Goal: Information Seeking & Learning: Learn about a topic

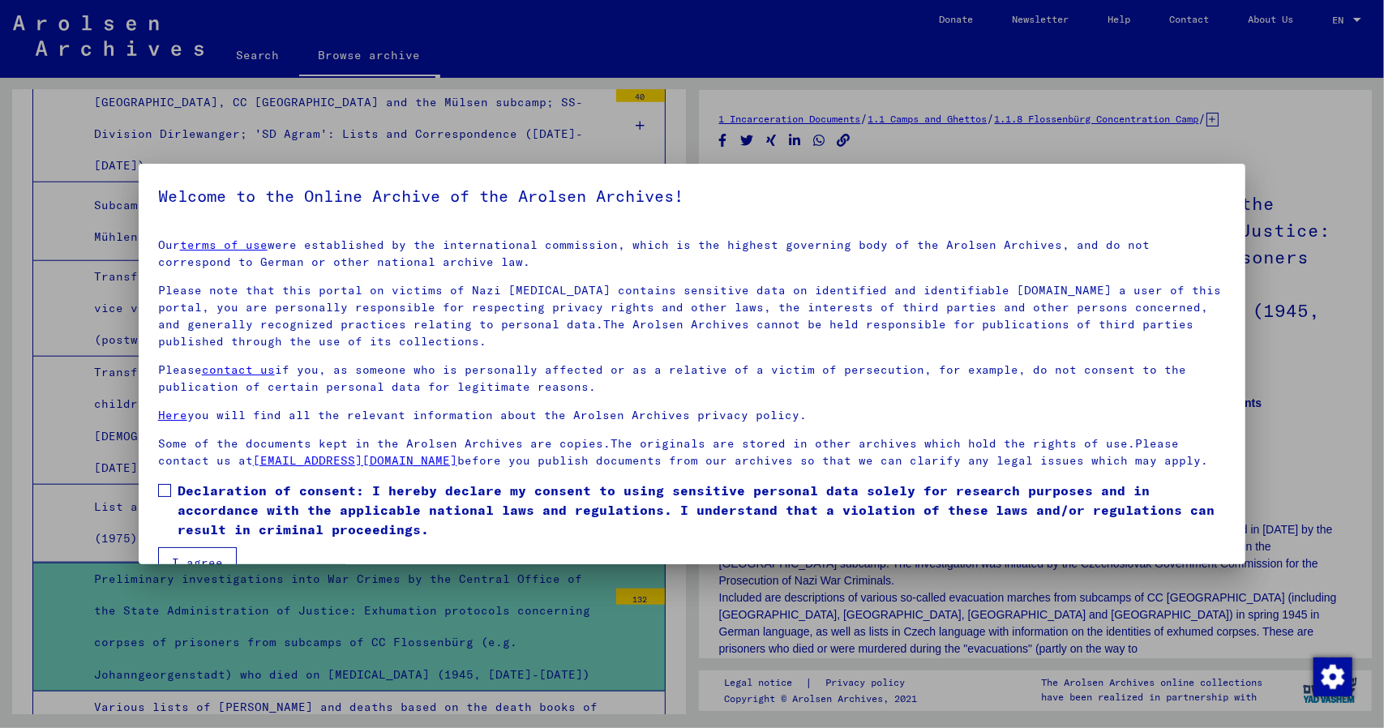
scroll to position [32, 0]
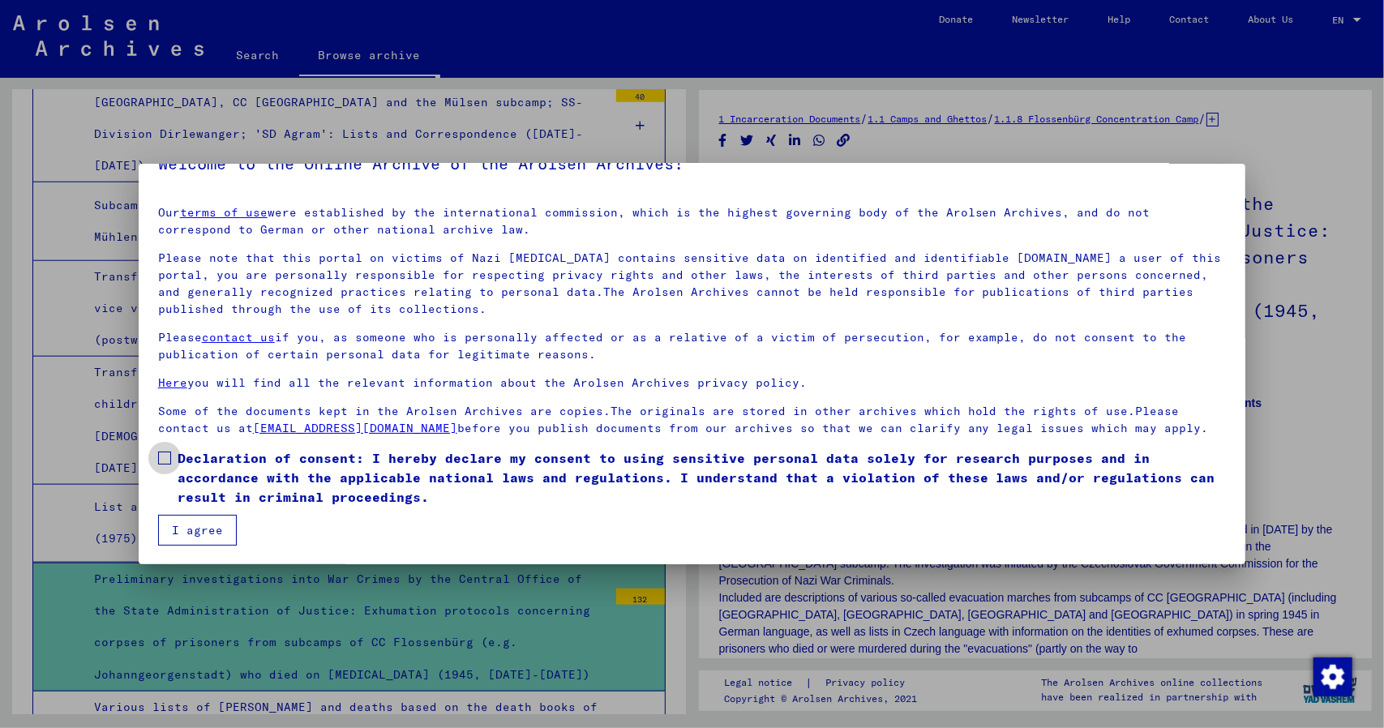
click at [169, 460] on span at bounding box center [164, 458] width 13 height 13
click at [187, 530] on button "I agree" at bounding box center [197, 530] width 79 height 31
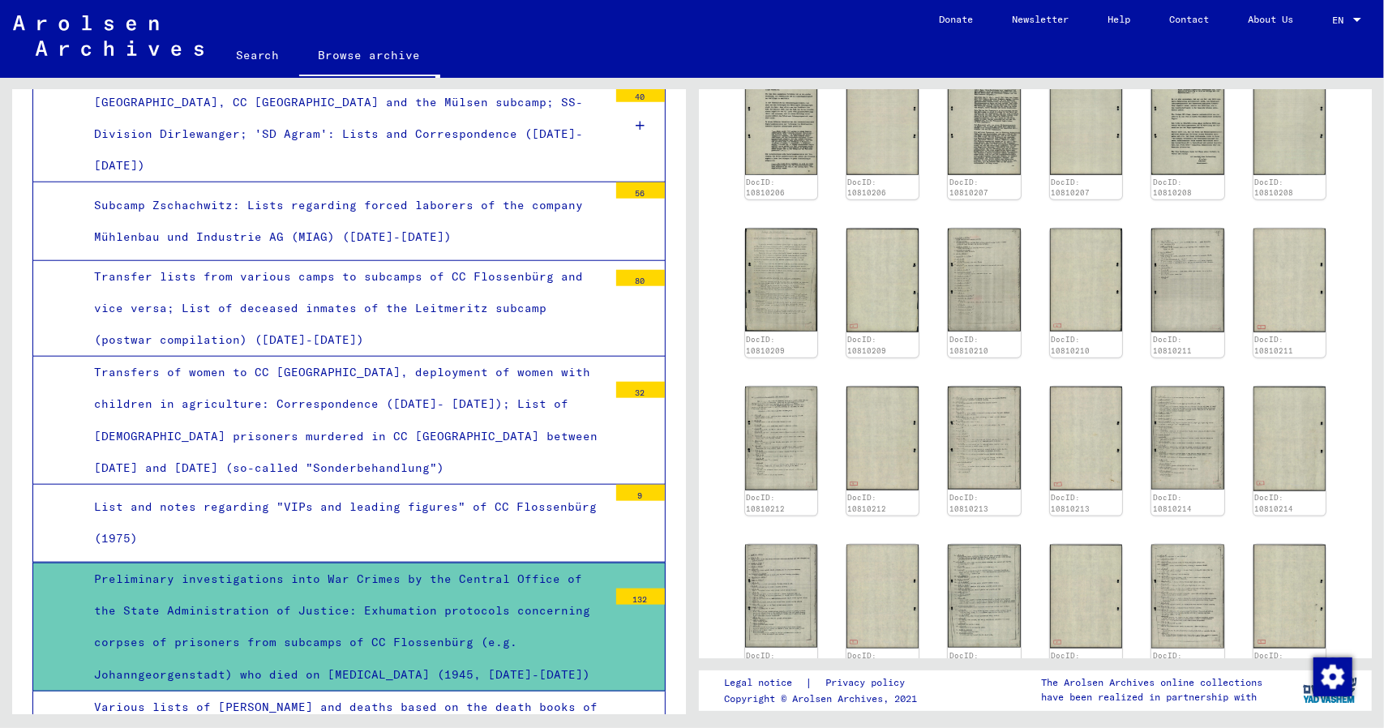
scroll to position [1146, 0]
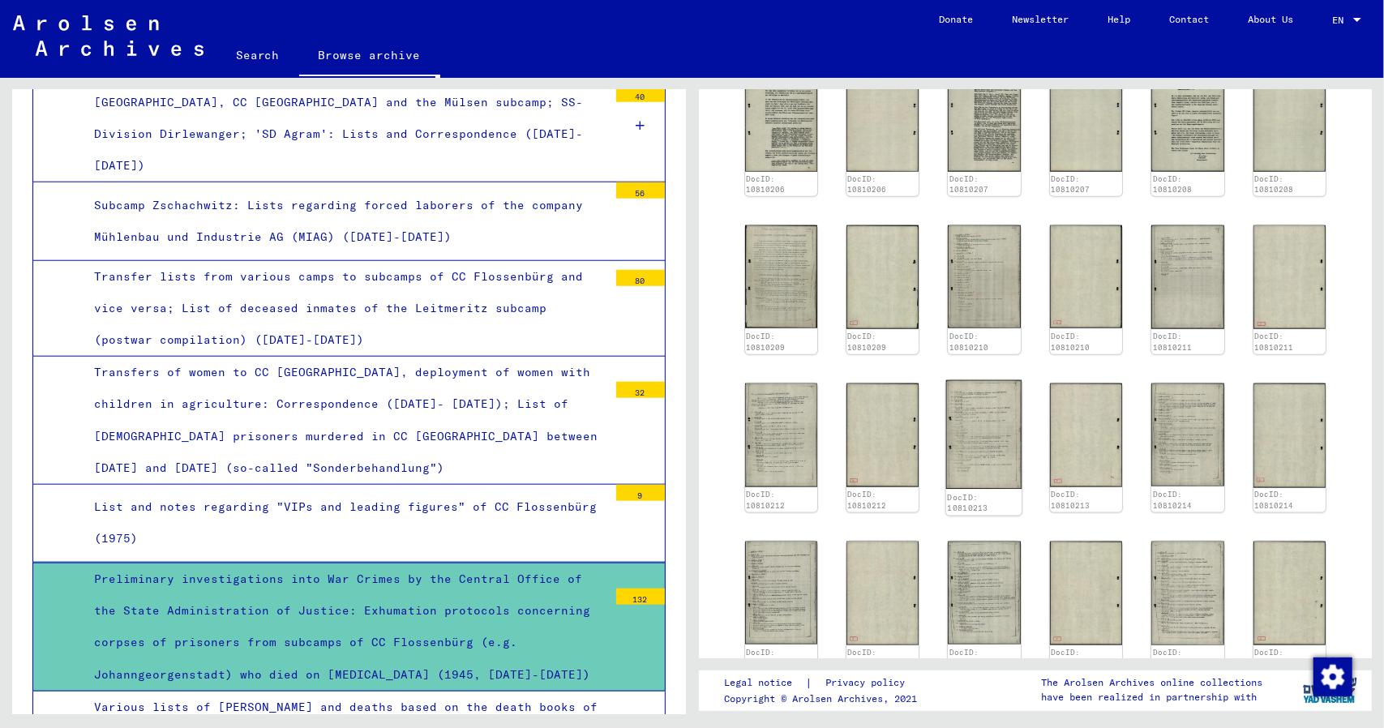
click at [979, 380] on img at bounding box center [984, 434] width 76 height 109
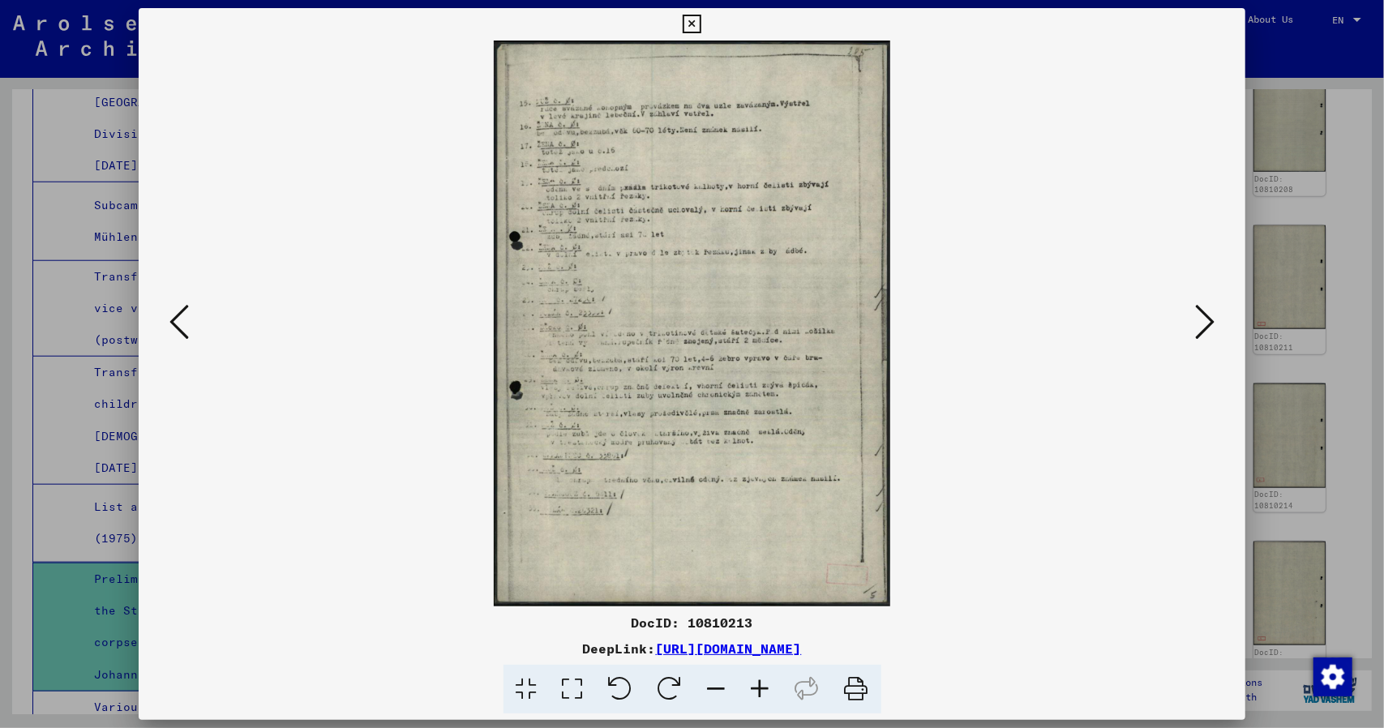
click at [168, 310] on button at bounding box center [179, 323] width 29 height 46
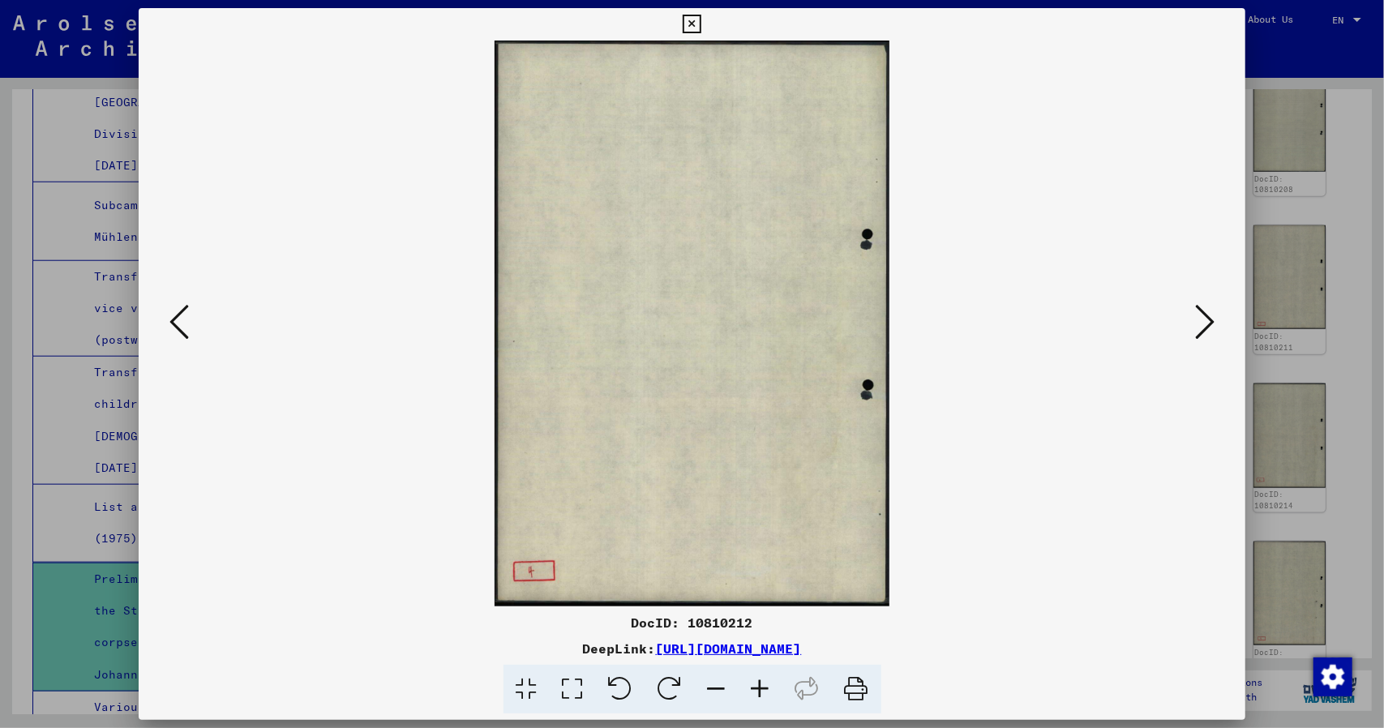
click at [168, 310] on button at bounding box center [179, 323] width 29 height 46
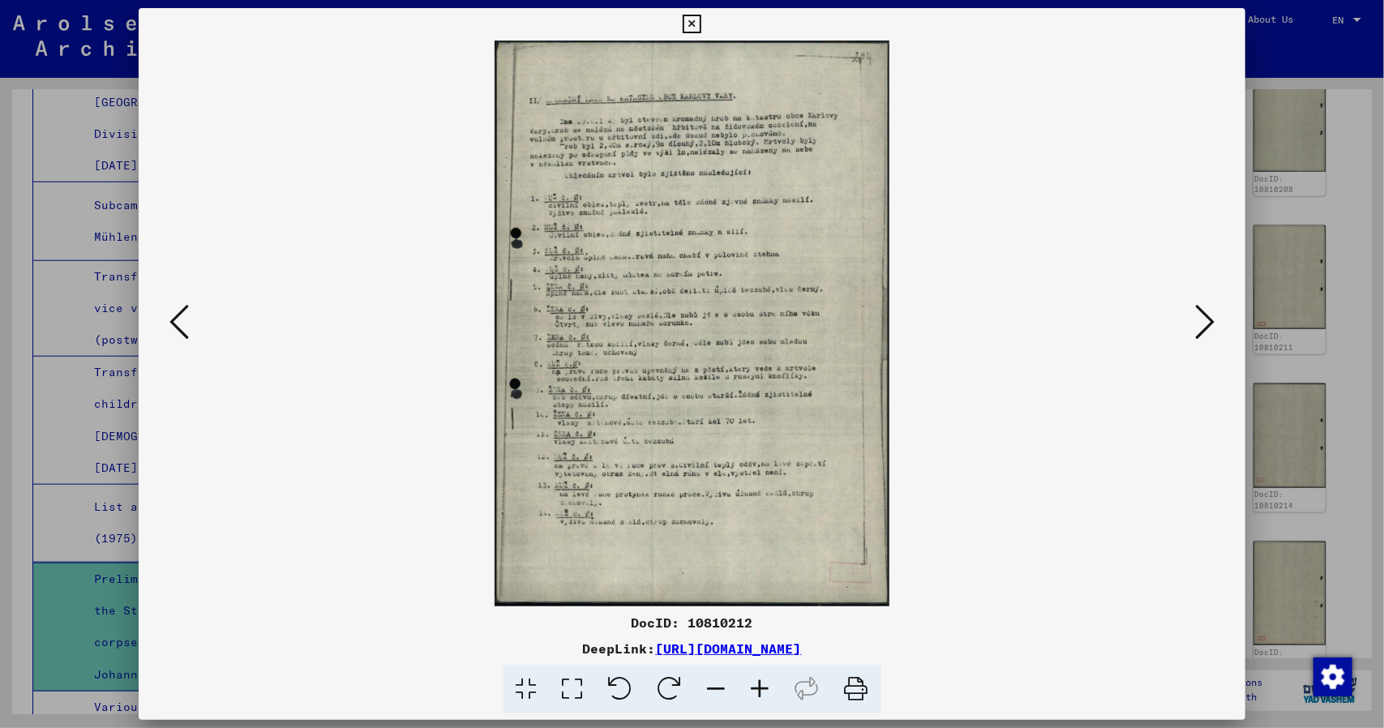
click at [171, 315] on icon at bounding box center [178, 321] width 19 height 39
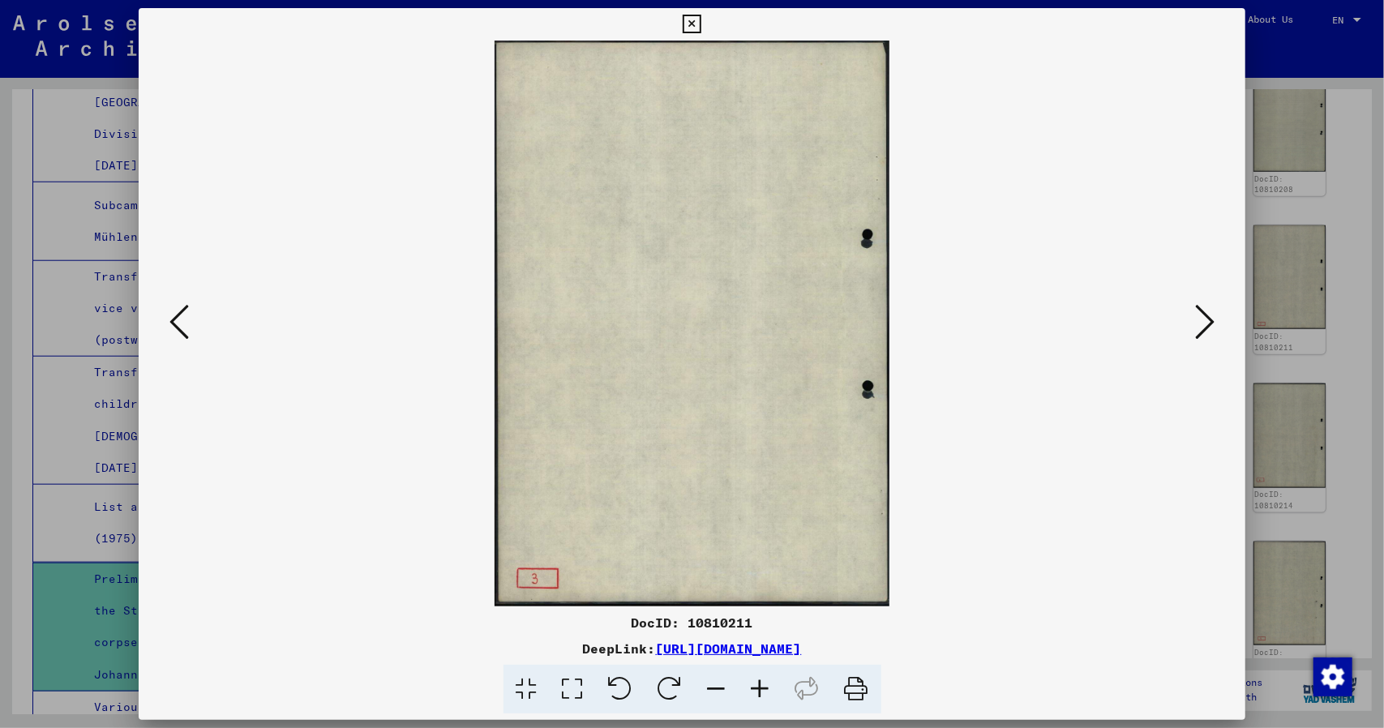
click at [171, 315] on icon at bounding box center [178, 321] width 19 height 39
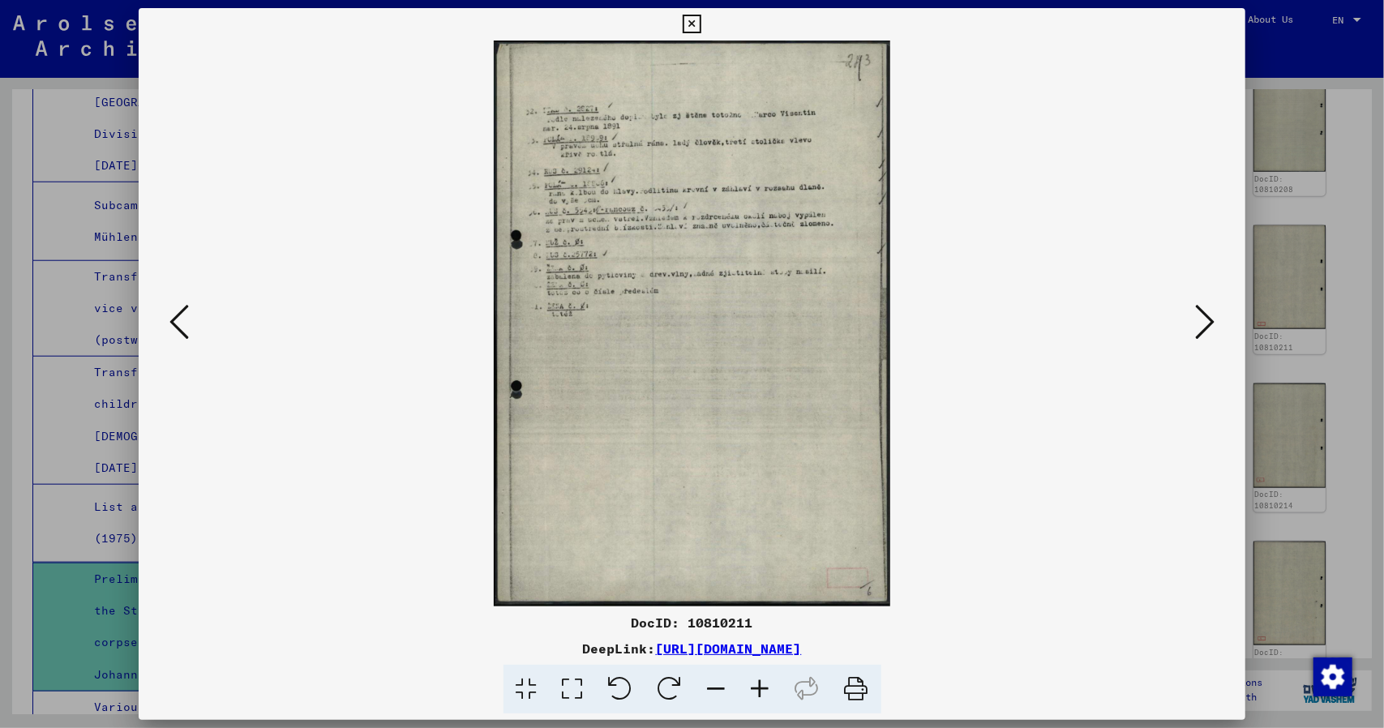
click at [767, 685] on icon at bounding box center [761, 689] width 44 height 49
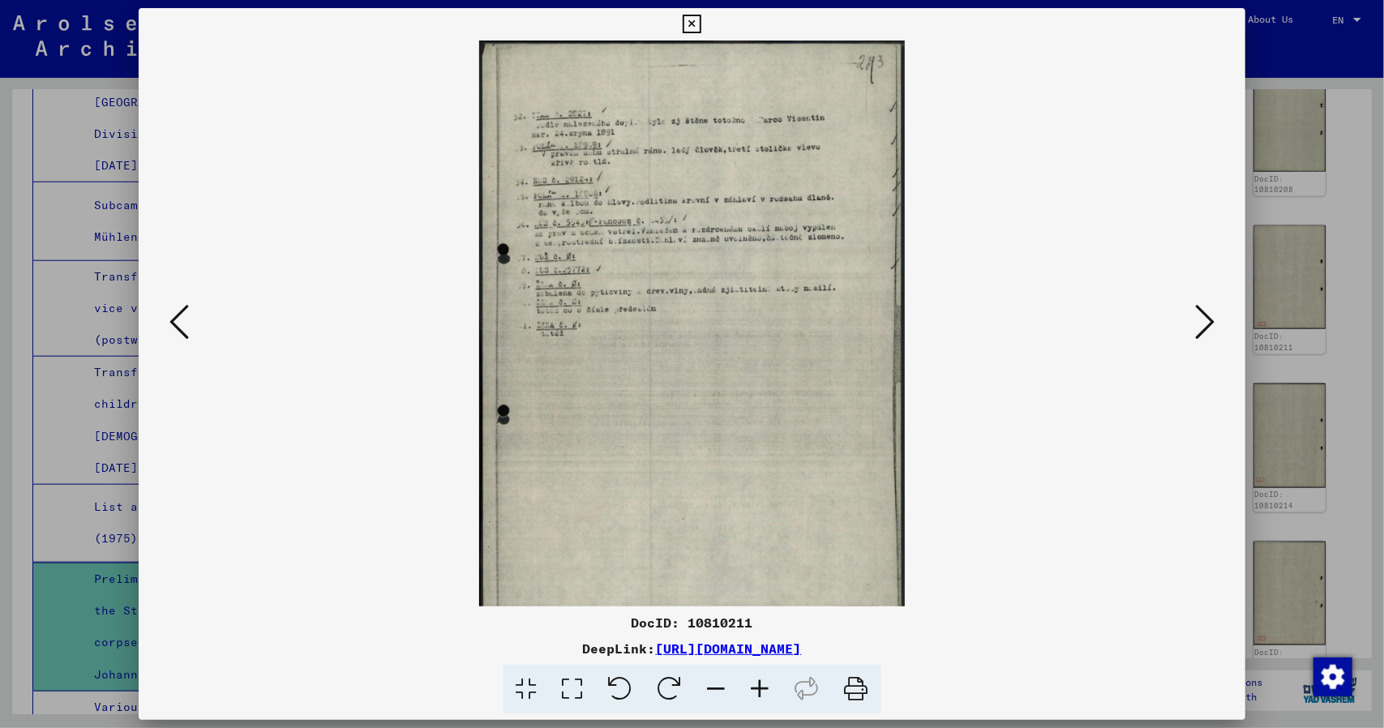
click at [767, 685] on icon at bounding box center [761, 689] width 44 height 49
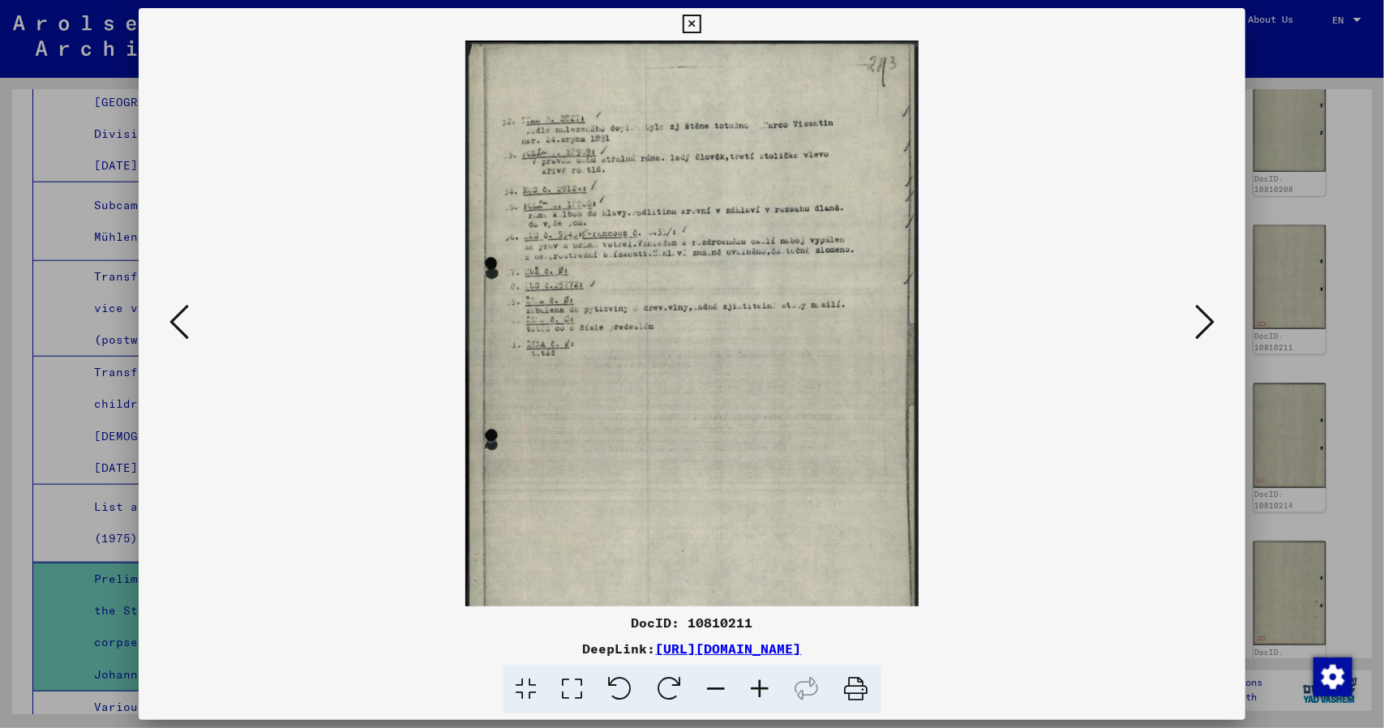
click at [767, 685] on icon at bounding box center [761, 689] width 44 height 49
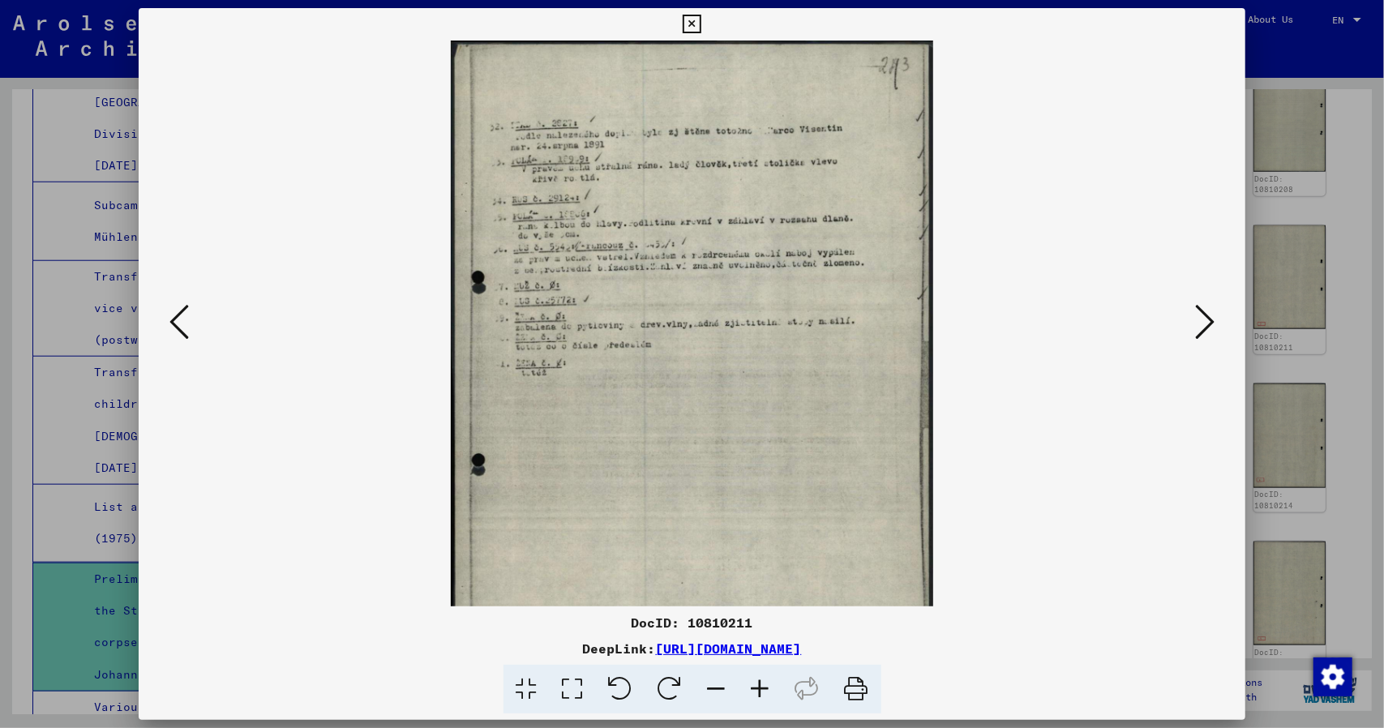
click at [767, 685] on icon at bounding box center [761, 689] width 44 height 49
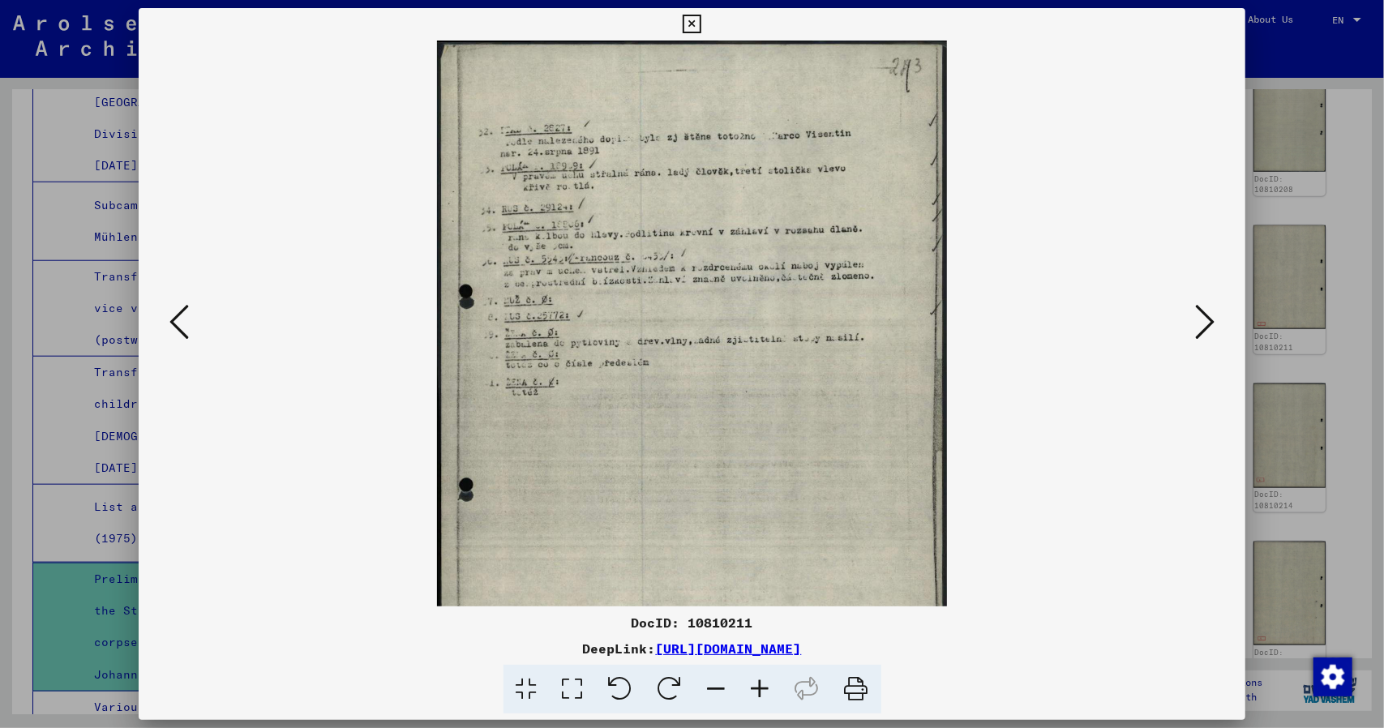
click at [767, 685] on icon at bounding box center [761, 689] width 44 height 49
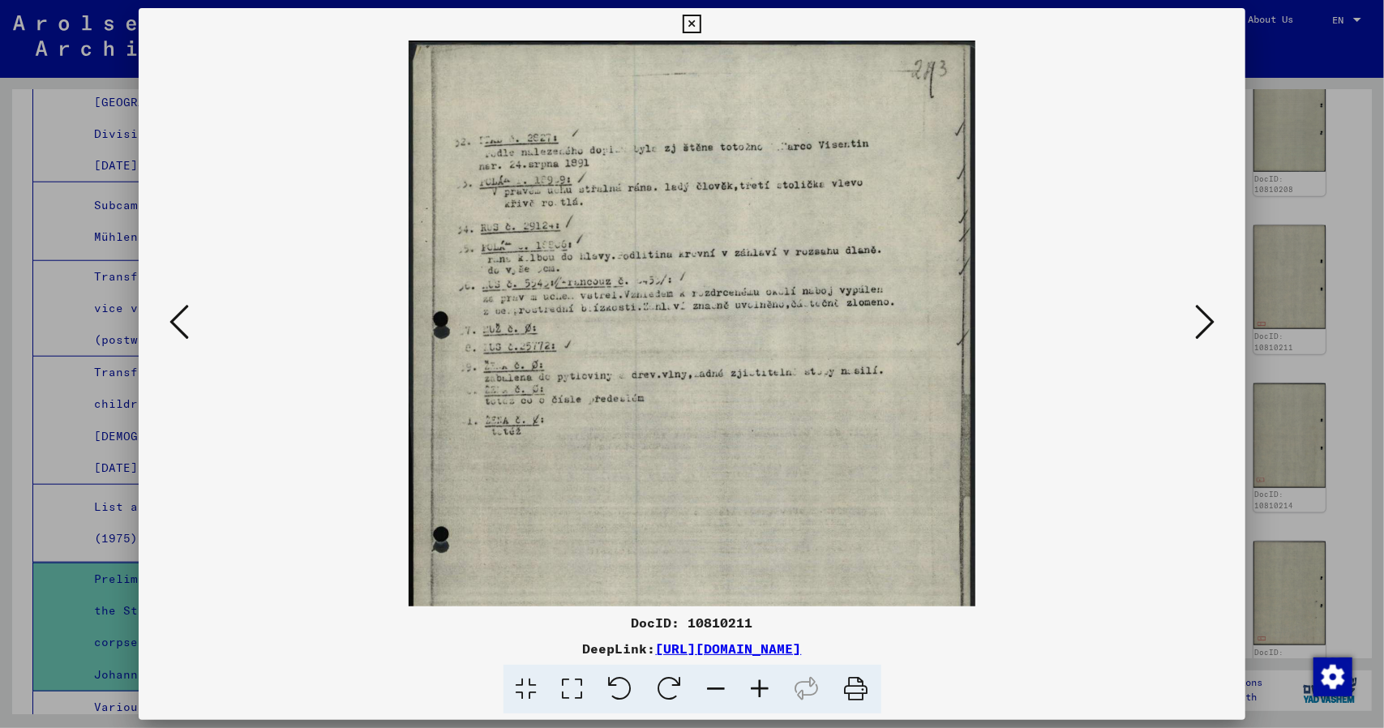
click at [767, 685] on icon at bounding box center [761, 689] width 44 height 49
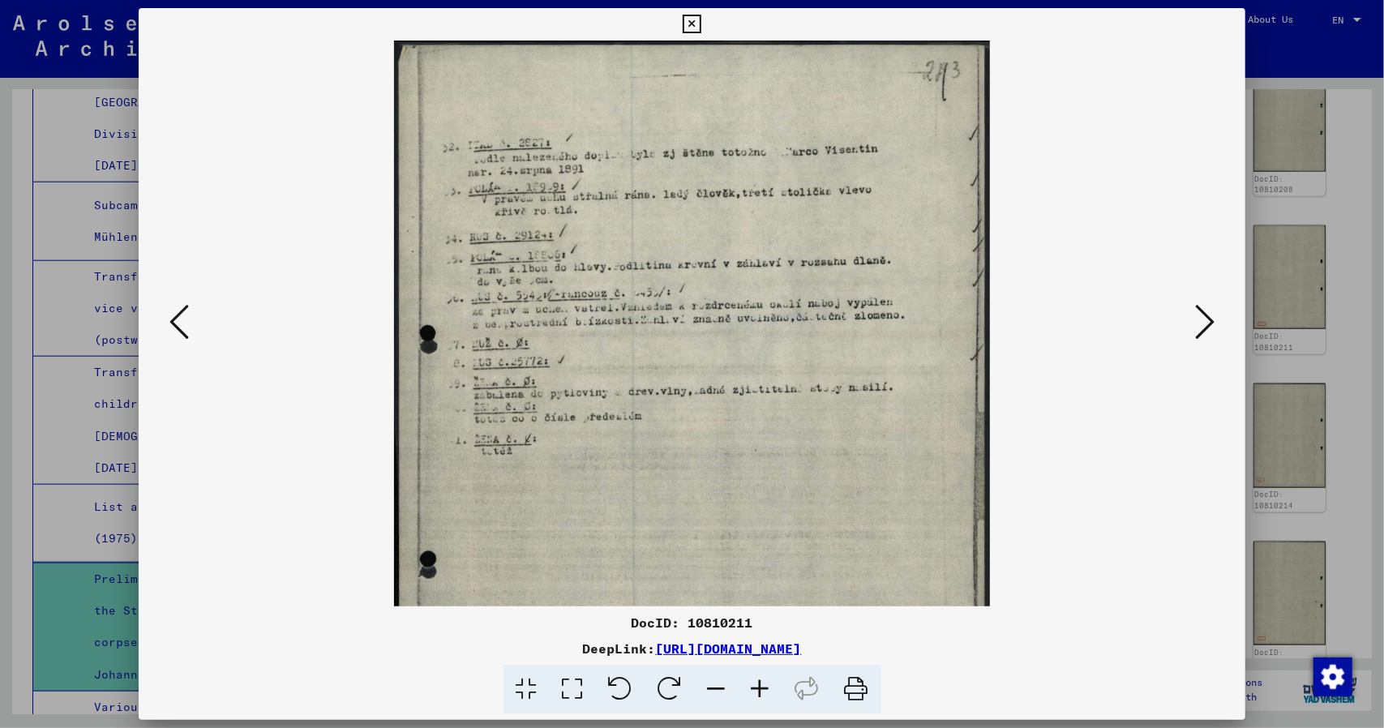
click at [767, 685] on icon at bounding box center [761, 689] width 44 height 49
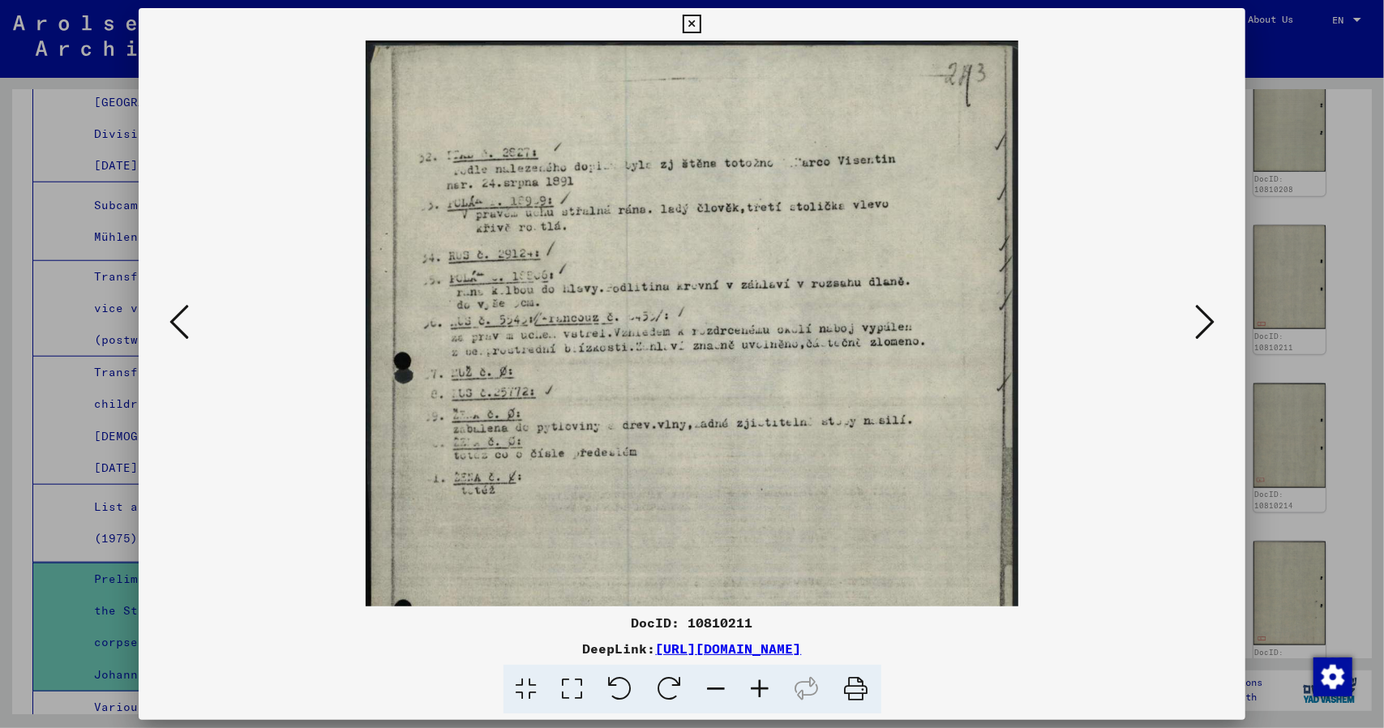
click at [767, 685] on icon at bounding box center [761, 689] width 44 height 49
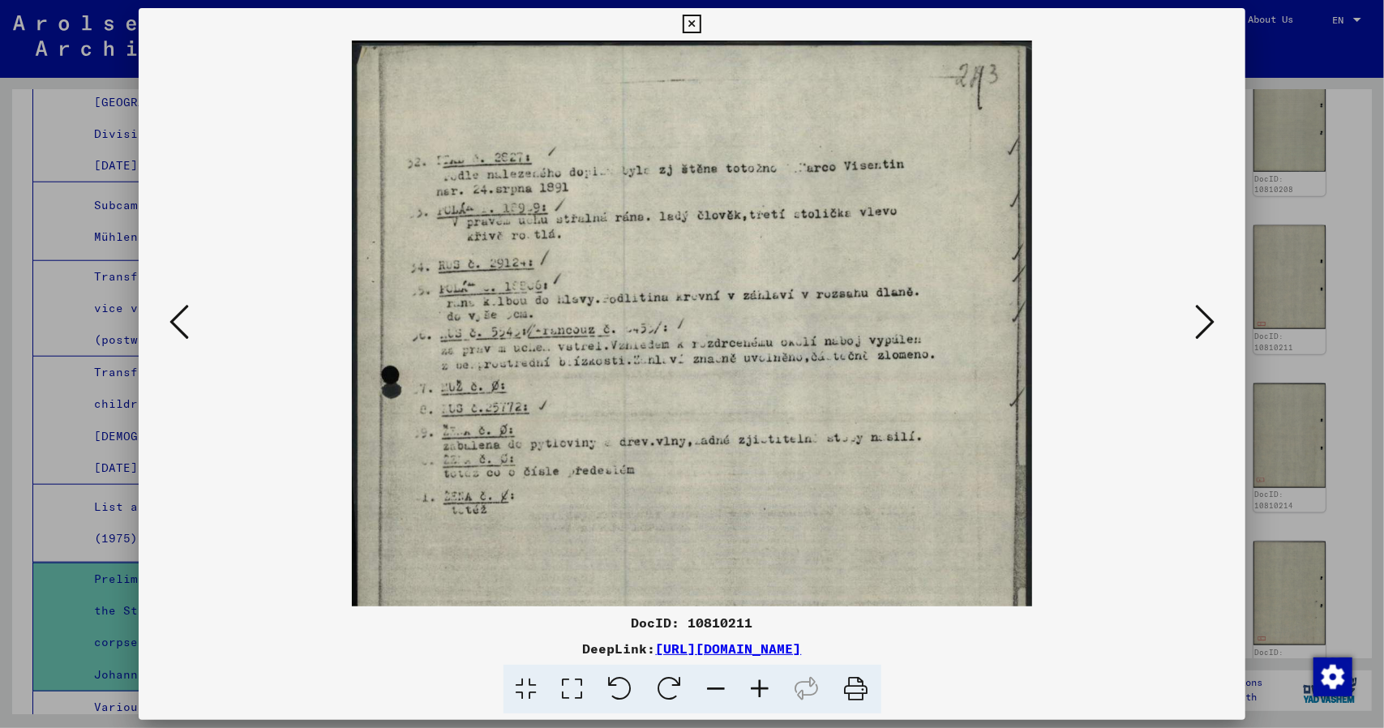
click at [767, 685] on icon at bounding box center [761, 689] width 44 height 49
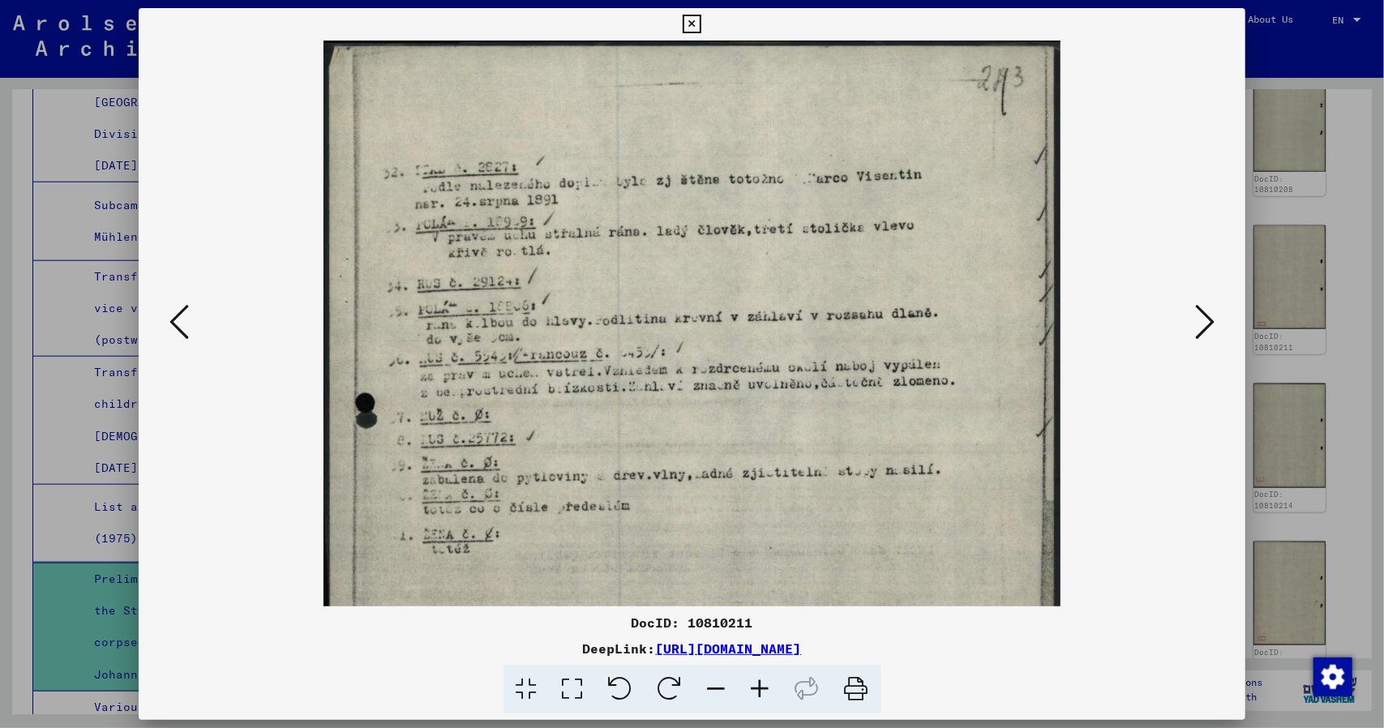
click at [767, 685] on icon at bounding box center [761, 689] width 44 height 49
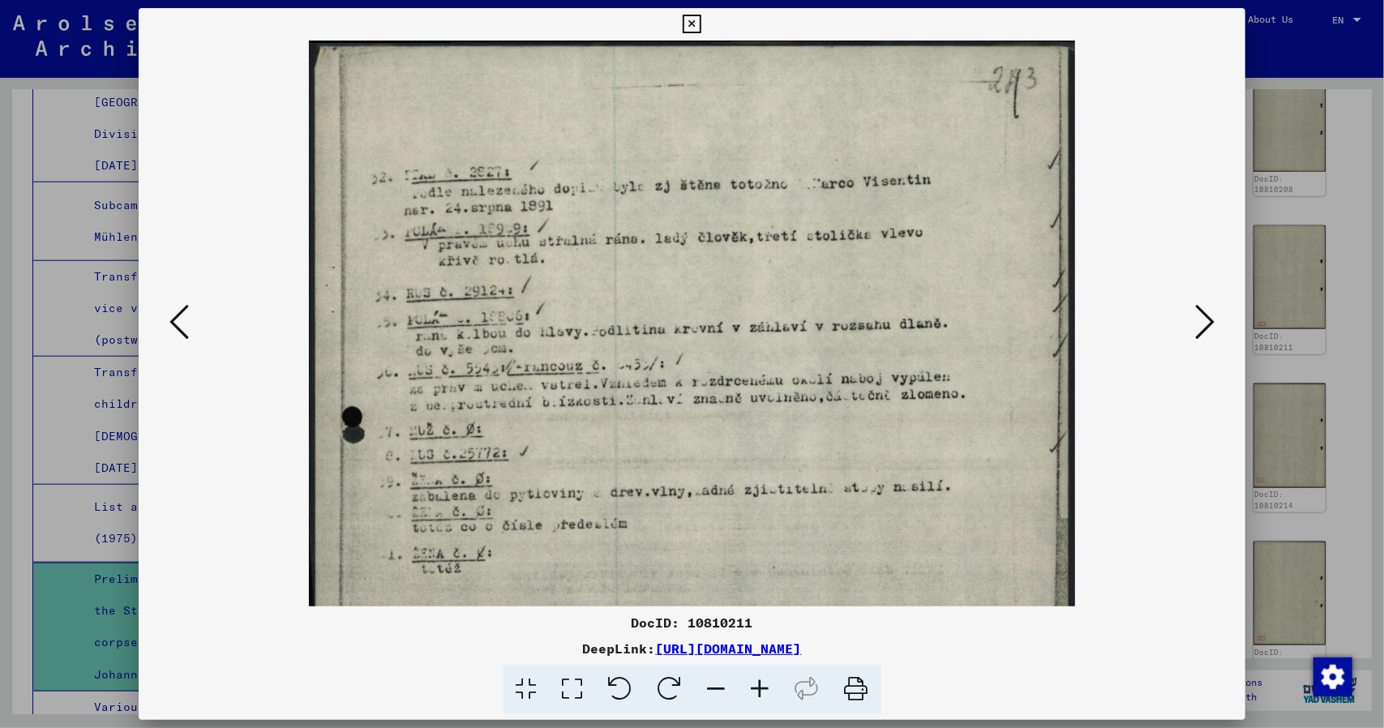
click at [767, 685] on icon at bounding box center [761, 689] width 44 height 49
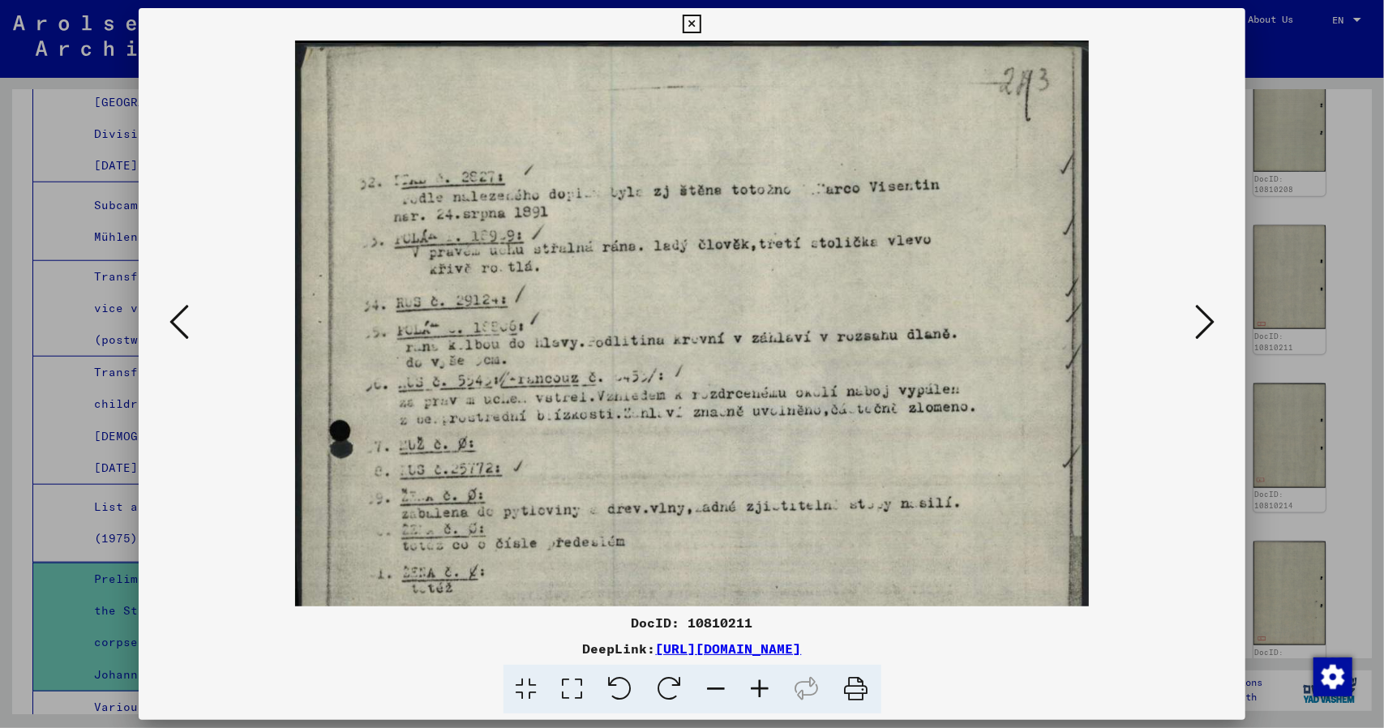
click at [767, 685] on icon at bounding box center [761, 689] width 44 height 49
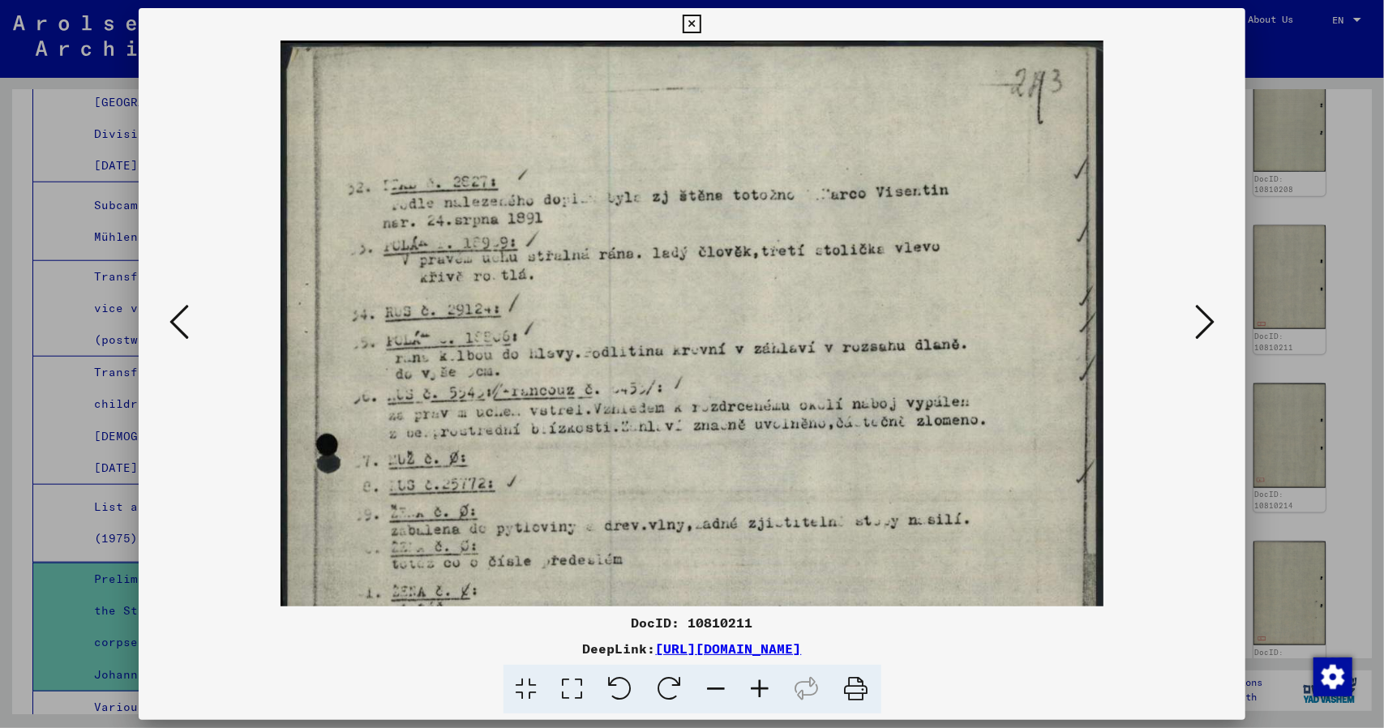
click at [767, 685] on icon at bounding box center [761, 689] width 44 height 49
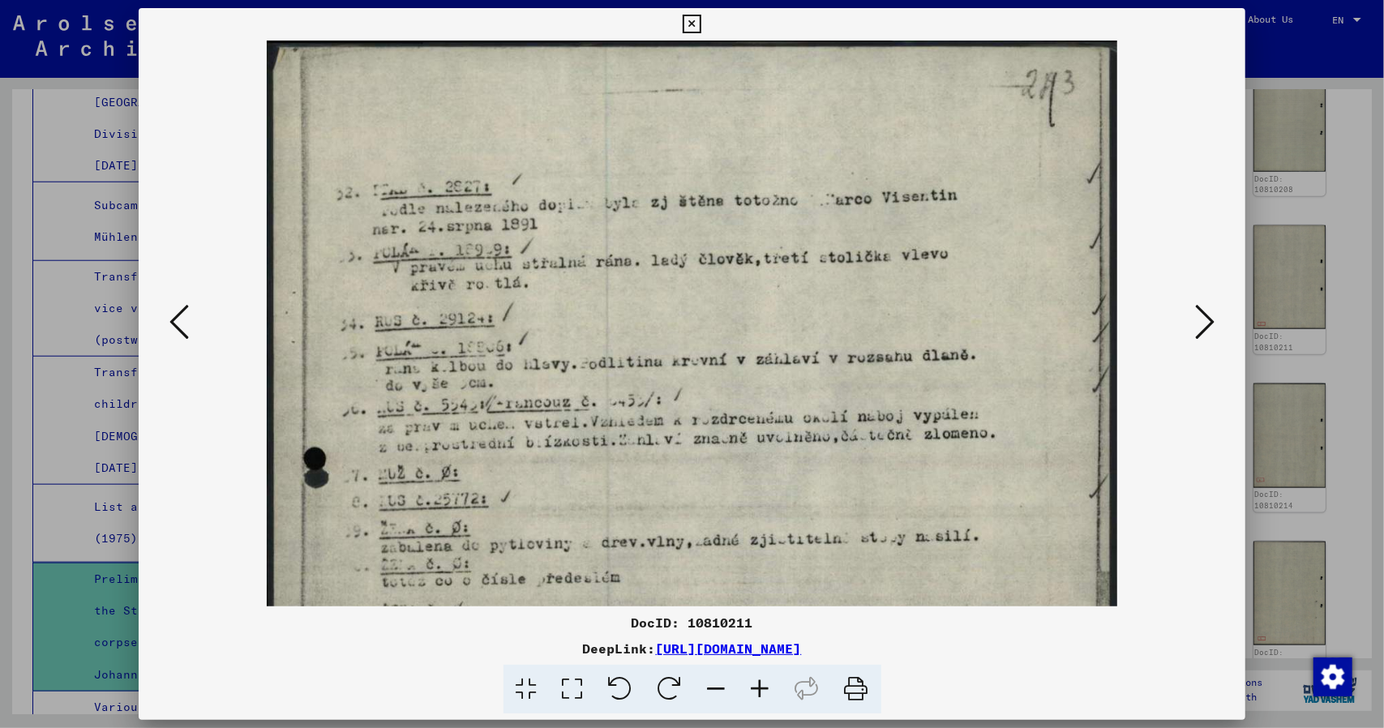
click at [767, 685] on icon at bounding box center [761, 689] width 44 height 49
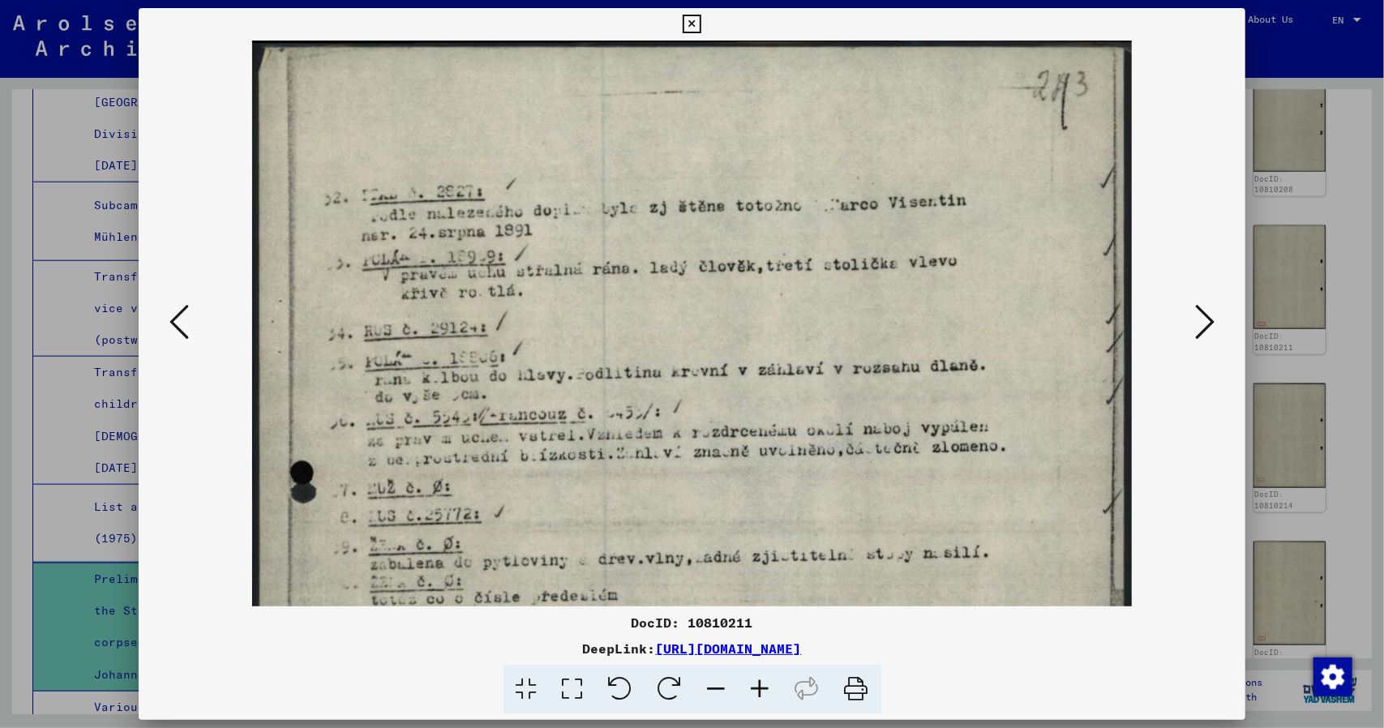
click at [767, 685] on icon at bounding box center [761, 689] width 44 height 49
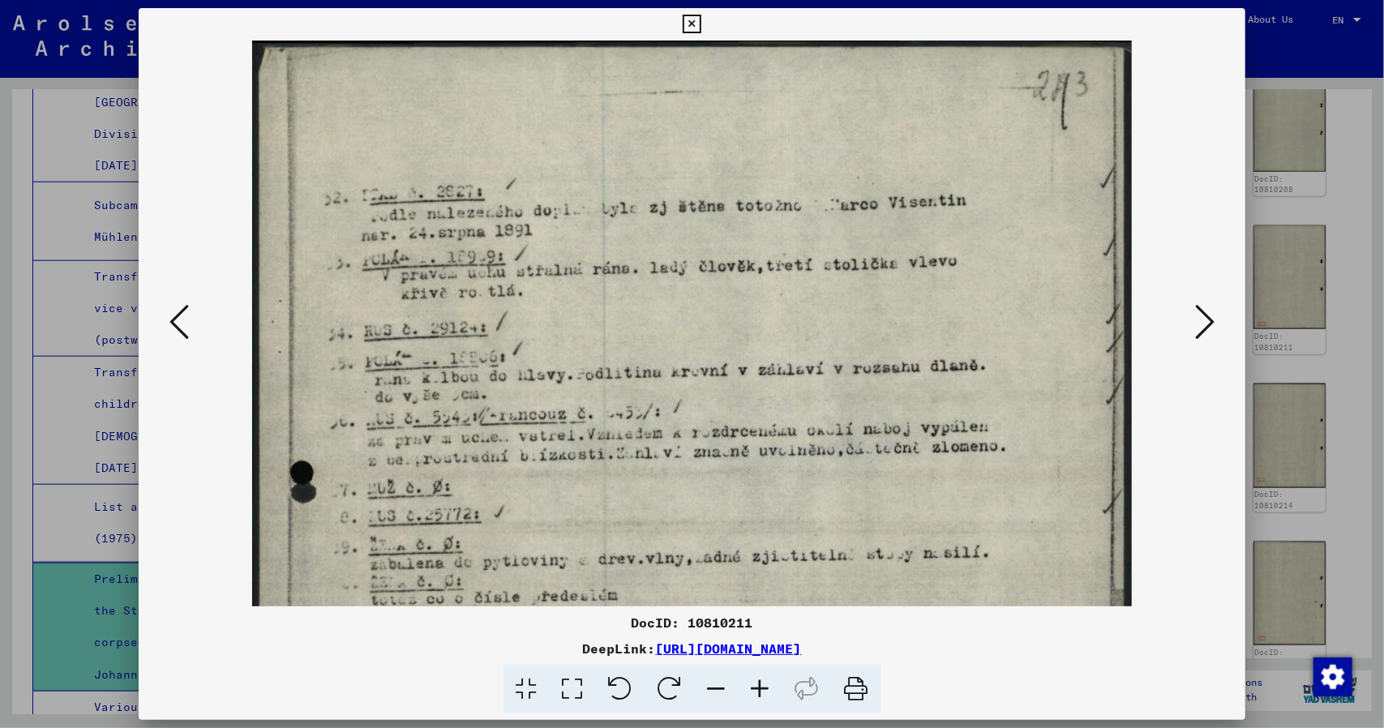
click at [767, 685] on icon at bounding box center [761, 689] width 44 height 49
click at [689, 20] on icon at bounding box center [692, 24] width 19 height 19
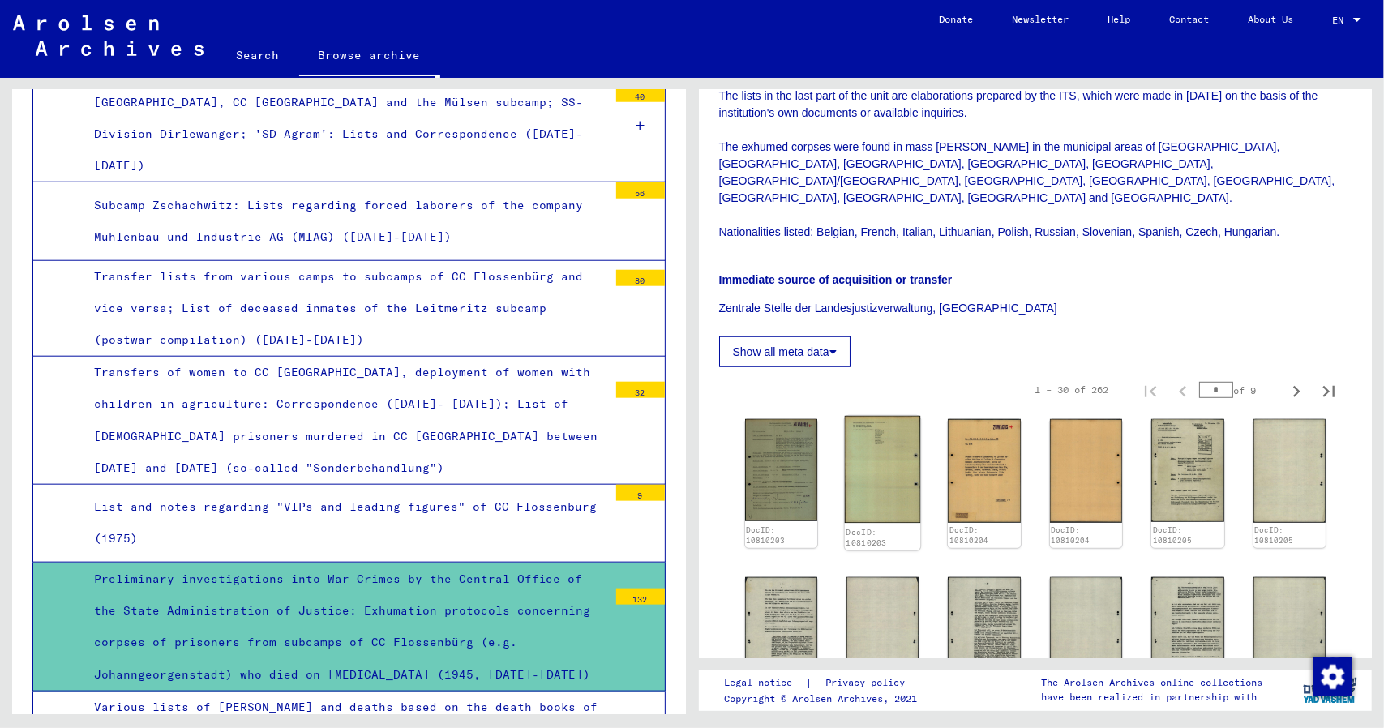
scroll to position [639, 0]
click at [796, 416] on img at bounding box center [781, 468] width 76 height 107
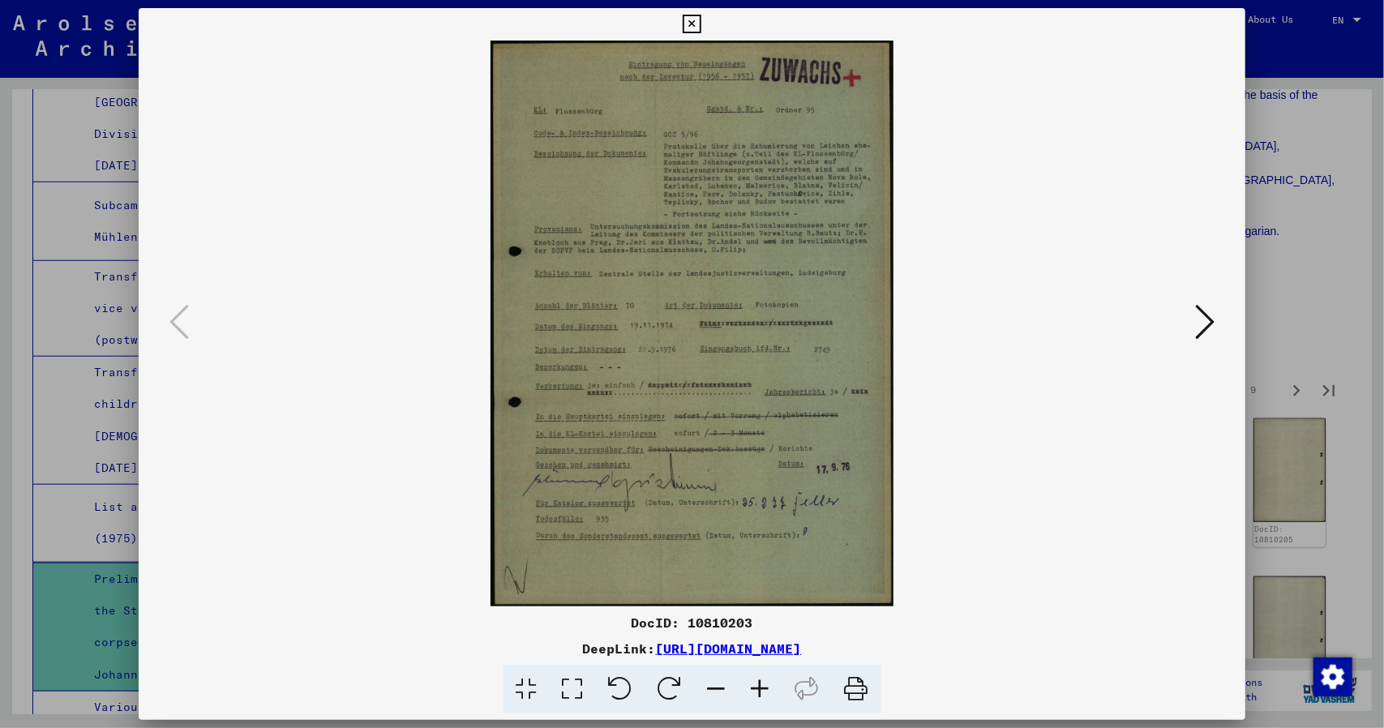
click at [686, 27] on icon at bounding box center [692, 24] width 19 height 19
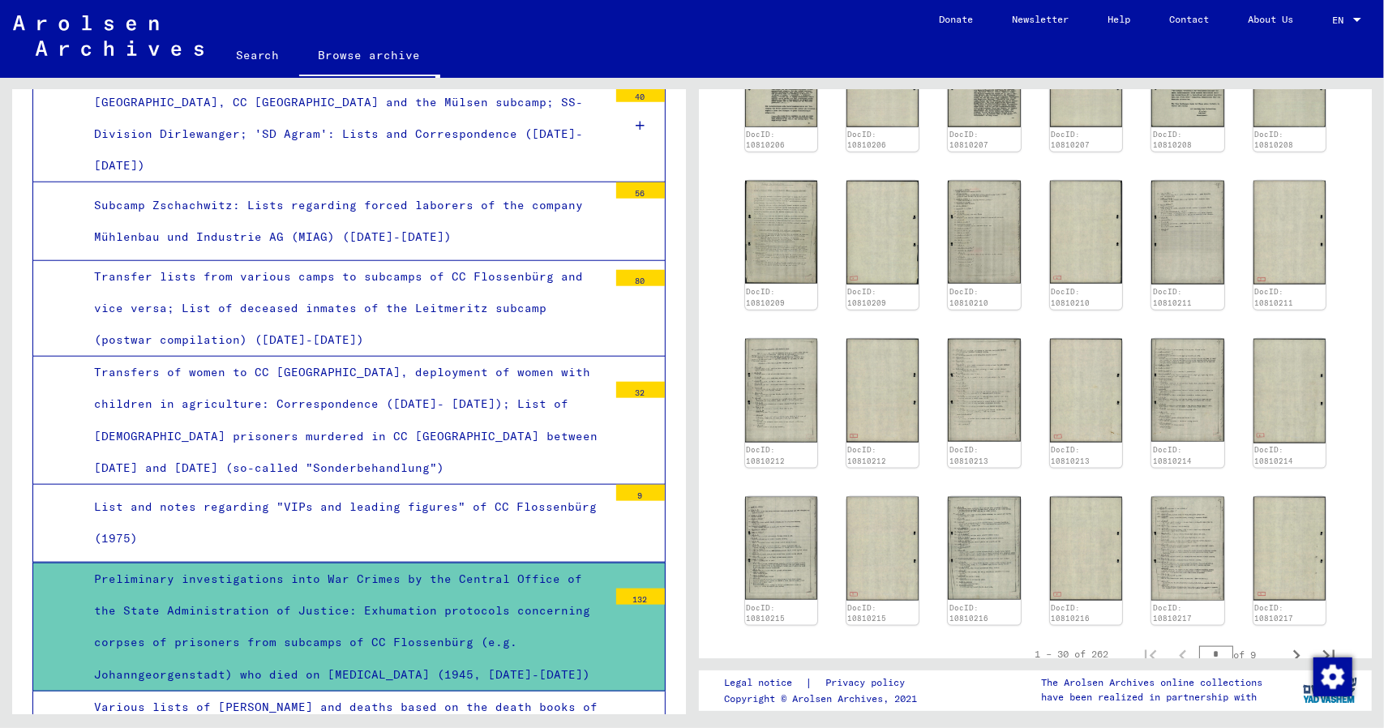
scroll to position [1192, 0]
click at [790, 335] on img at bounding box center [781, 389] width 76 height 109
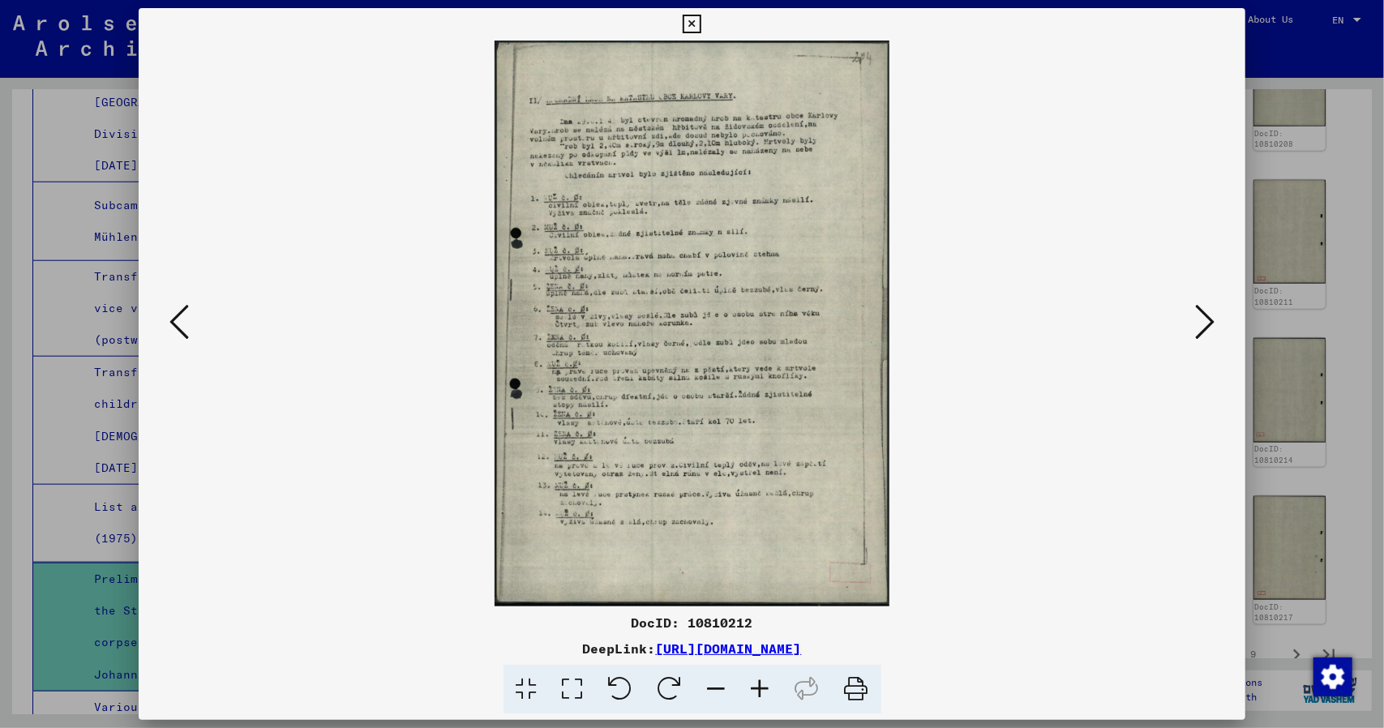
click at [173, 310] on icon at bounding box center [178, 321] width 19 height 39
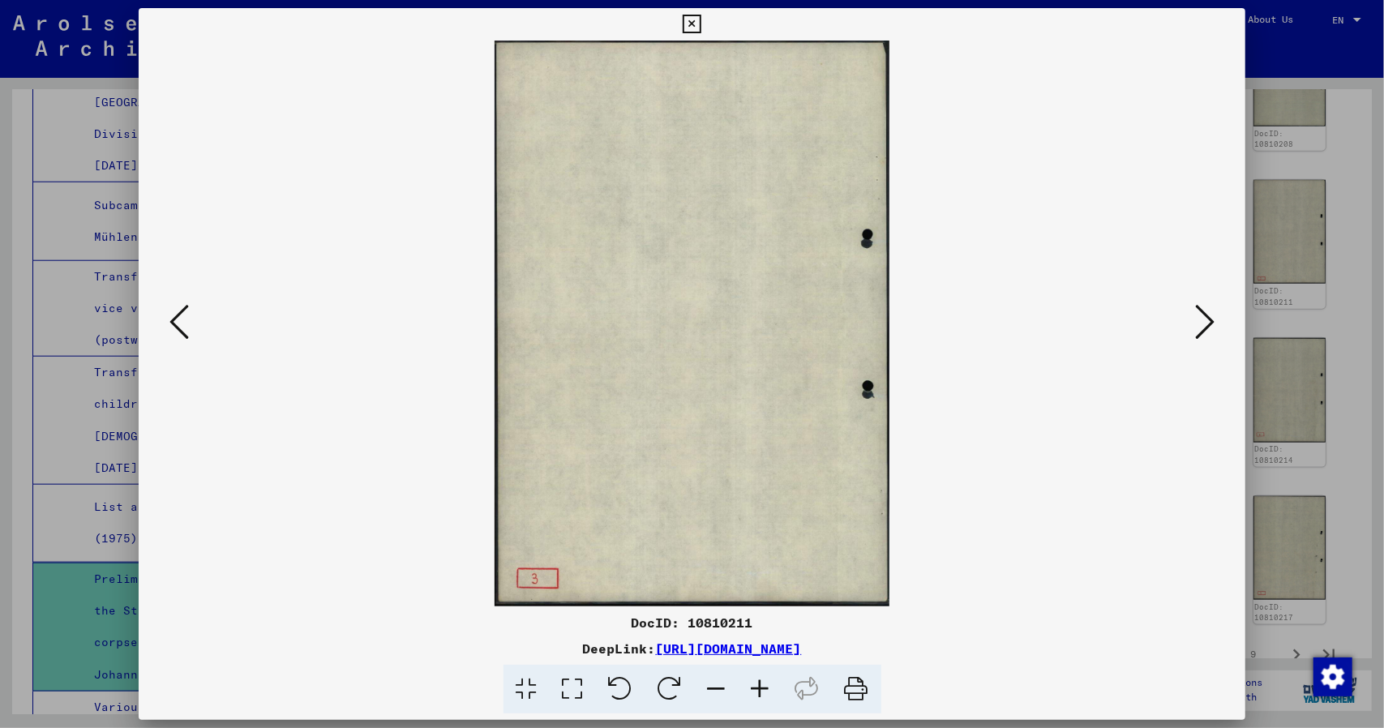
click at [173, 310] on icon at bounding box center [178, 321] width 19 height 39
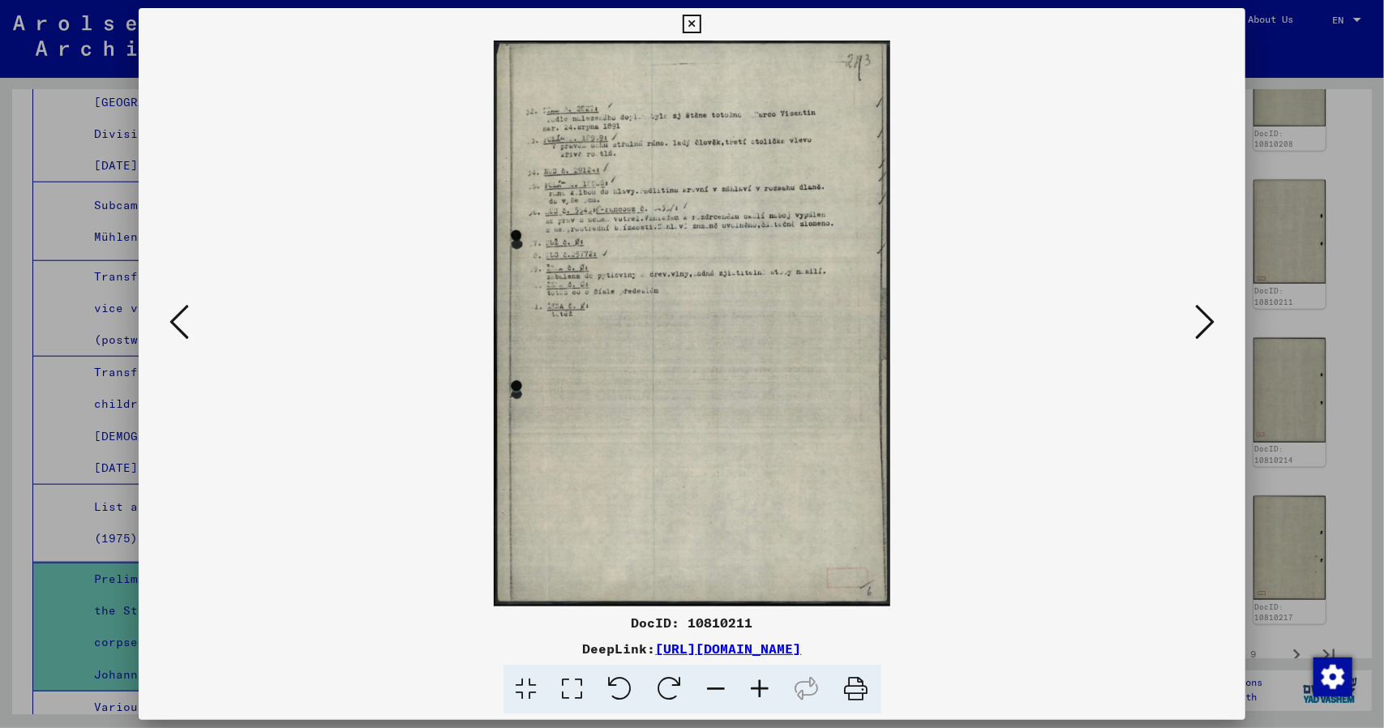
click at [173, 310] on icon at bounding box center [178, 321] width 19 height 39
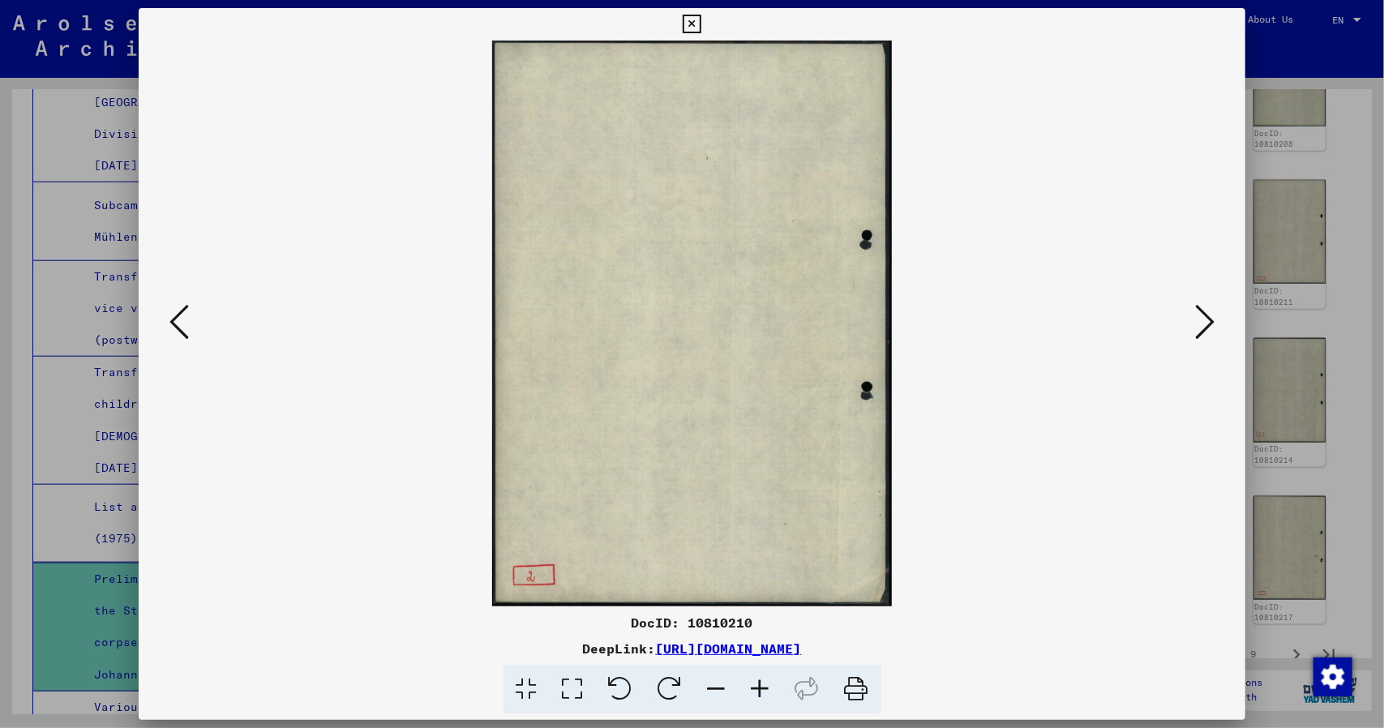
click at [173, 310] on icon at bounding box center [178, 321] width 19 height 39
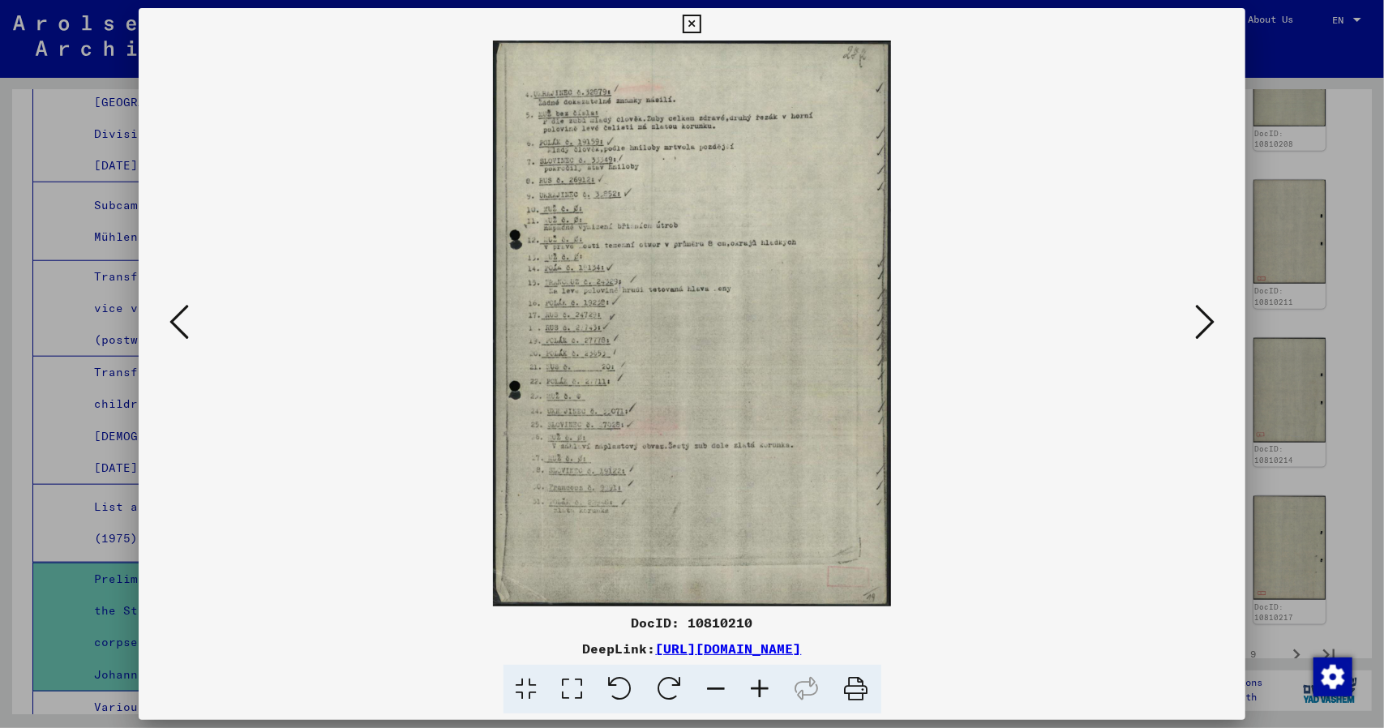
click at [173, 310] on icon at bounding box center [178, 321] width 19 height 39
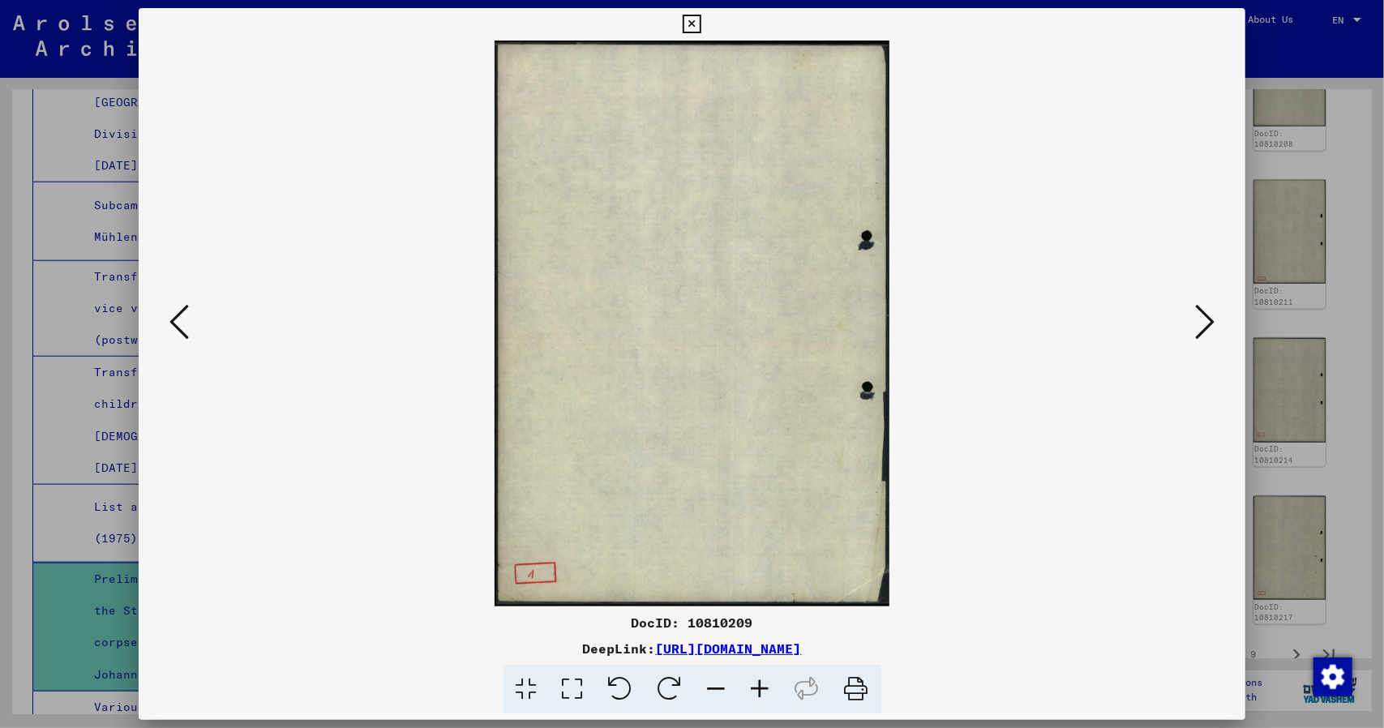
click at [173, 310] on icon at bounding box center [178, 321] width 19 height 39
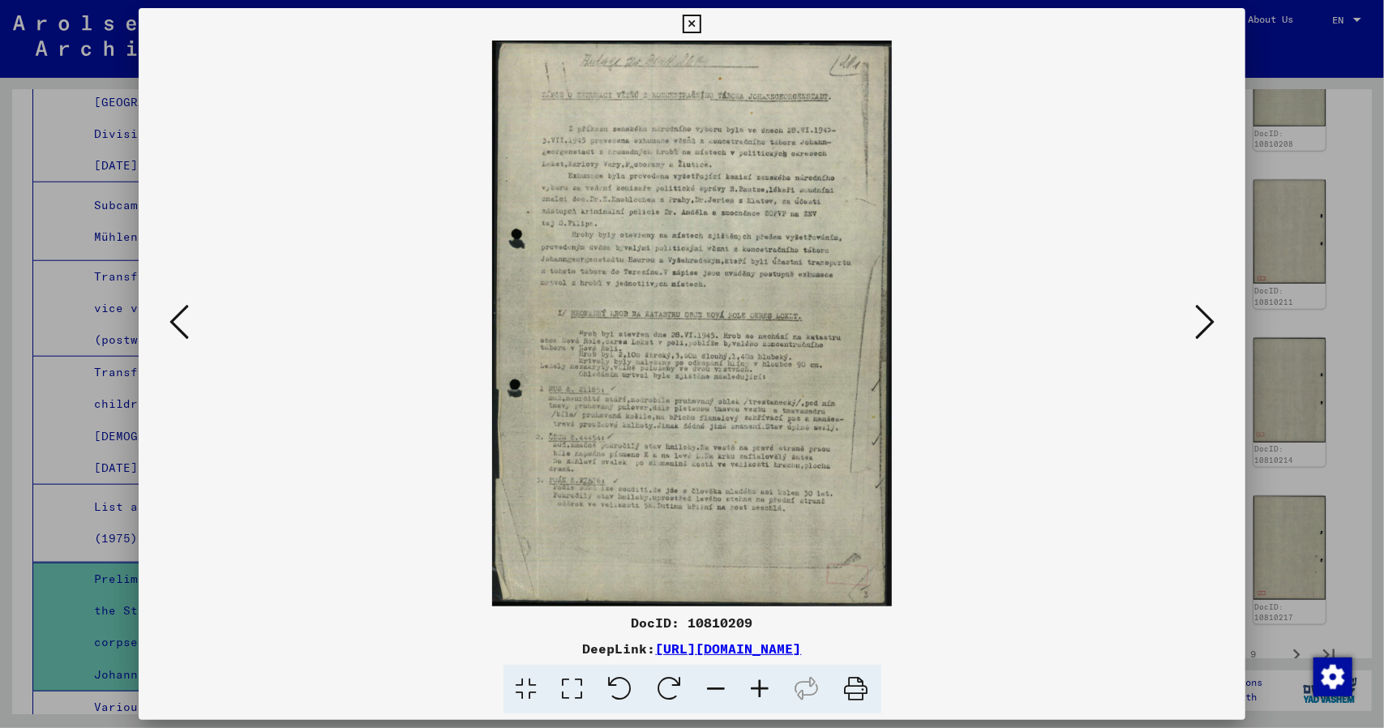
click at [764, 700] on icon at bounding box center [761, 689] width 44 height 49
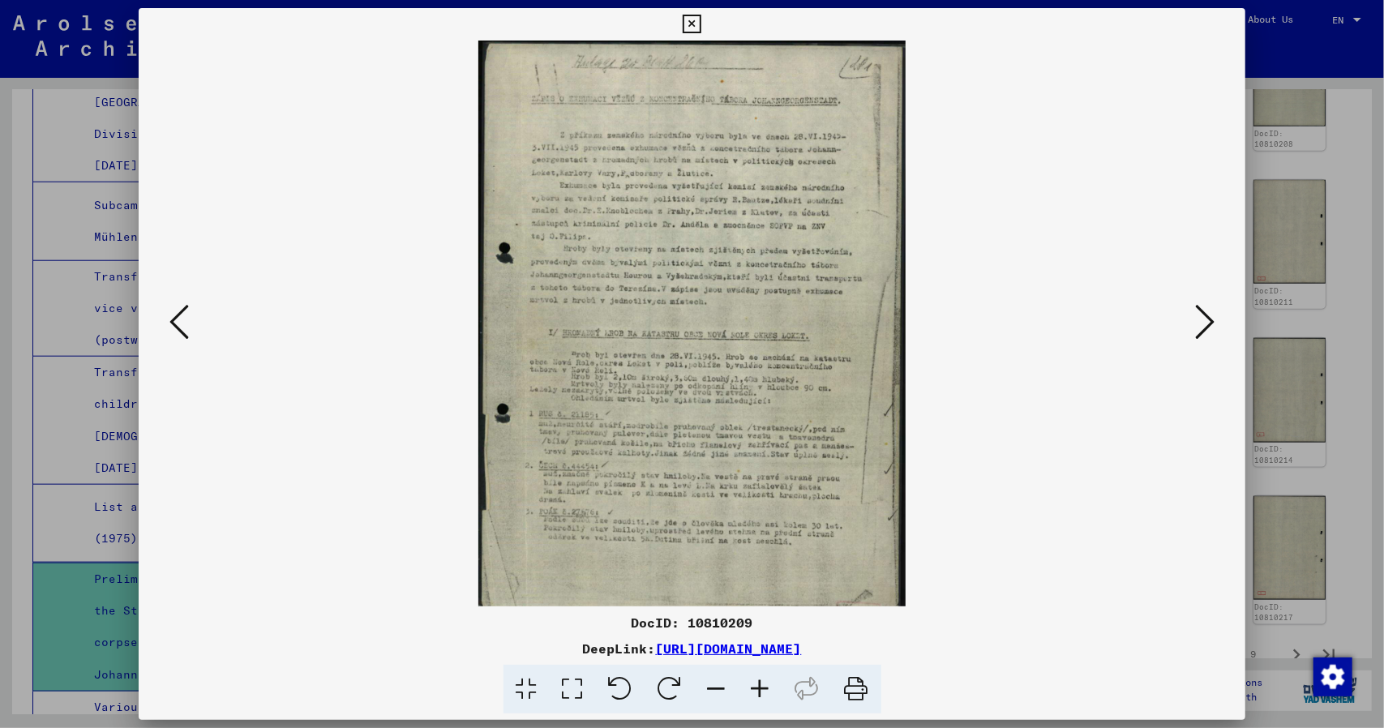
click at [764, 700] on icon at bounding box center [761, 689] width 44 height 49
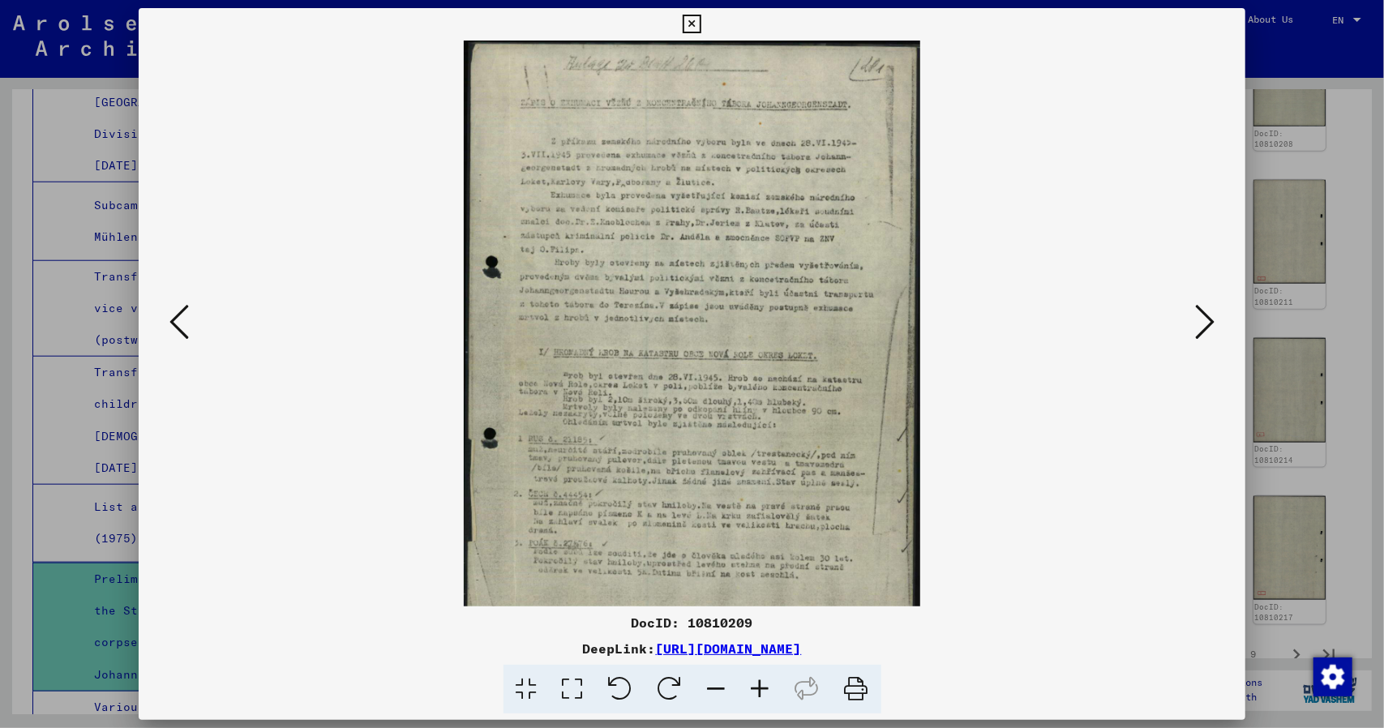
click at [764, 700] on icon at bounding box center [761, 689] width 44 height 49
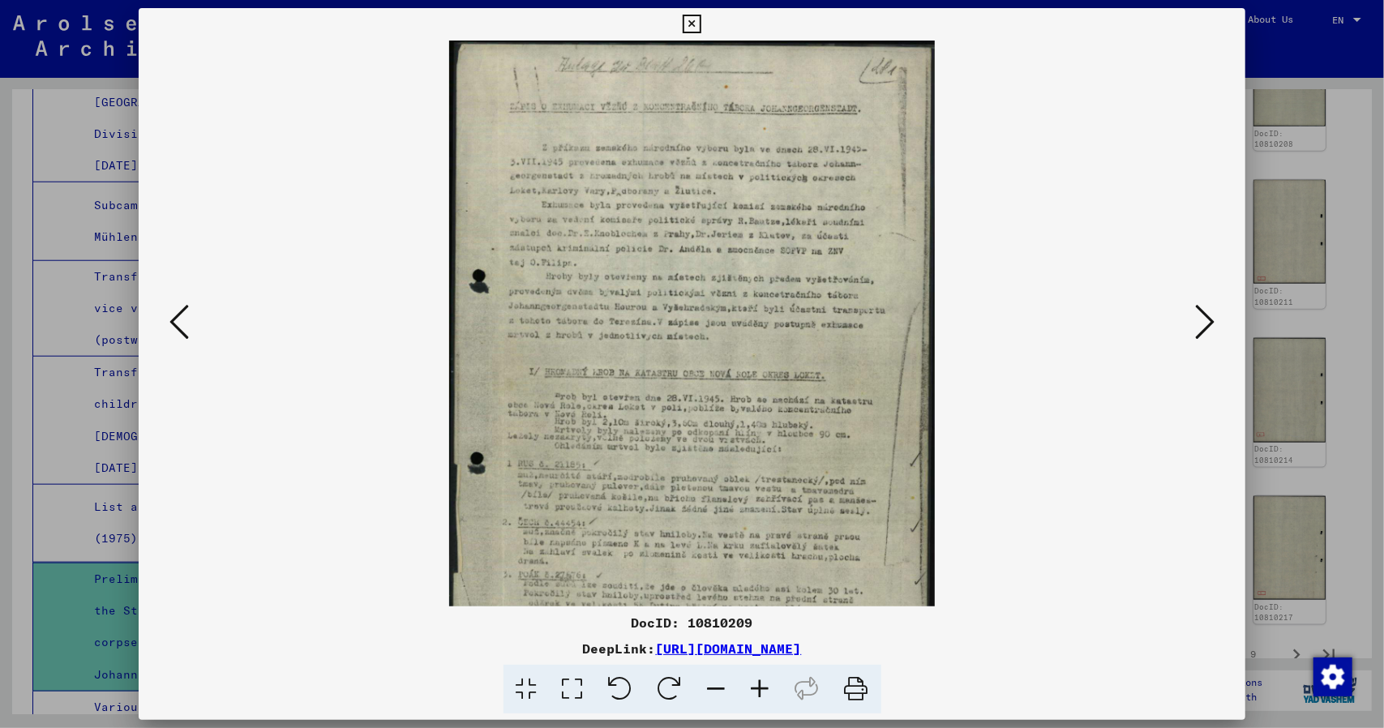
click at [764, 700] on icon at bounding box center [761, 689] width 44 height 49
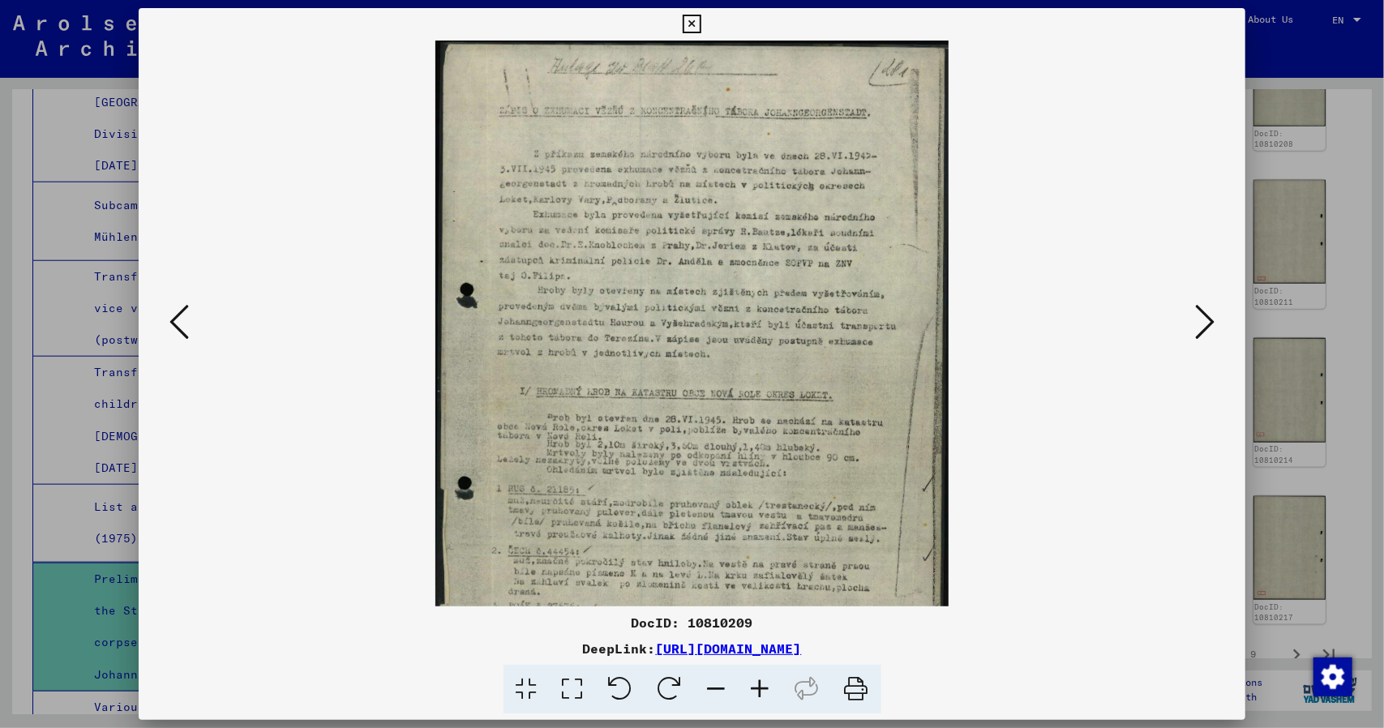
click at [764, 700] on icon at bounding box center [761, 689] width 44 height 49
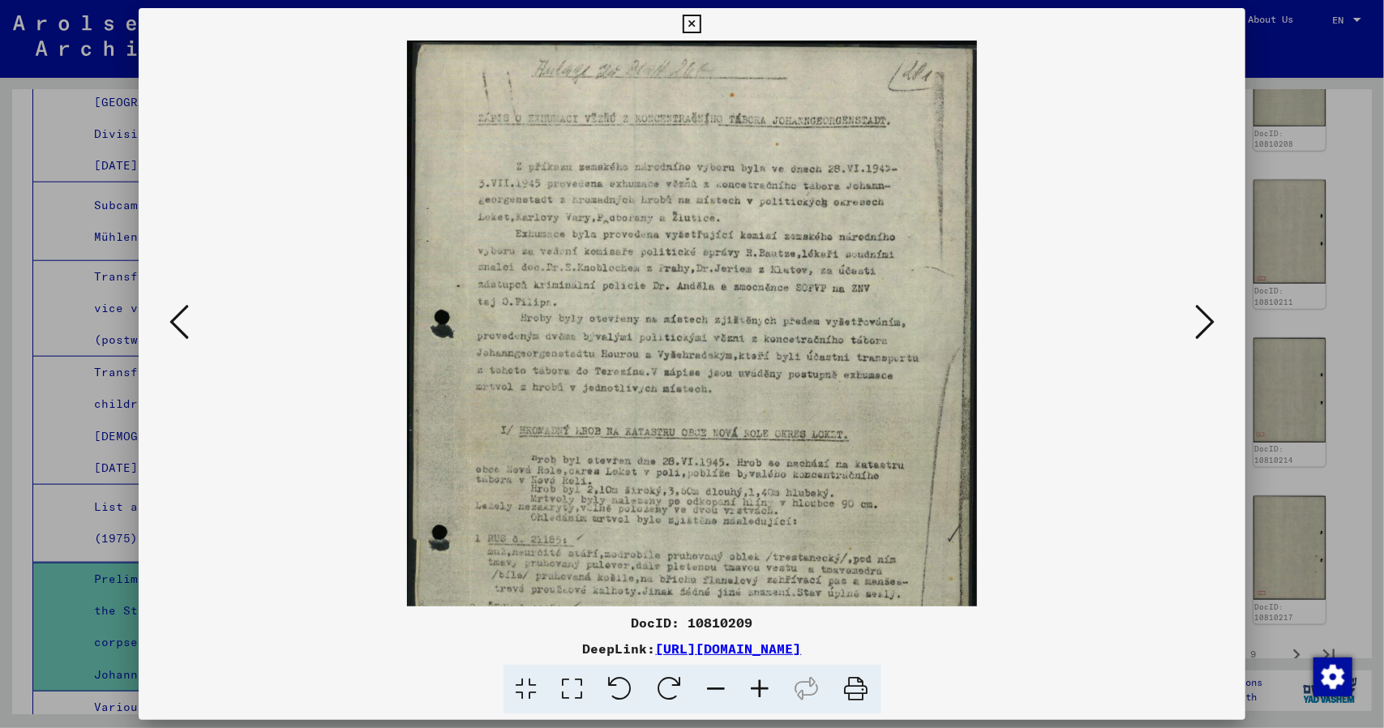
click at [764, 700] on icon at bounding box center [761, 689] width 44 height 49
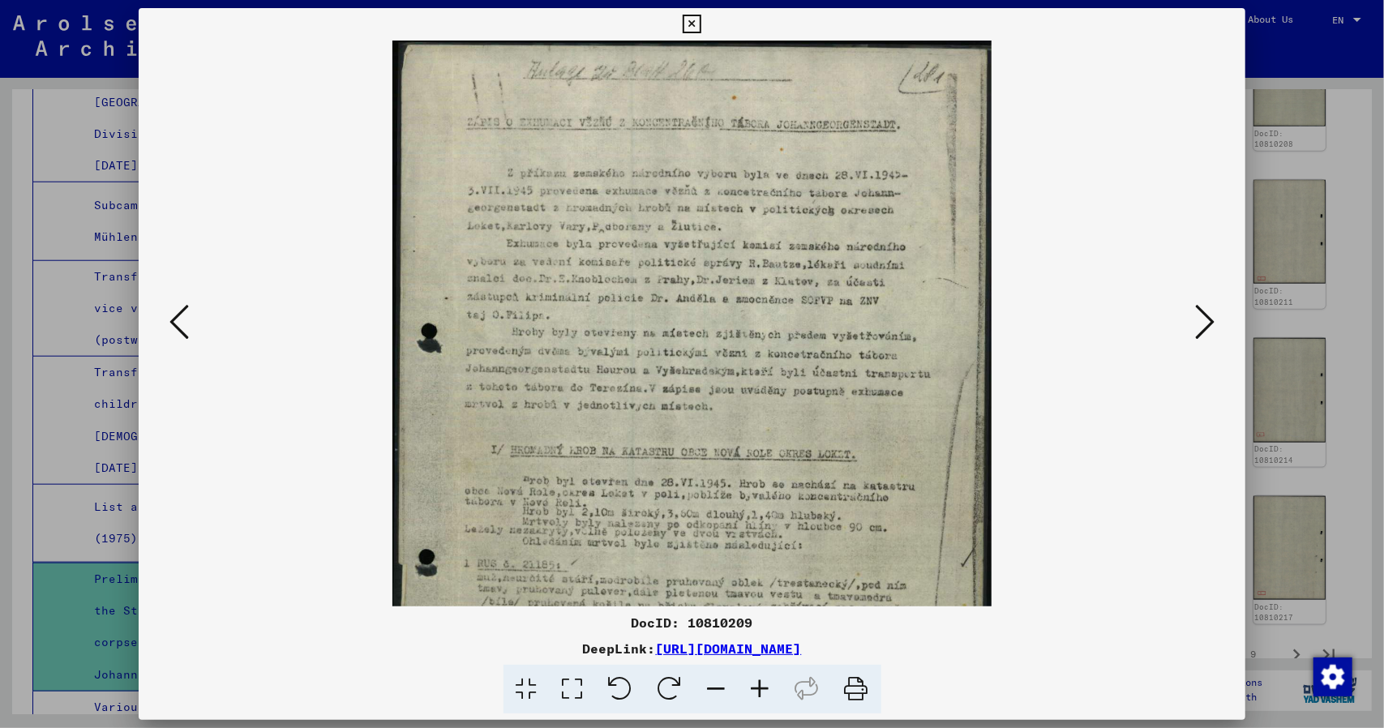
click at [764, 700] on icon at bounding box center [761, 689] width 44 height 49
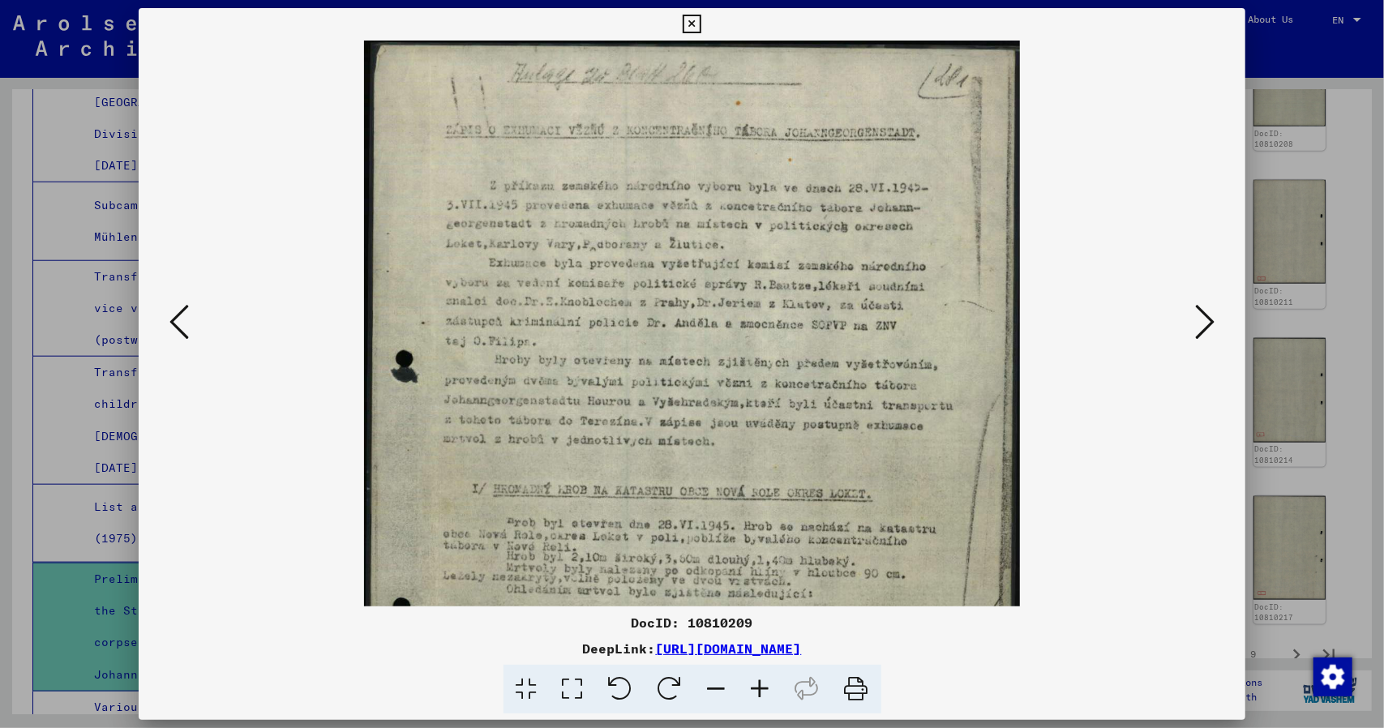
click at [764, 700] on icon at bounding box center [761, 689] width 44 height 49
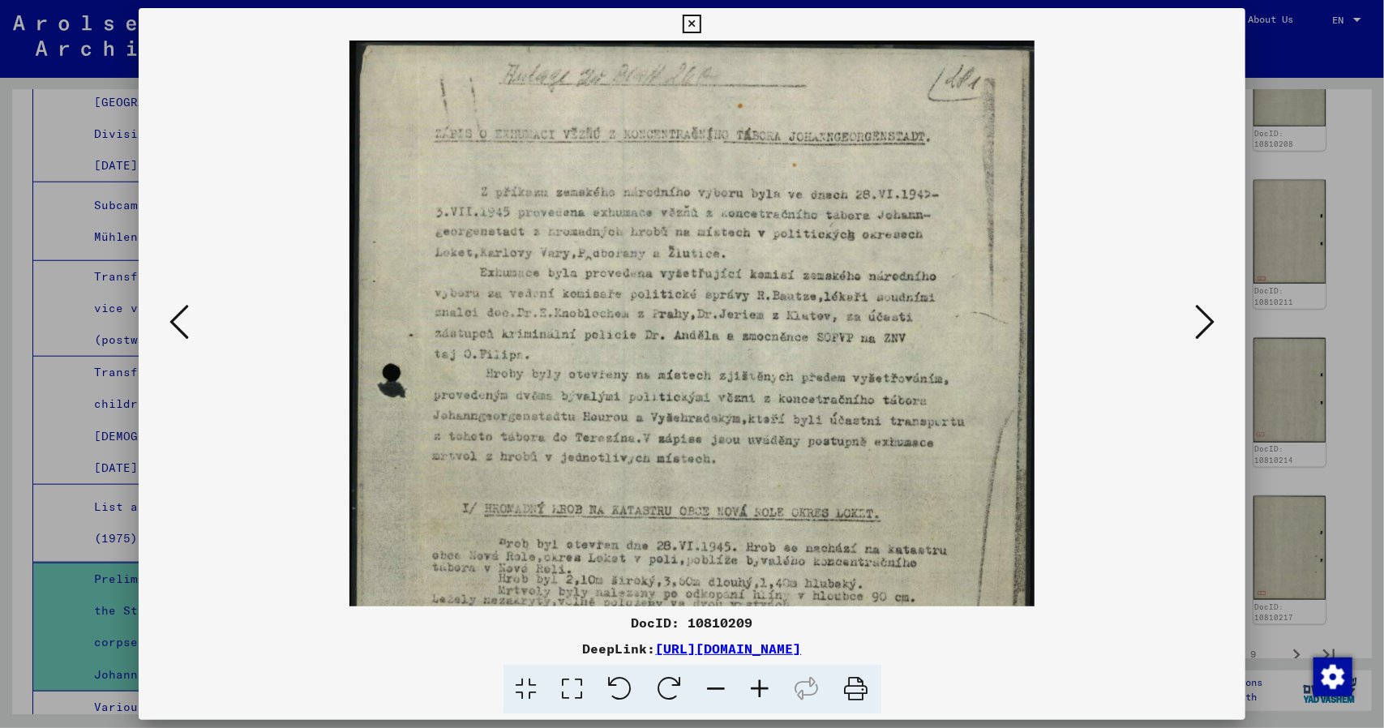
click at [764, 700] on icon at bounding box center [761, 689] width 44 height 49
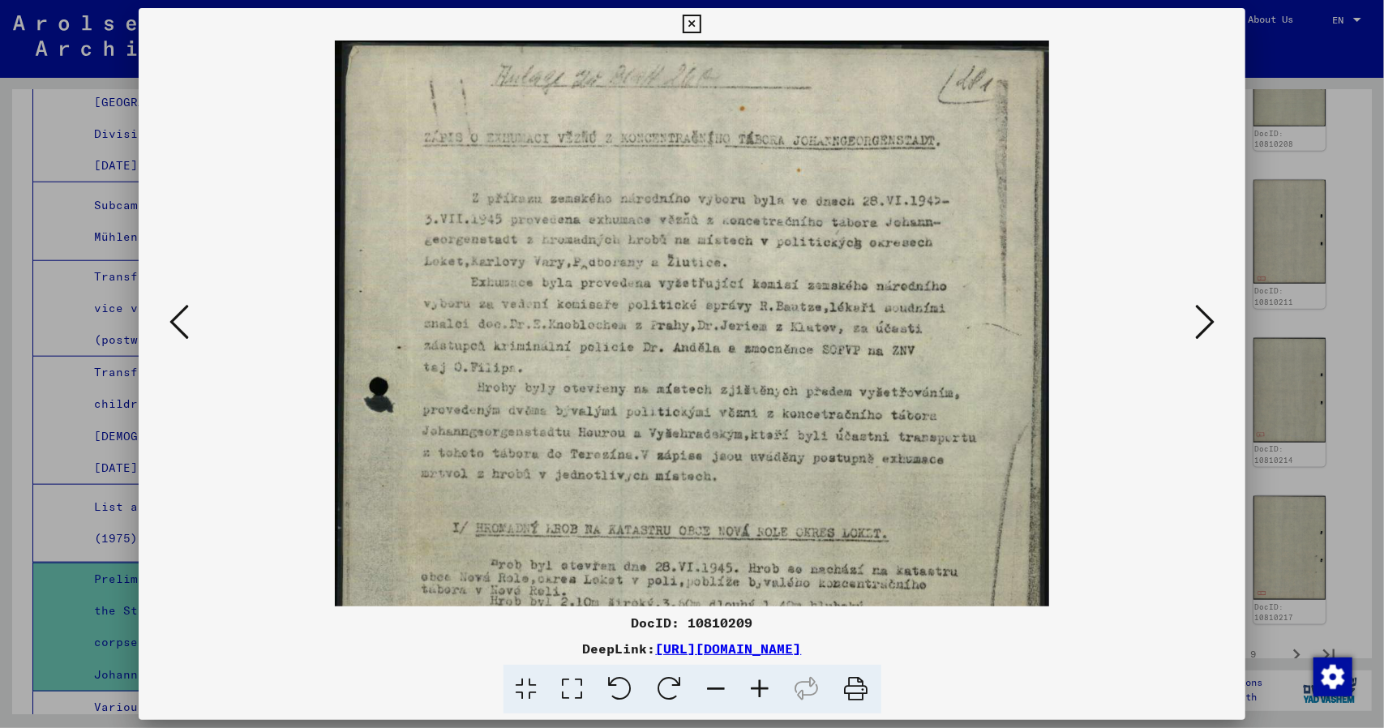
click at [764, 700] on icon at bounding box center [761, 689] width 44 height 49
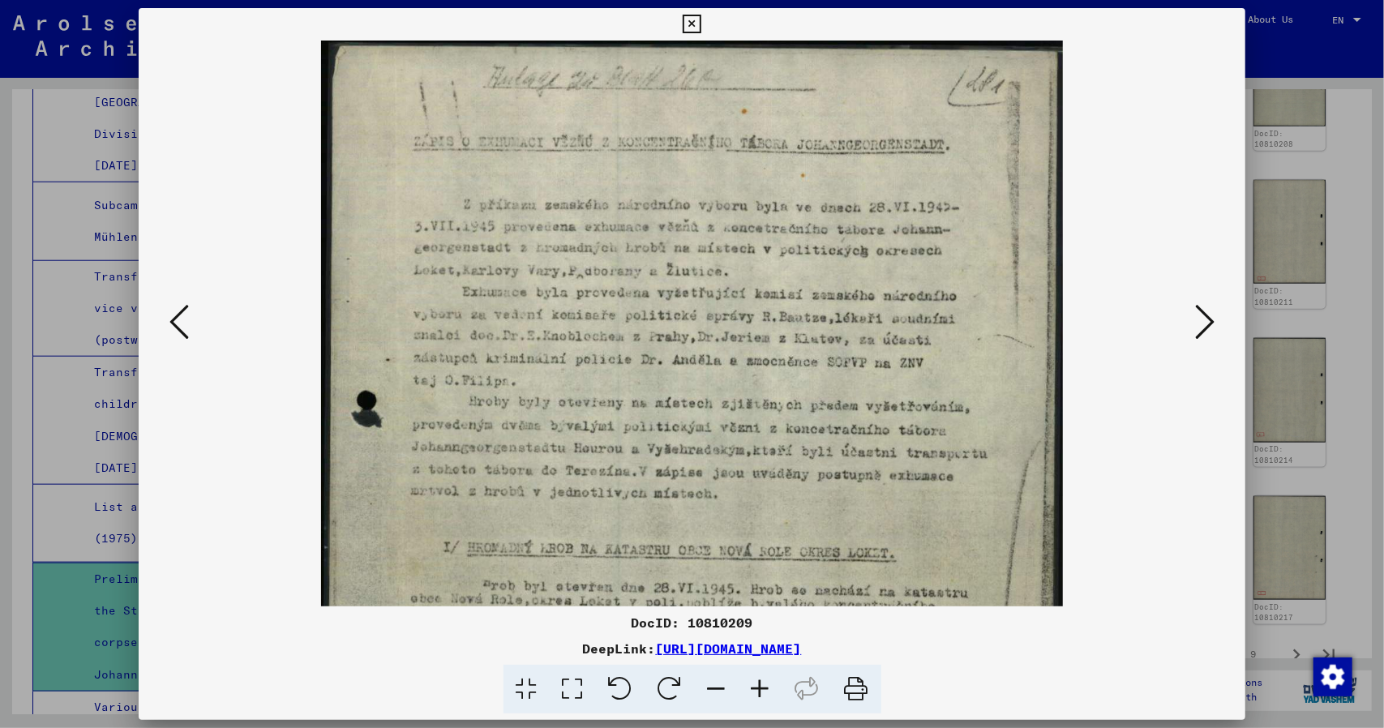
click at [764, 700] on icon at bounding box center [761, 689] width 44 height 49
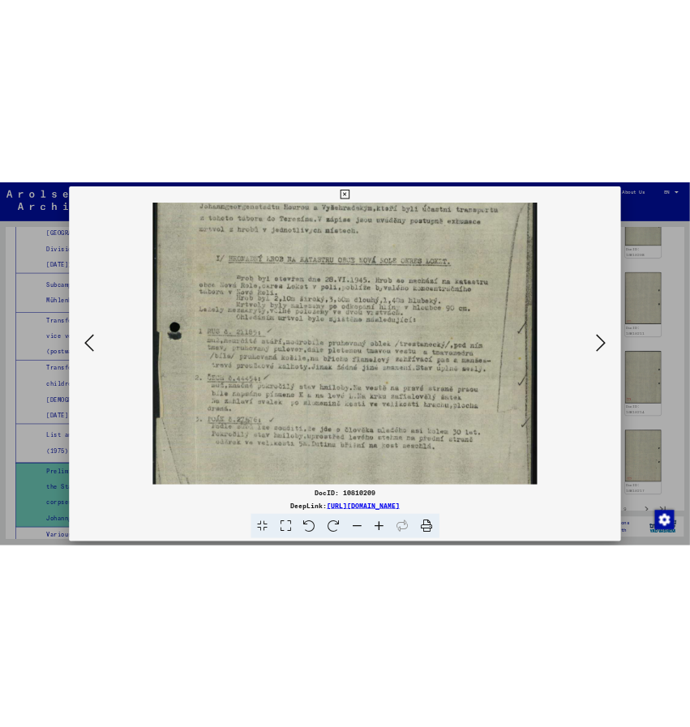
scroll to position [420, 0]
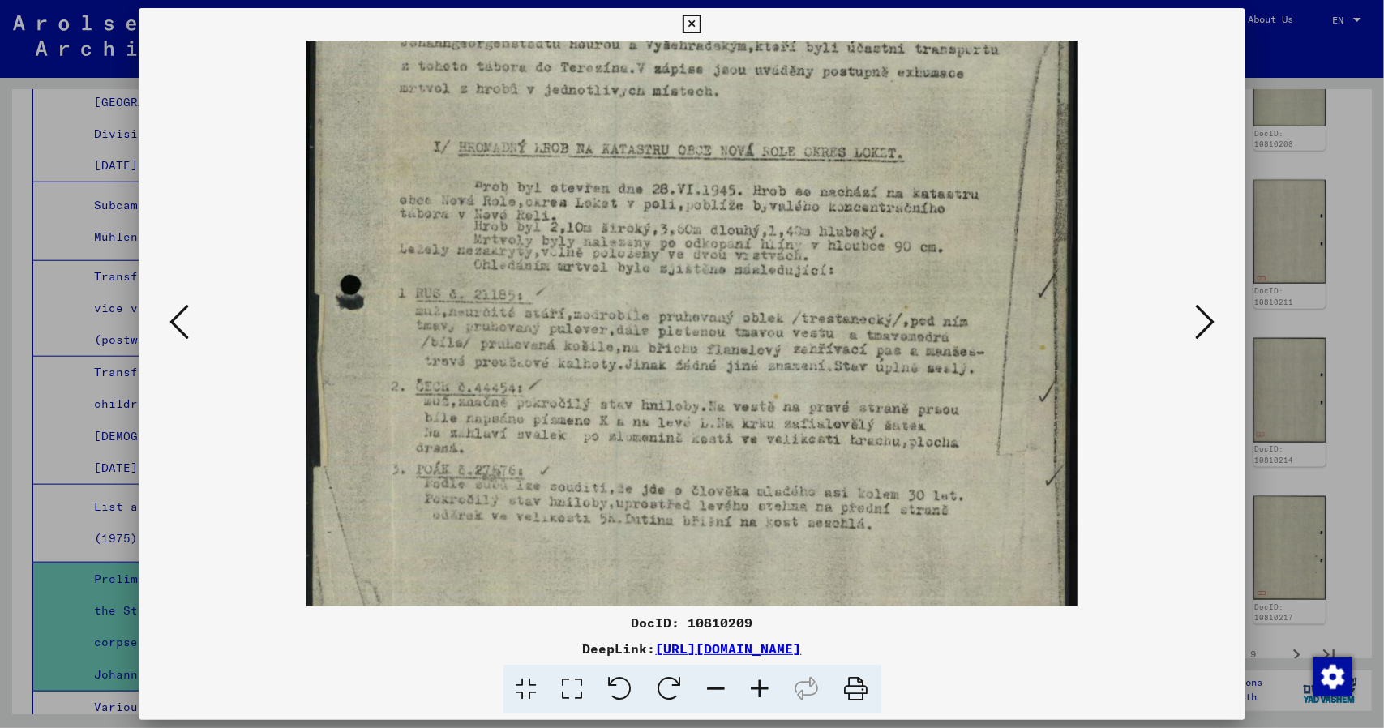
drag, startPoint x: 752, startPoint y: 502, endPoint x: 722, endPoint y: 95, distance: 408.1
click at [722, 95] on img at bounding box center [691, 167] width 771 height 1093
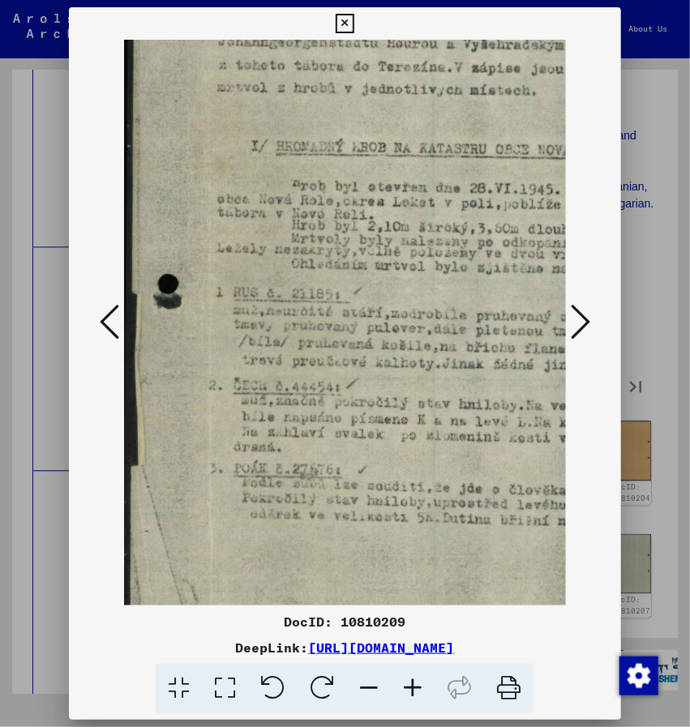
scroll to position [12715, 0]
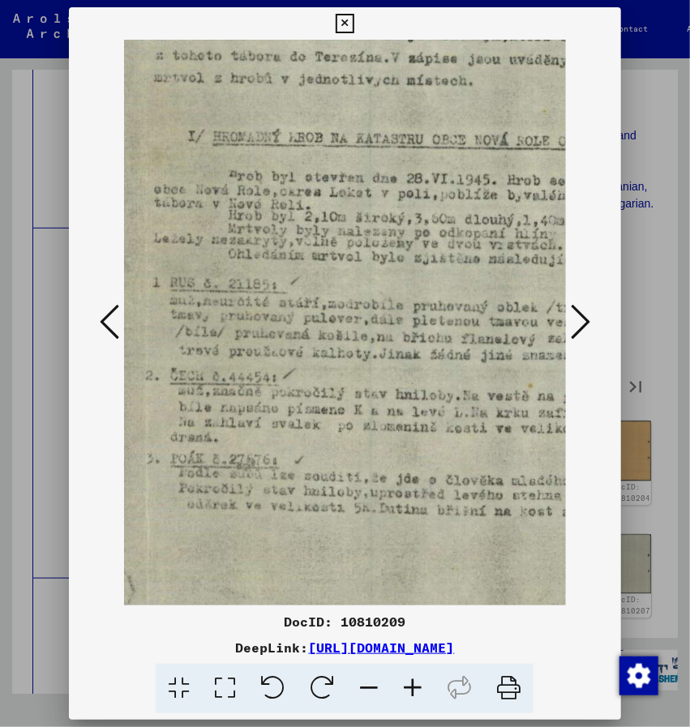
drag, startPoint x: 341, startPoint y: 262, endPoint x: 279, endPoint y: 254, distance: 62.9
click at [279, 254] on img at bounding box center [446, 156] width 771 height 1093
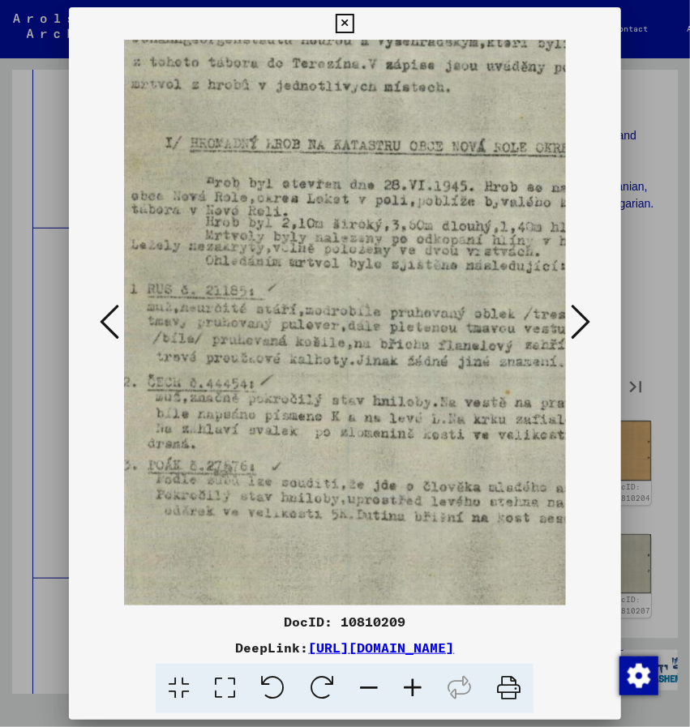
drag, startPoint x: 279, startPoint y: 254, endPoint x: 259, endPoint y: 262, distance: 21.1
click at [259, 262] on img at bounding box center [423, 163] width 771 height 1093
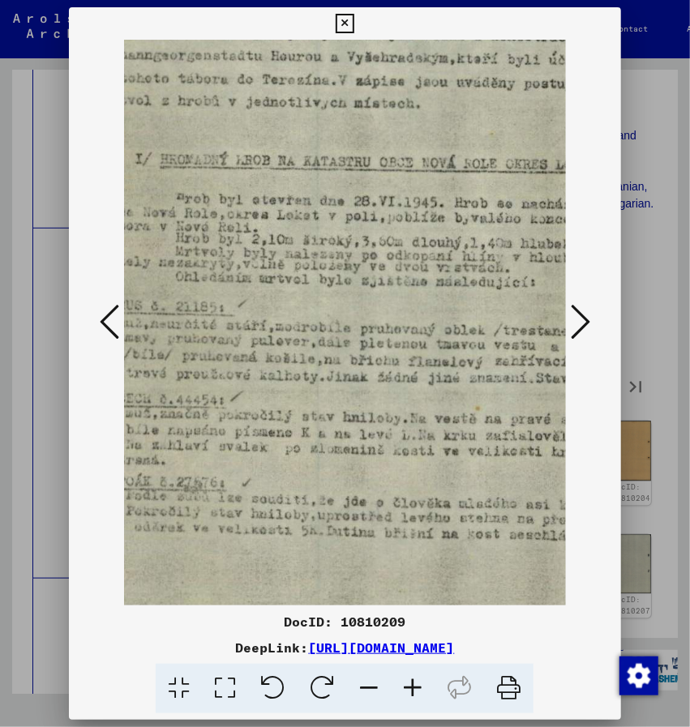
scroll to position [405, 120]
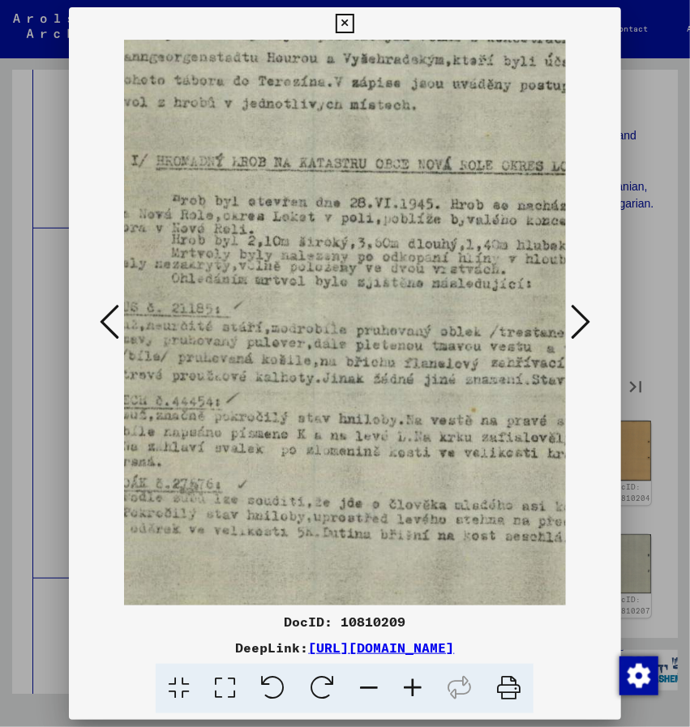
drag, startPoint x: 259, startPoint y: 262, endPoint x: 229, endPoint y: 283, distance: 37.3
click at [229, 283] on img at bounding box center [389, 180] width 771 height 1093
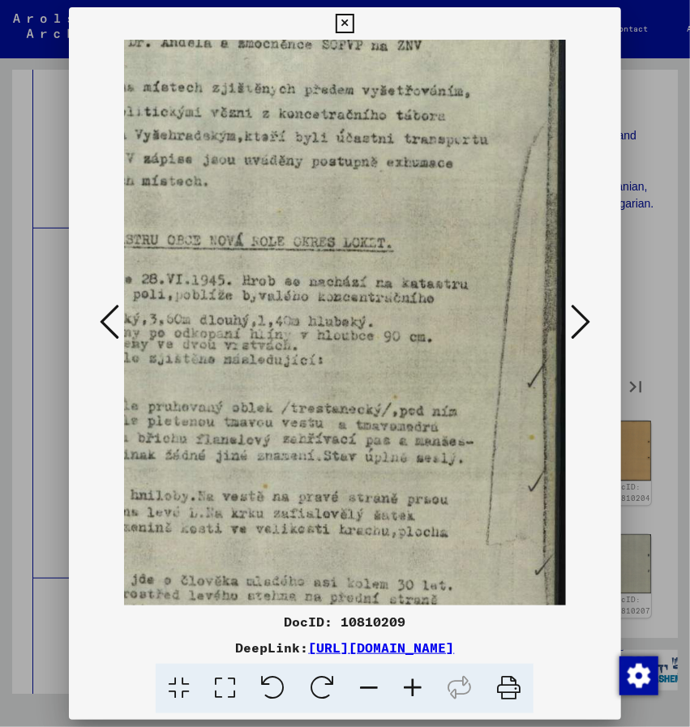
drag, startPoint x: 358, startPoint y: 346, endPoint x: 140, endPoint y: 428, distance: 232.2
click at [140, 428] on img at bounding box center [181, 257] width 771 height 1093
click at [140, 428] on img at bounding box center [182, 256] width 771 height 1093
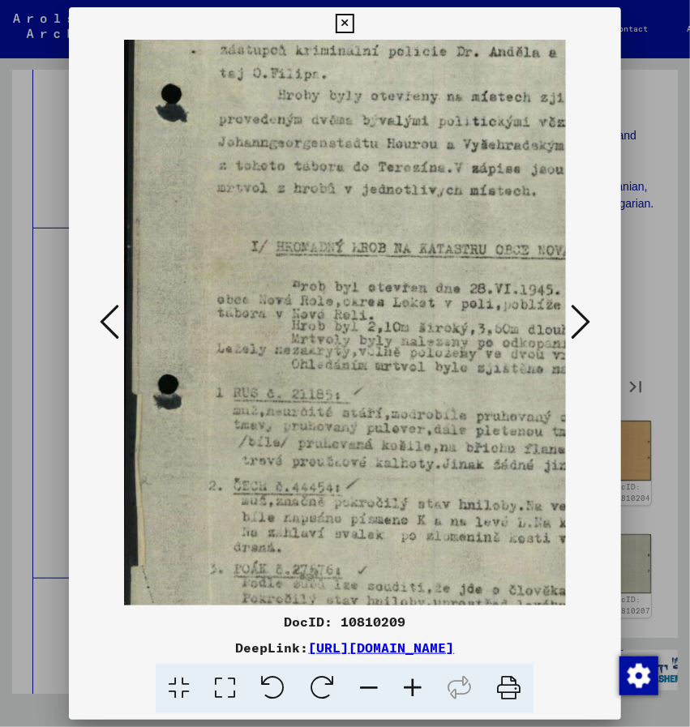
scroll to position [316, 0]
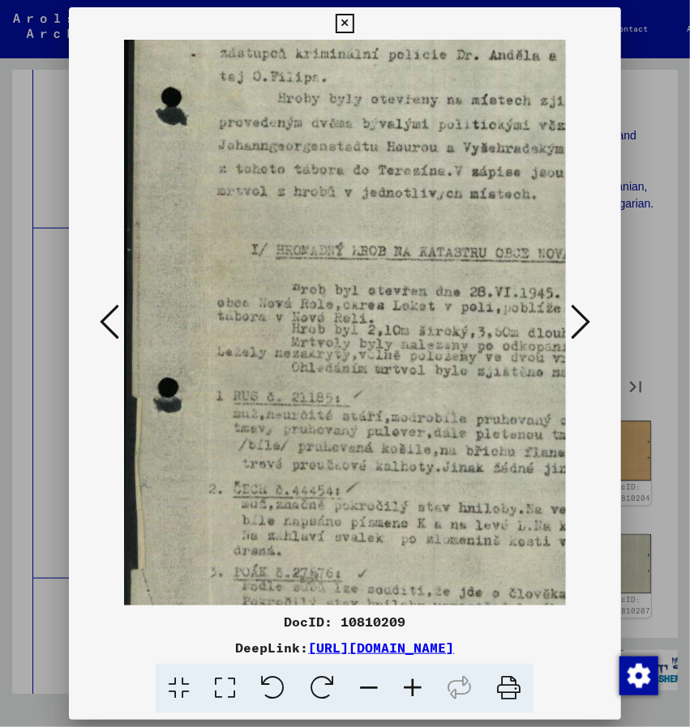
drag, startPoint x: 276, startPoint y: 323, endPoint x: 690, endPoint y: 340, distance: 413.8
click at [690, 340] on html "Search Browse archive Donate Newsletter Help Contact About Us Search Browse arc…" at bounding box center [345, 363] width 690 height 727
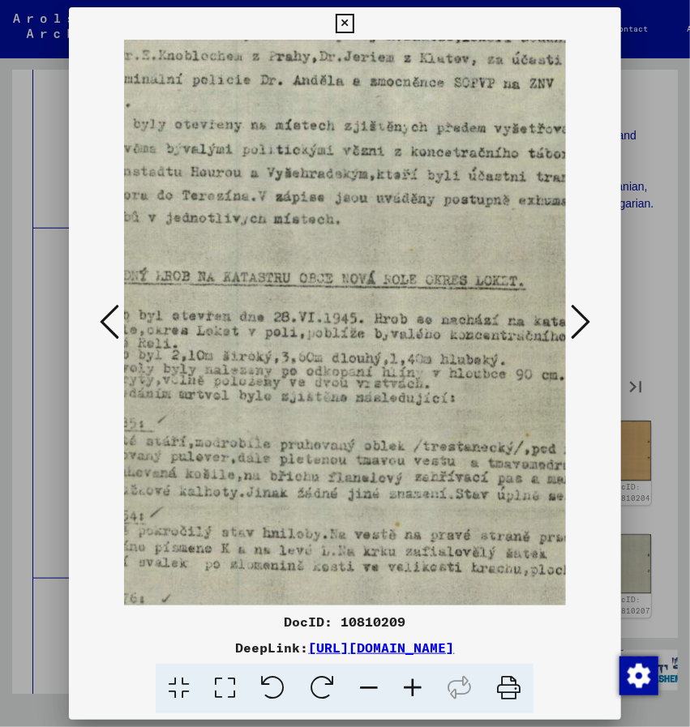
scroll to position [290, 200]
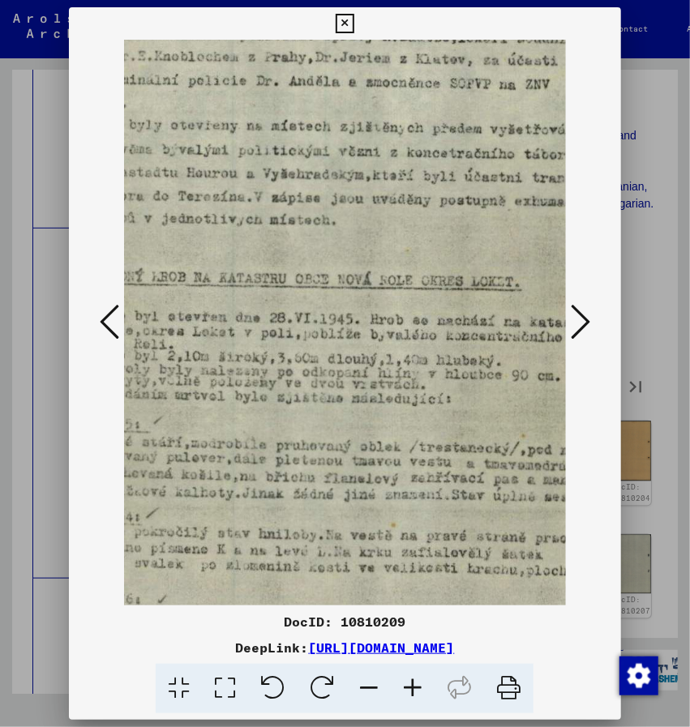
drag, startPoint x: 409, startPoint y: 396, endPoint x: 217, endPoint y: 429, distance: 194.9
click at [217, 429] on img at bounding box center [309, 295] width 771 height 1093
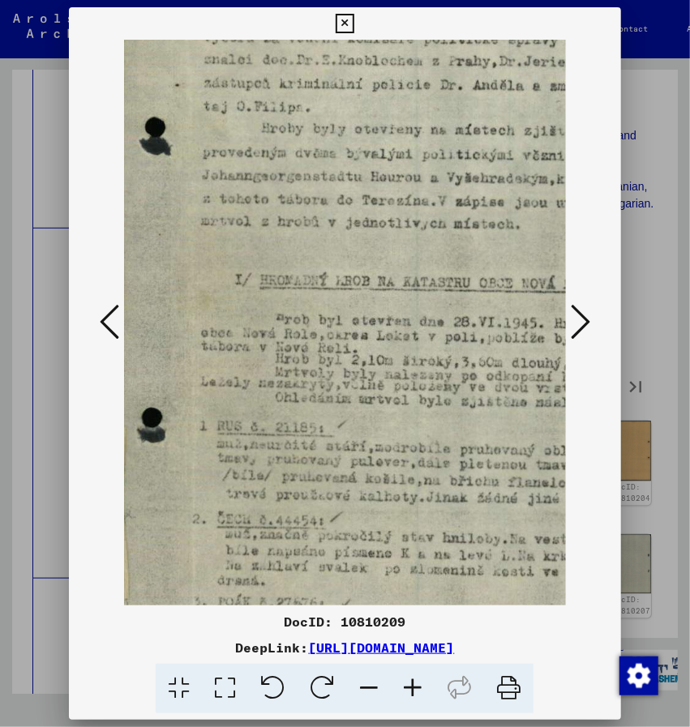
scroll to position [286, 15]
drag, startPoint x: 408, startPoint y: 363, endPoint x: 601, endPoint y: 369, distance: 193.0
click at [601, 369] on div at bounding box center [345, 323] width 552 height 566
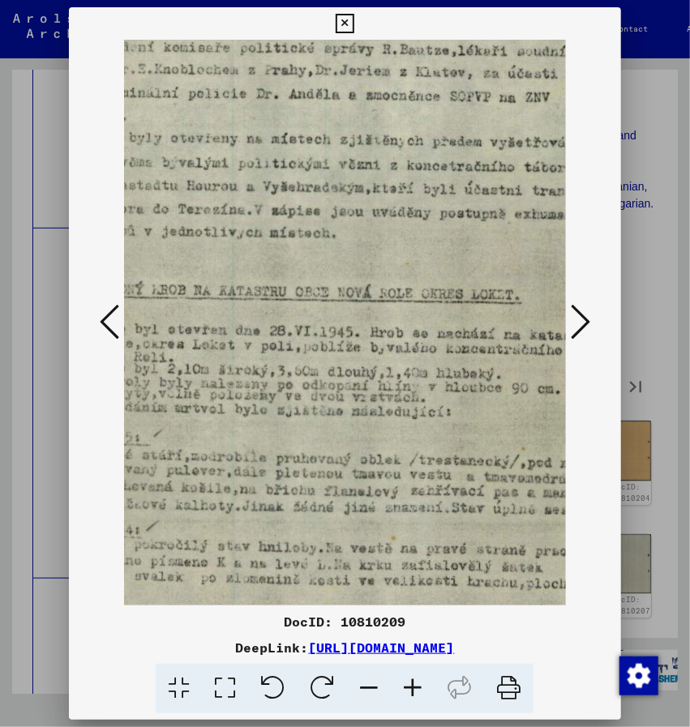
scroll to position [277, 208]
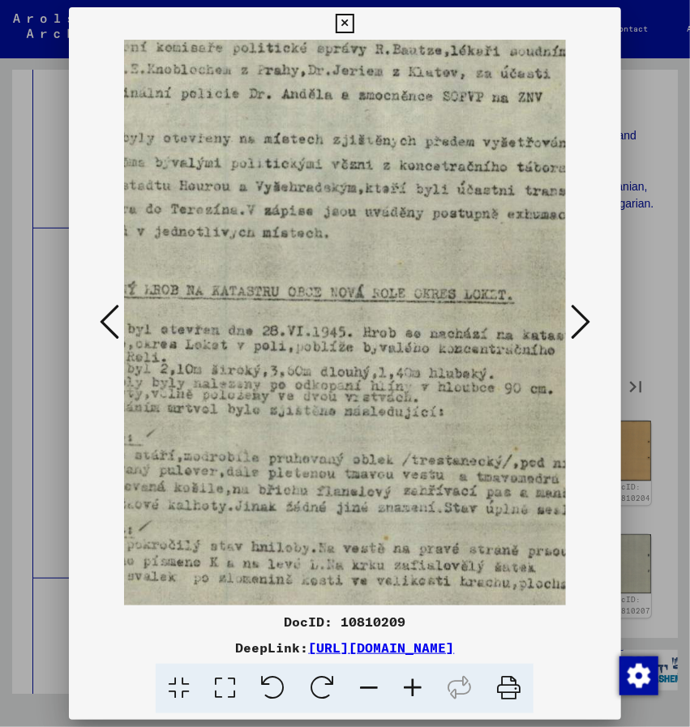
drag, startPoint x: 331, startPoint y: 383, endPoint x: 148, endPoint y: 396, distance: 183.6
click at [148, 396] on img at bounding box center [301, 308] width 771 height 1093
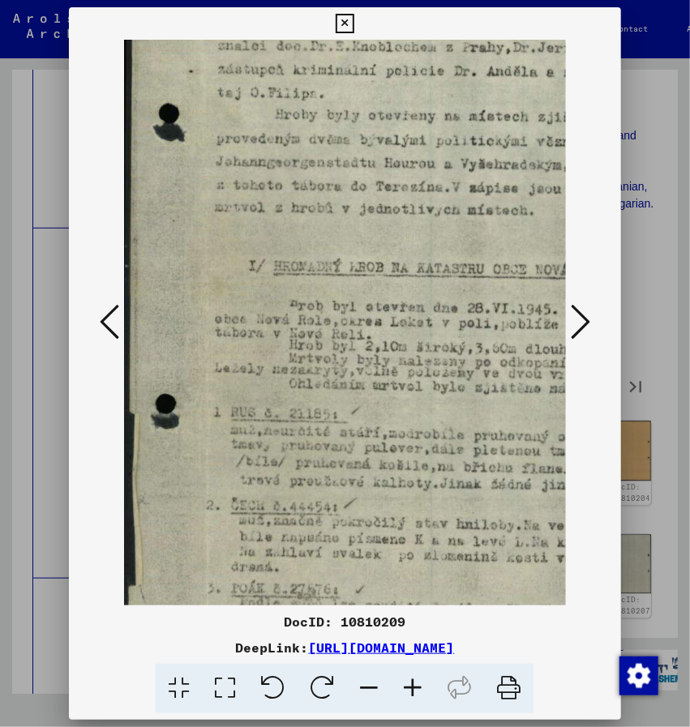
scroll to position [300, 0]
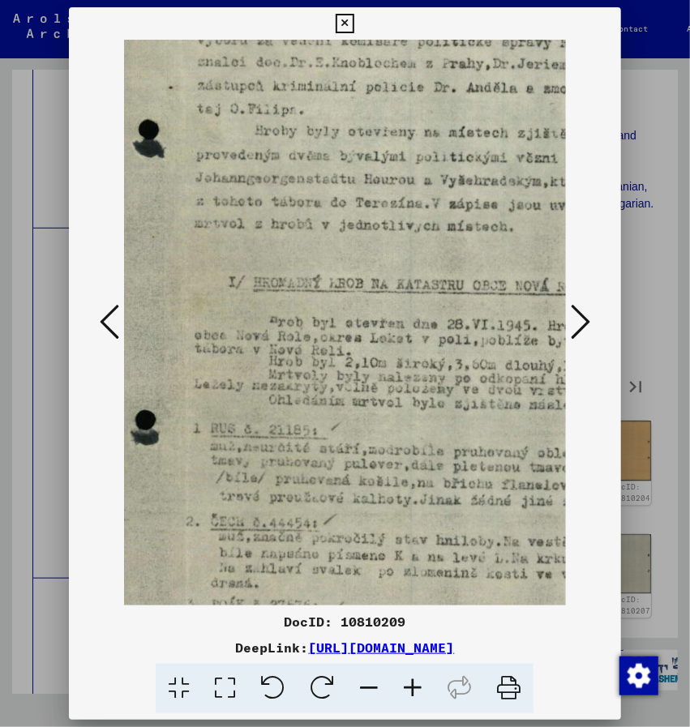
drag, startPoint x: 314, startPoint y: 481, endPoint x: 491, endPoint y: 486, distance: 177.6
click at [491, 486] on img at bounding box center [486, 302] width 771 height 1093
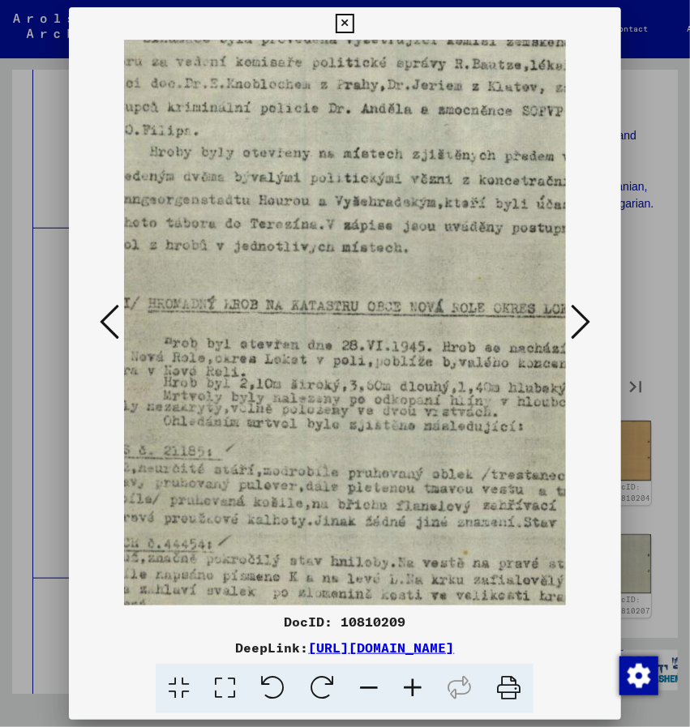
scroll to position [263, 128]
drag, startPoint x: 491, startPoint y: 486, endPoint x: 405, endPoint y: 503, distance: 87.6
click at [405, 503] on img at bounding box center [381, 323] width 771 height 1093
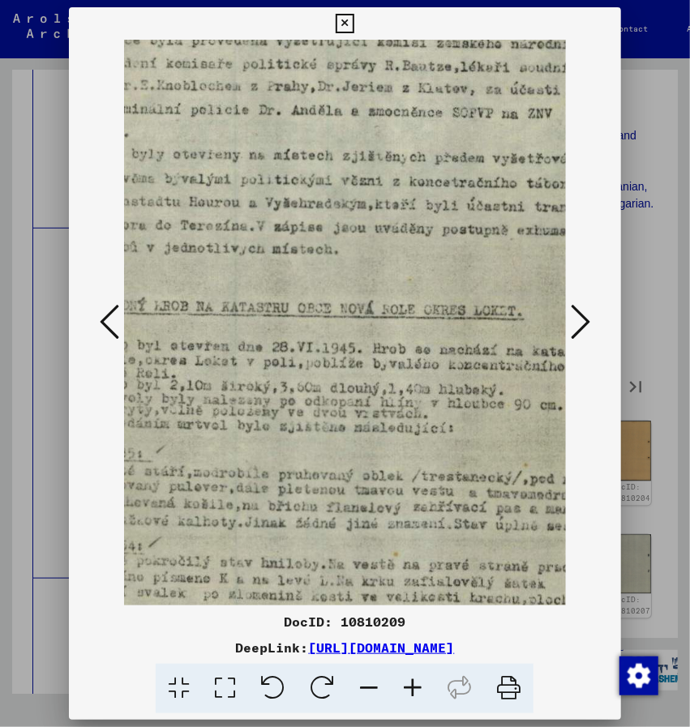
scroll to position [261, 200]
drag, startPoint x: 294, startPoint y: 469, endPoint x: 227, endPoint y: 473, distance: 67.4
click at [227, 473] on img at bounding box center [309, 325] width 771 height 1093
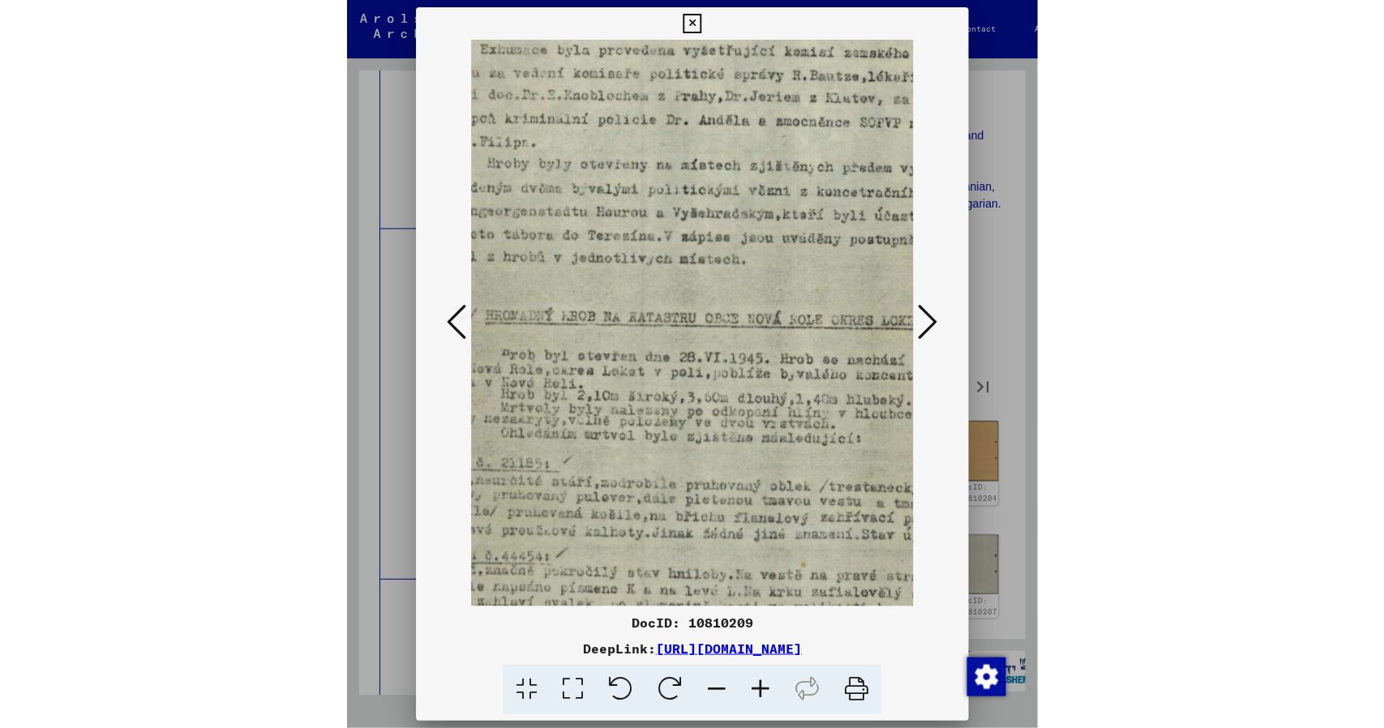
scroll to position [251, 141]
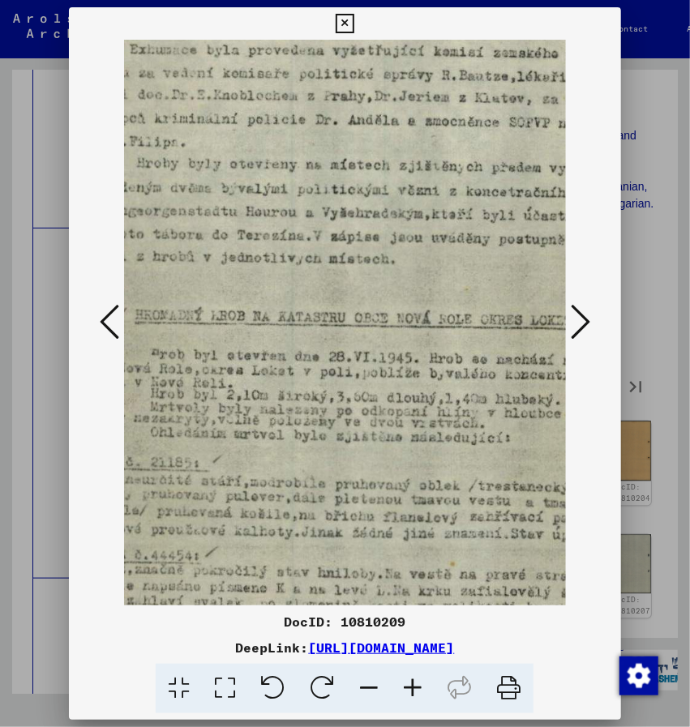
drag, startPoint x: 276, startPoint y: 440, endPoint x: 343, endPoint y: 452, distance: 68.2
click at [343, 452] on img at bounding box center [368, 334] width 771 height 1093
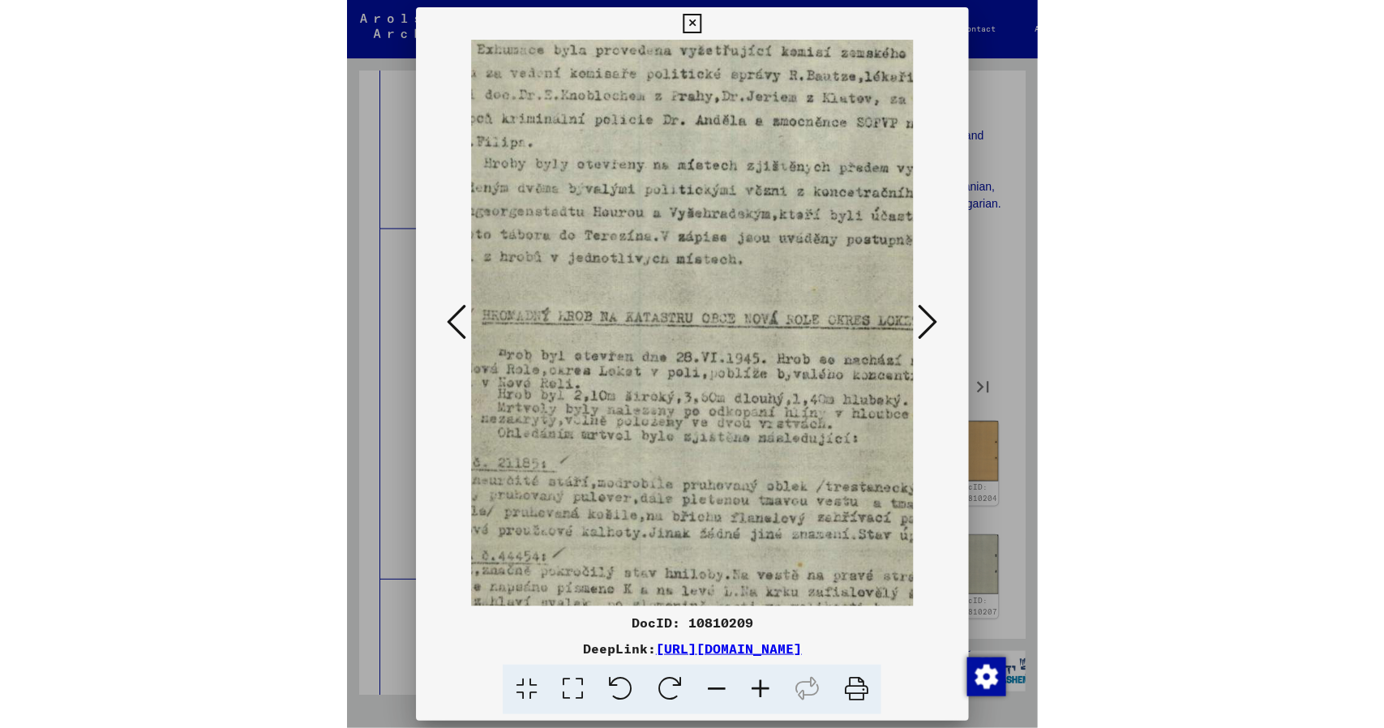
scroll to position [251, 0]
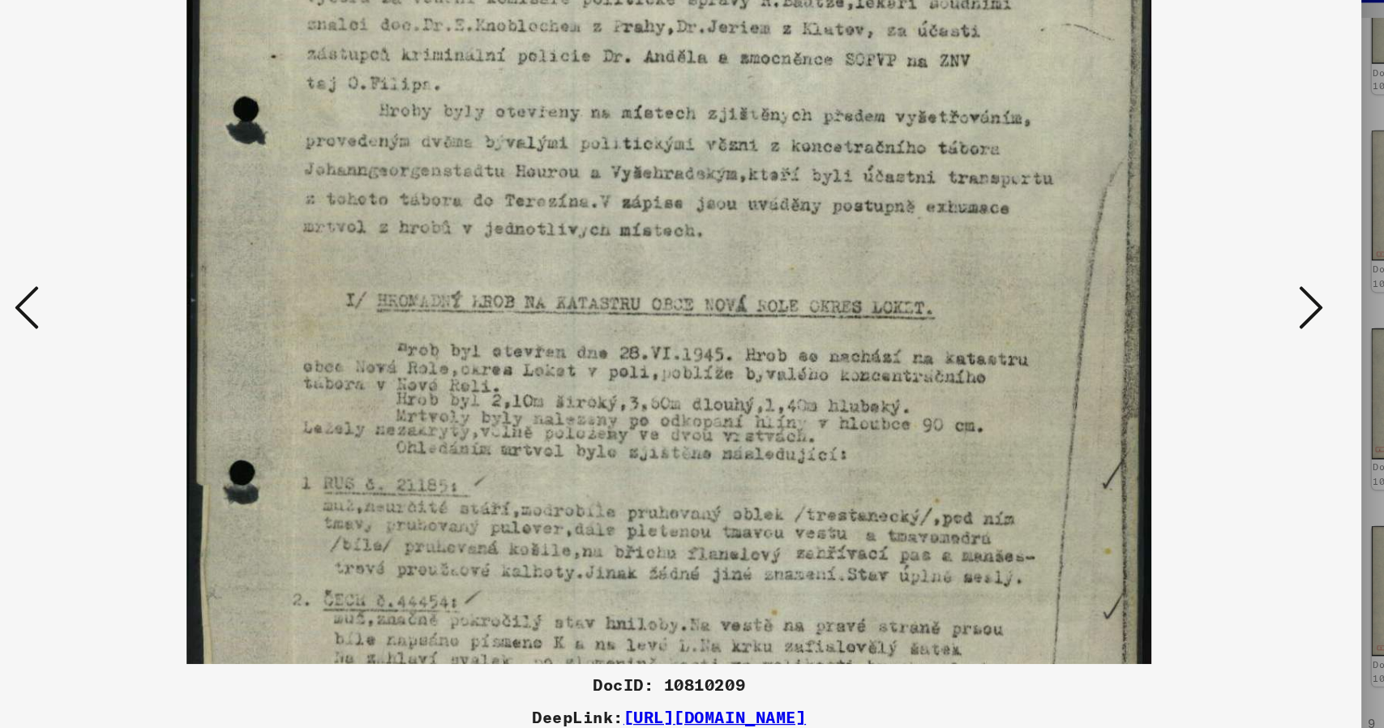
click at [750, 483] on img at bounding box center [691, 335] width 771 height 1093
click at [1201, 323] on icon at bounding box center [1204, 321] width 19 height 39
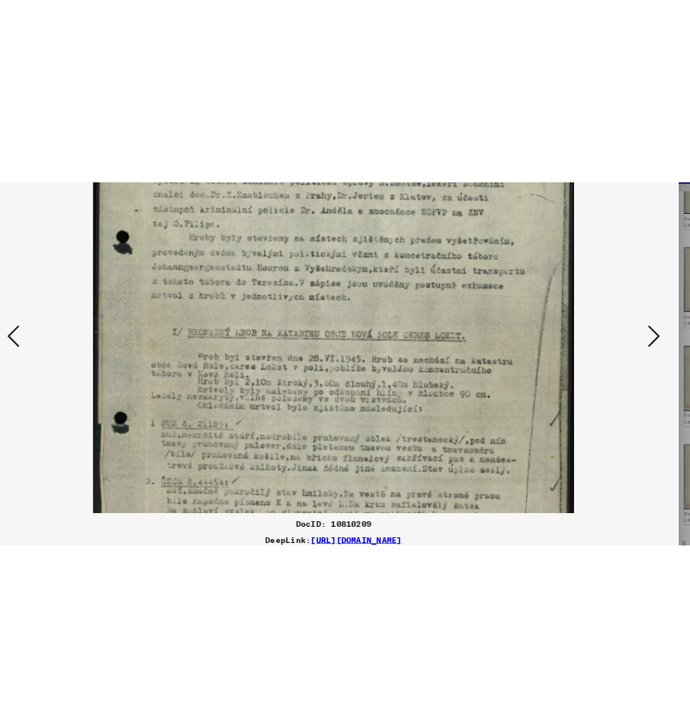
scroll to position [0, 0]
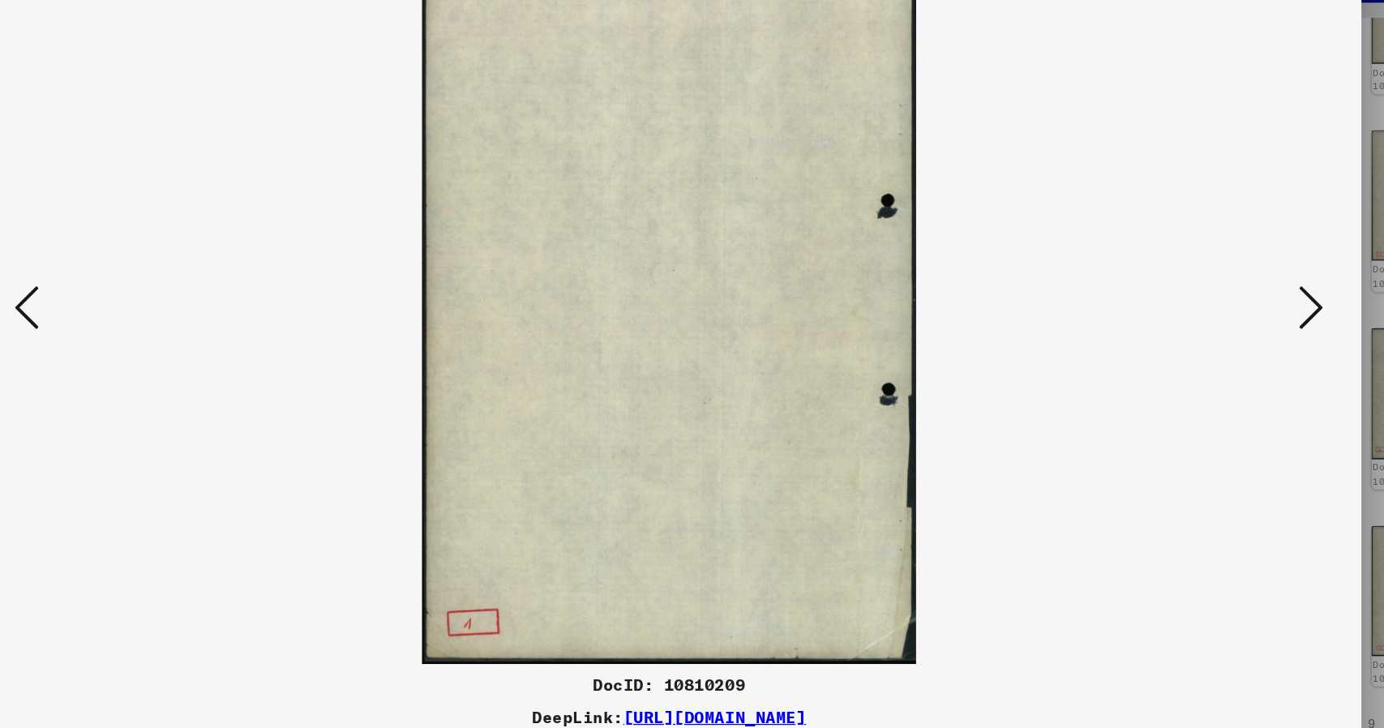
click at [1201, 323] on icon at bounding box center [1204, 321] width 19 height 39
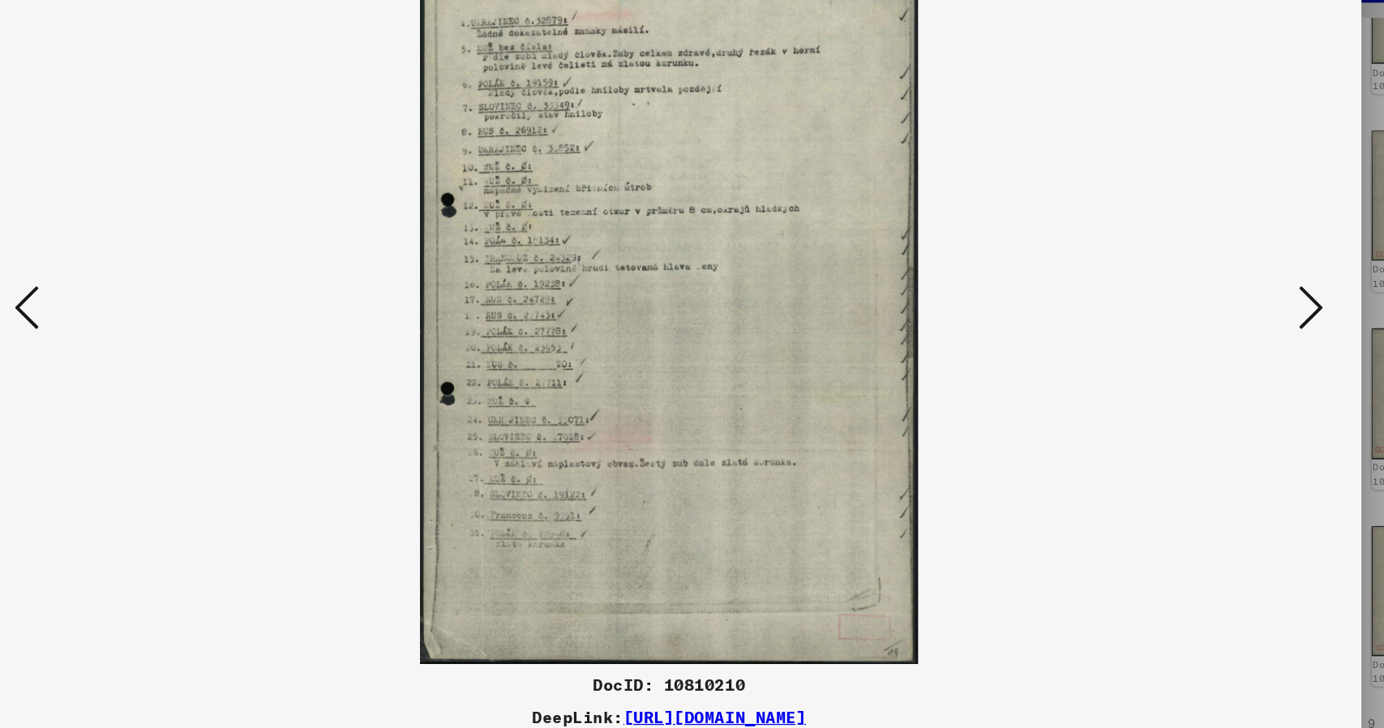
click at [1201, 323] on icon at bounding box center [1204, 321] width 19 height 39
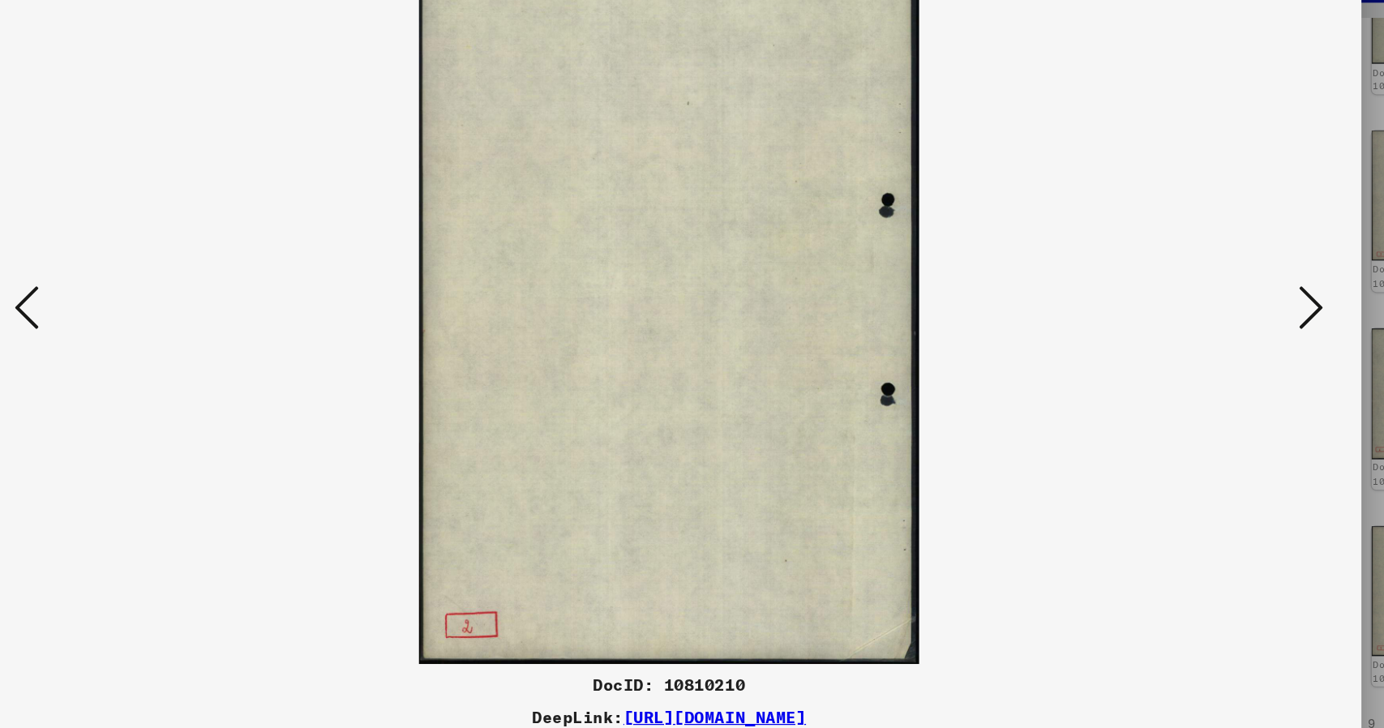
click at [1201, 323] on icon at bounding box center [1204, 321] width 19 height 39
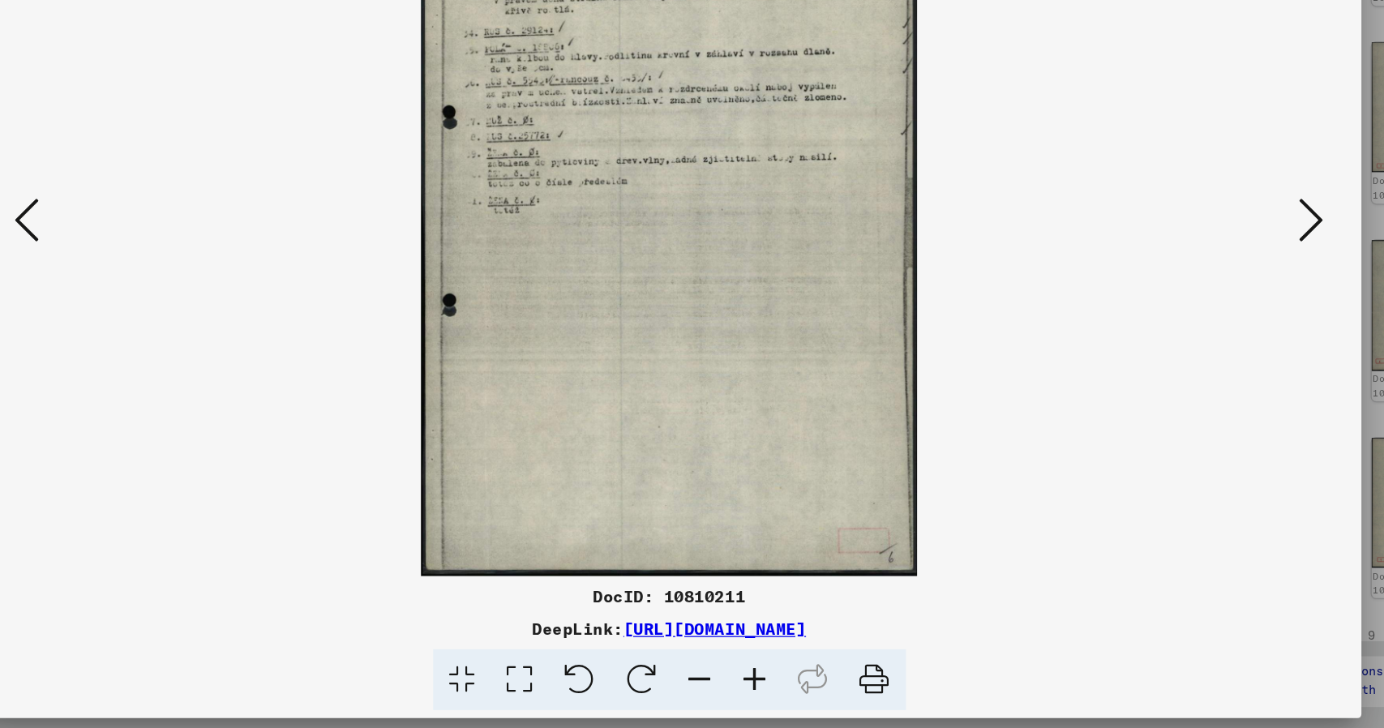
click at [762, 689] on icon at bounding box center [761, 689] width 44 height 49
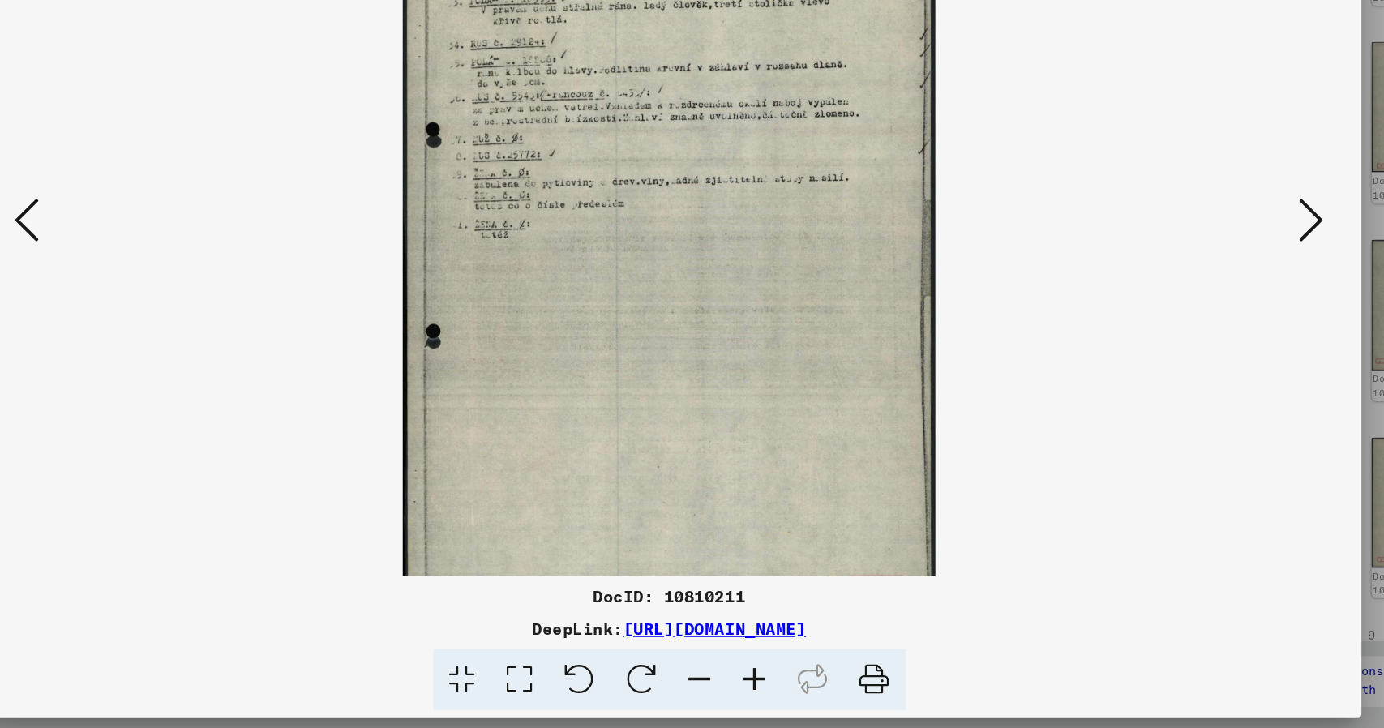
click at [762, 689] on icon at bounding box center [761, 689] width 44 height 49
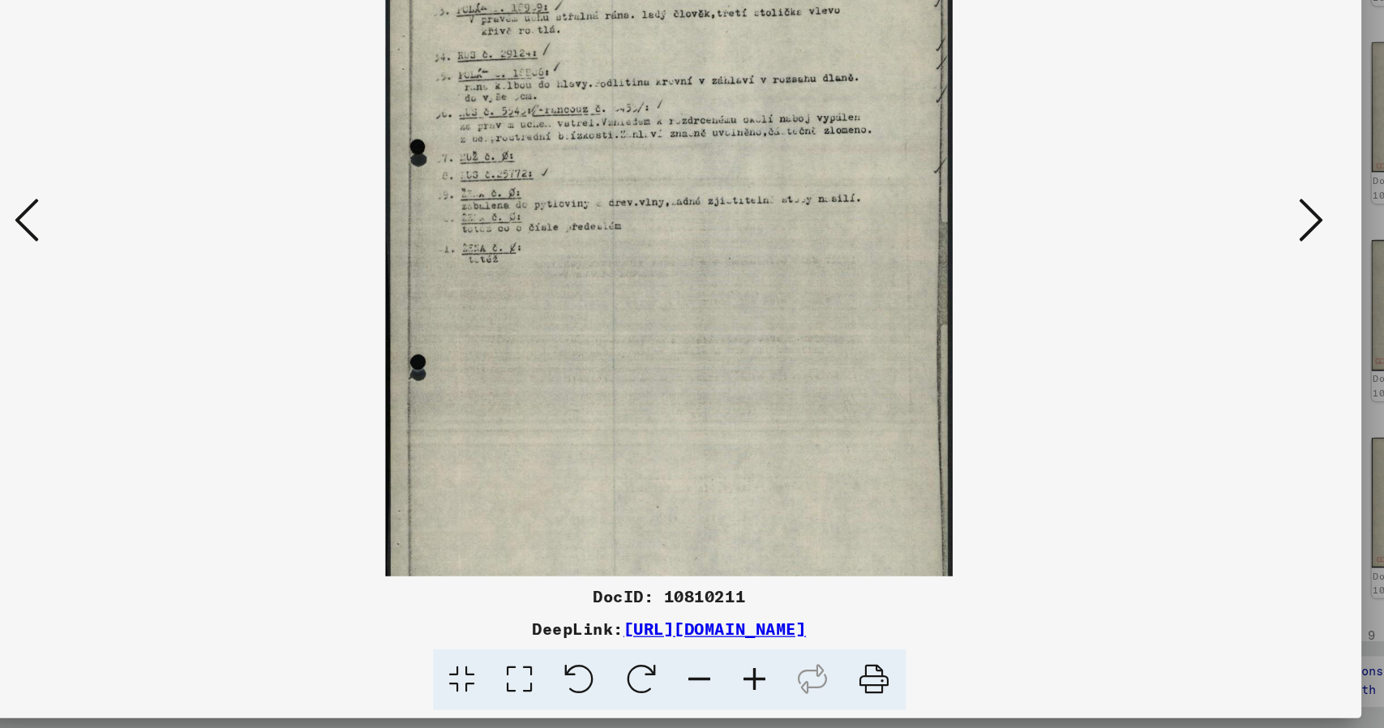
click at [762, 689] on icon at bounding box center [761, 689] width 44 height 49
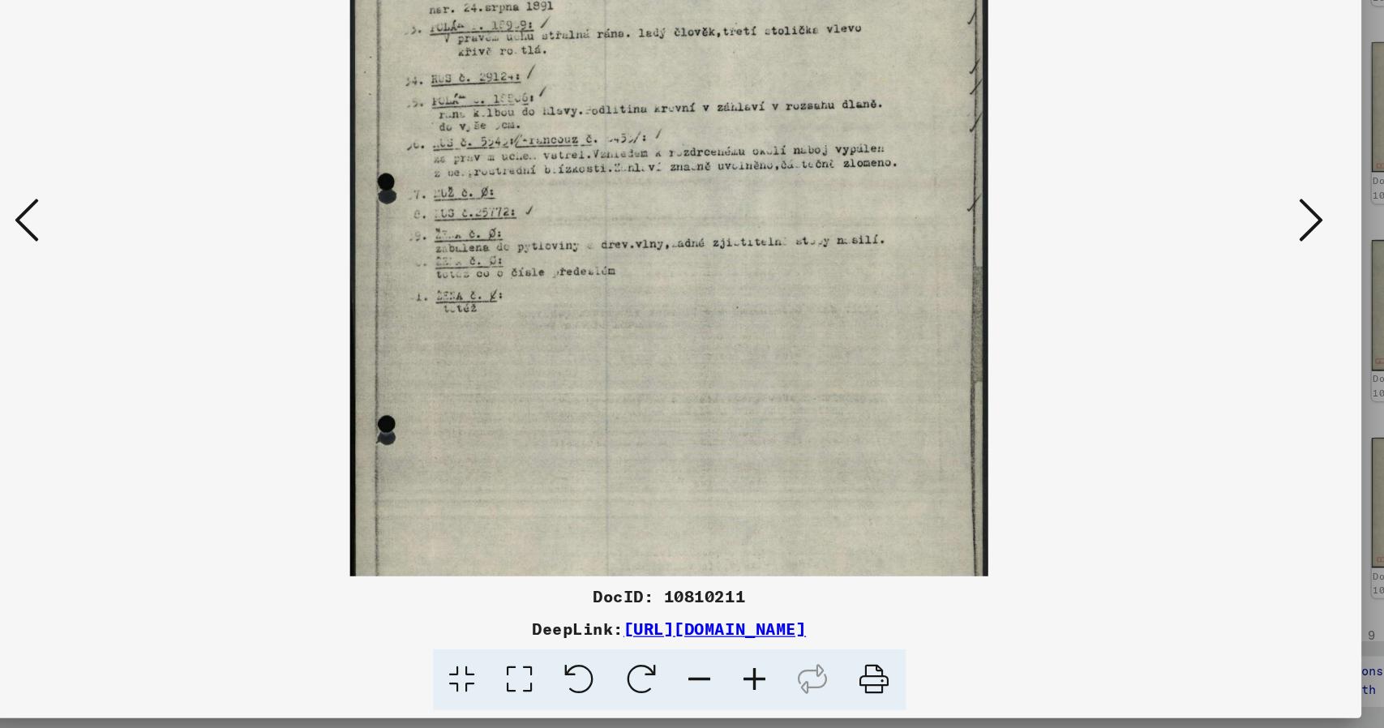
click at [762, 689] on icon at bounding box center [761, 689] width 44 height 49
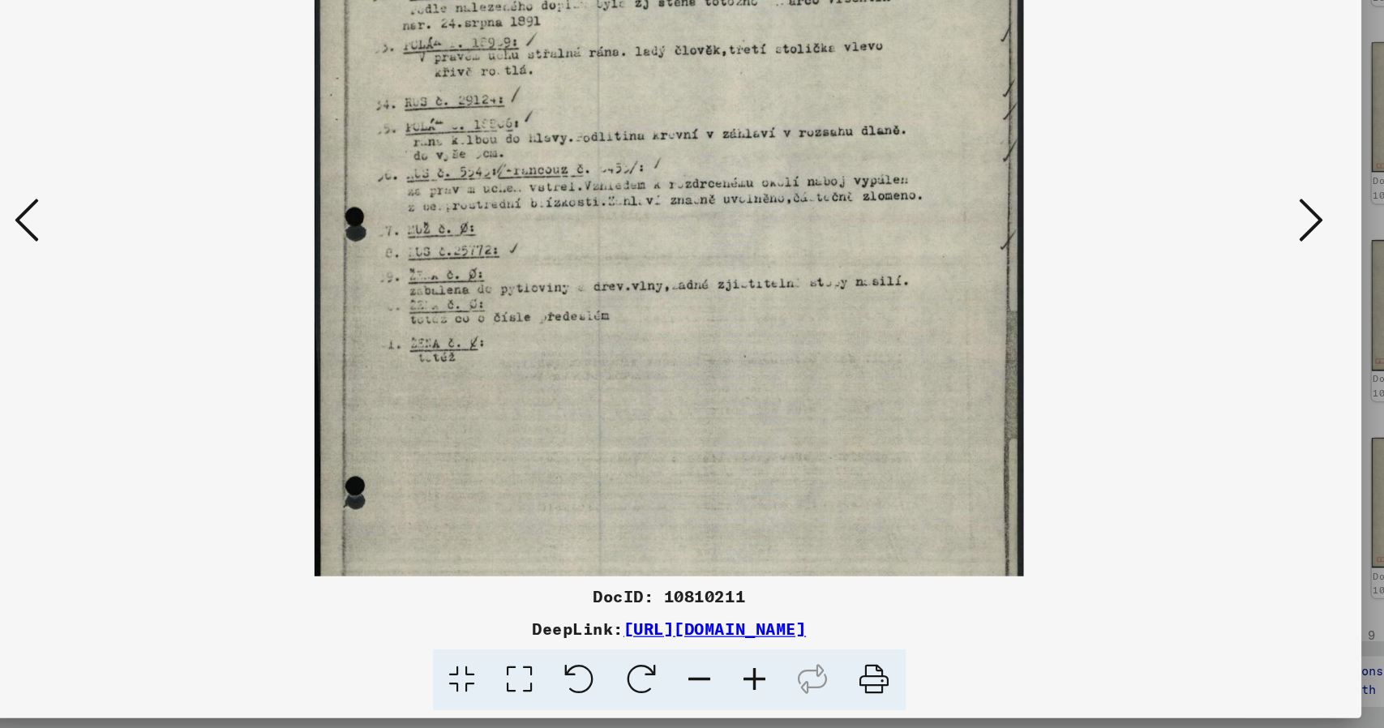
click at [762, 689] on icon at bounding box center [761, 689] width 44 height 49
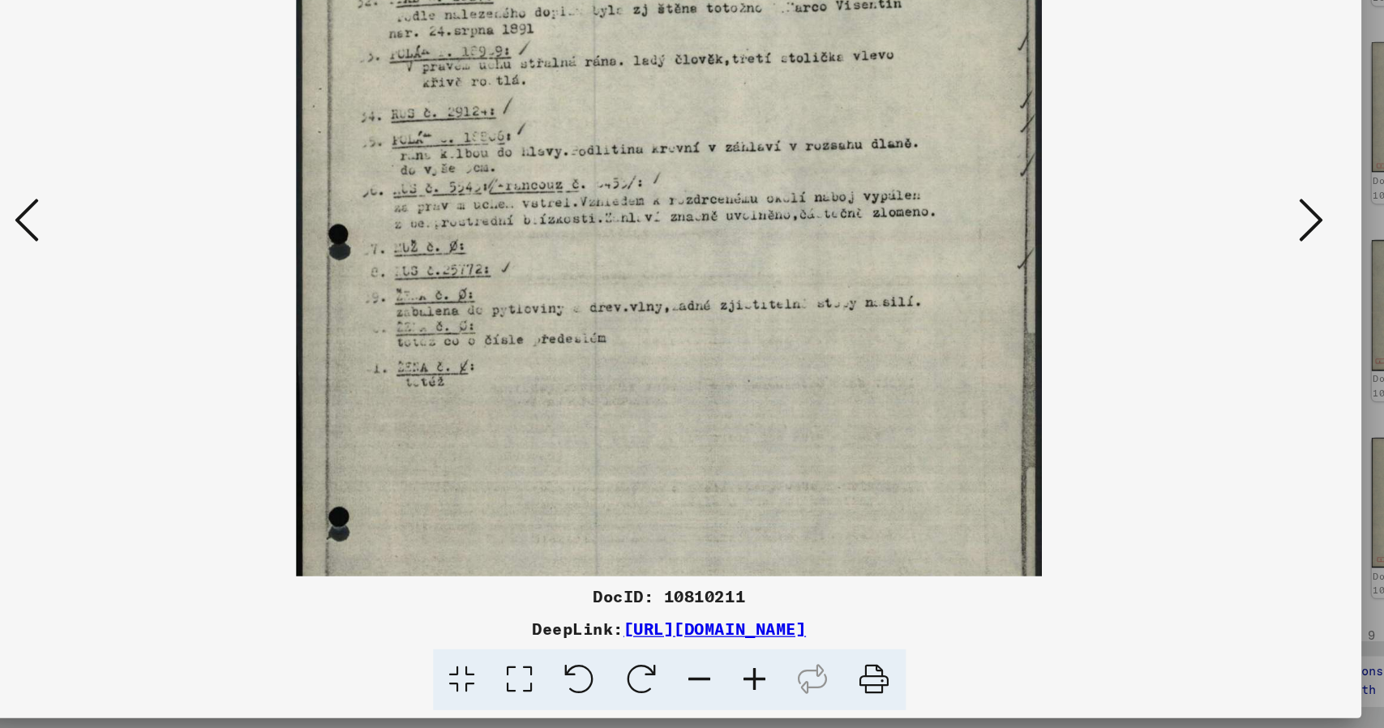
click at [762, 689] on icon at bounding box center [761, 689] width 44 height 49
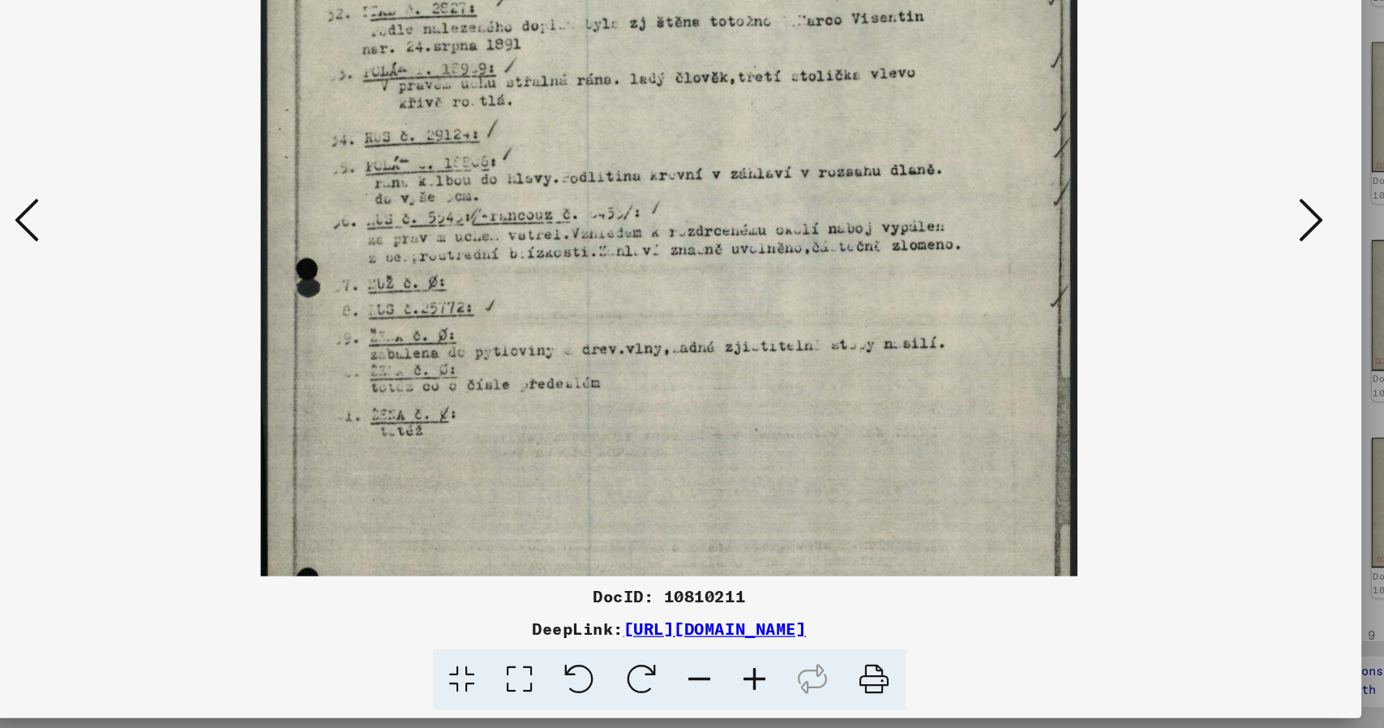
click at [762, 689] on icon at bounding box center [761, 689] width 44 height 49
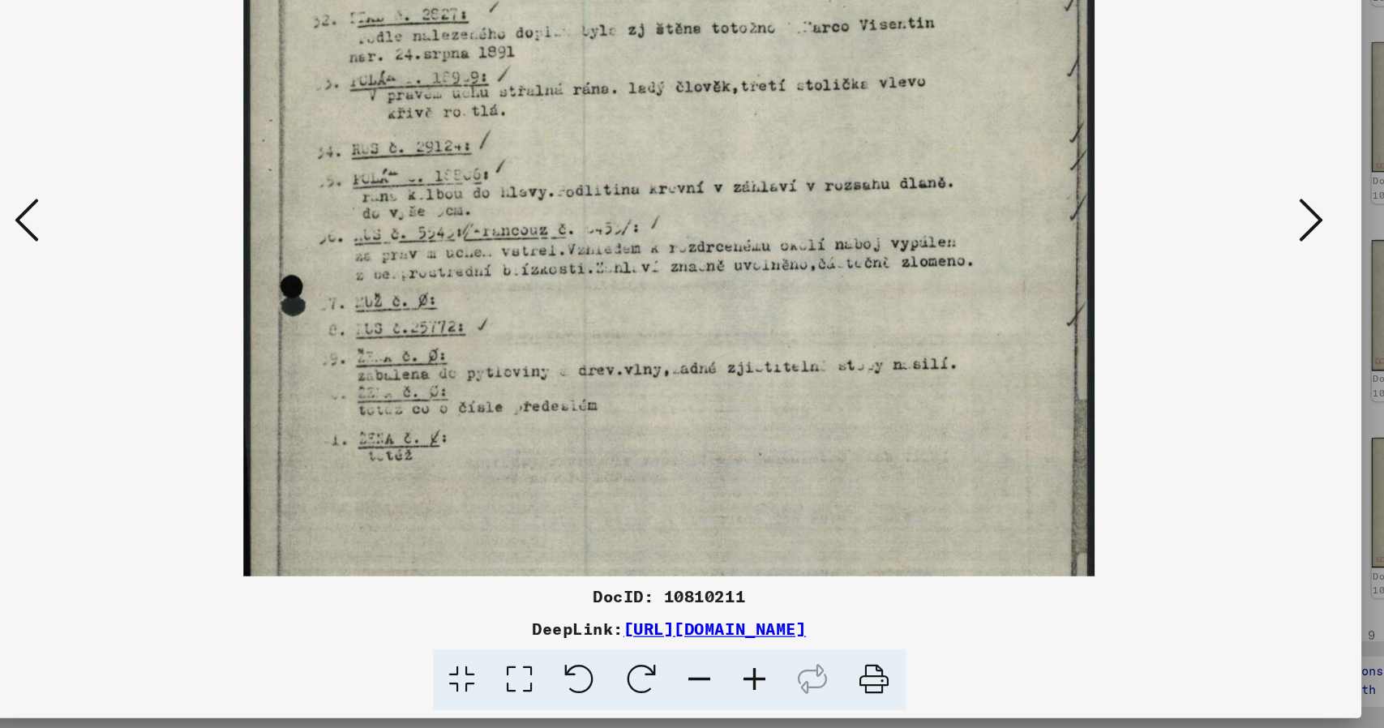
click at [762, 689] on icon at bounding box center [761, 689] width 44 height 49
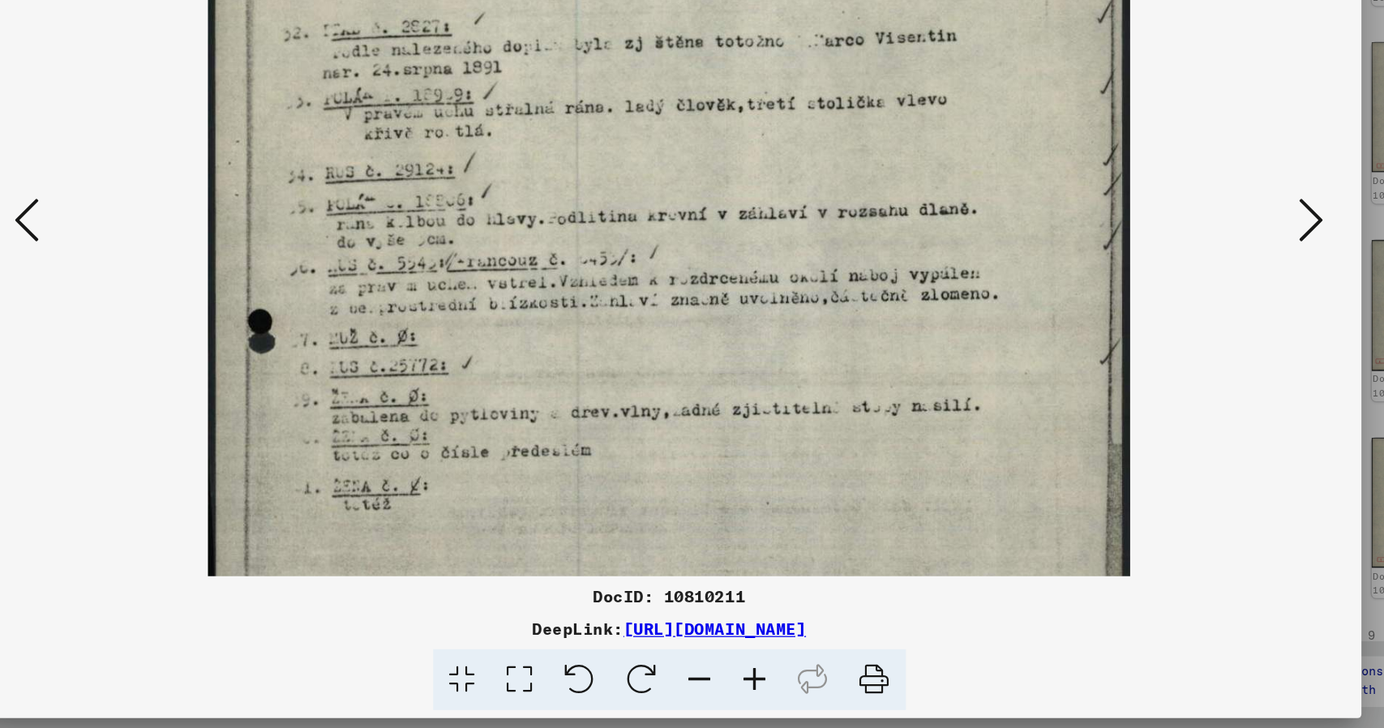
click at [762, 689] on icon at bounding box center [761, 689] width 44 height 49
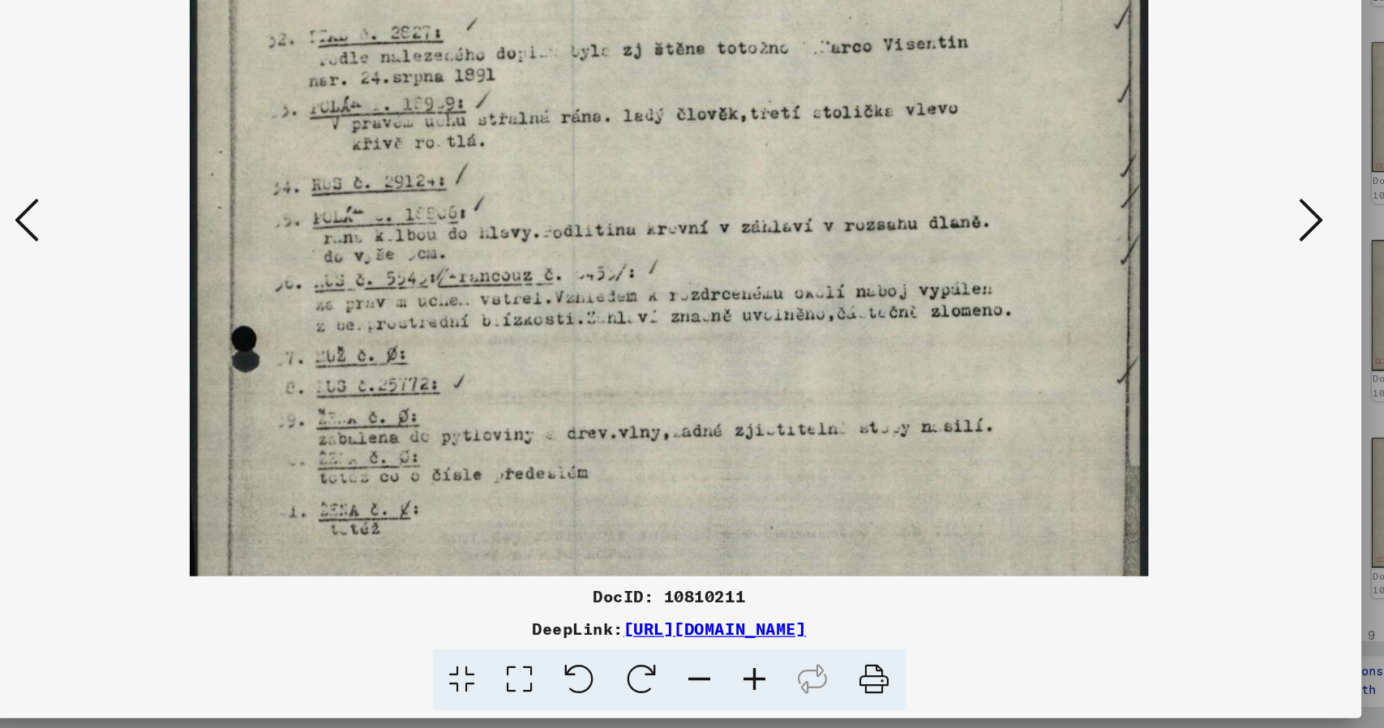
click at [762, 689] on icon at bounding box center [761, 689] width 44 height 49
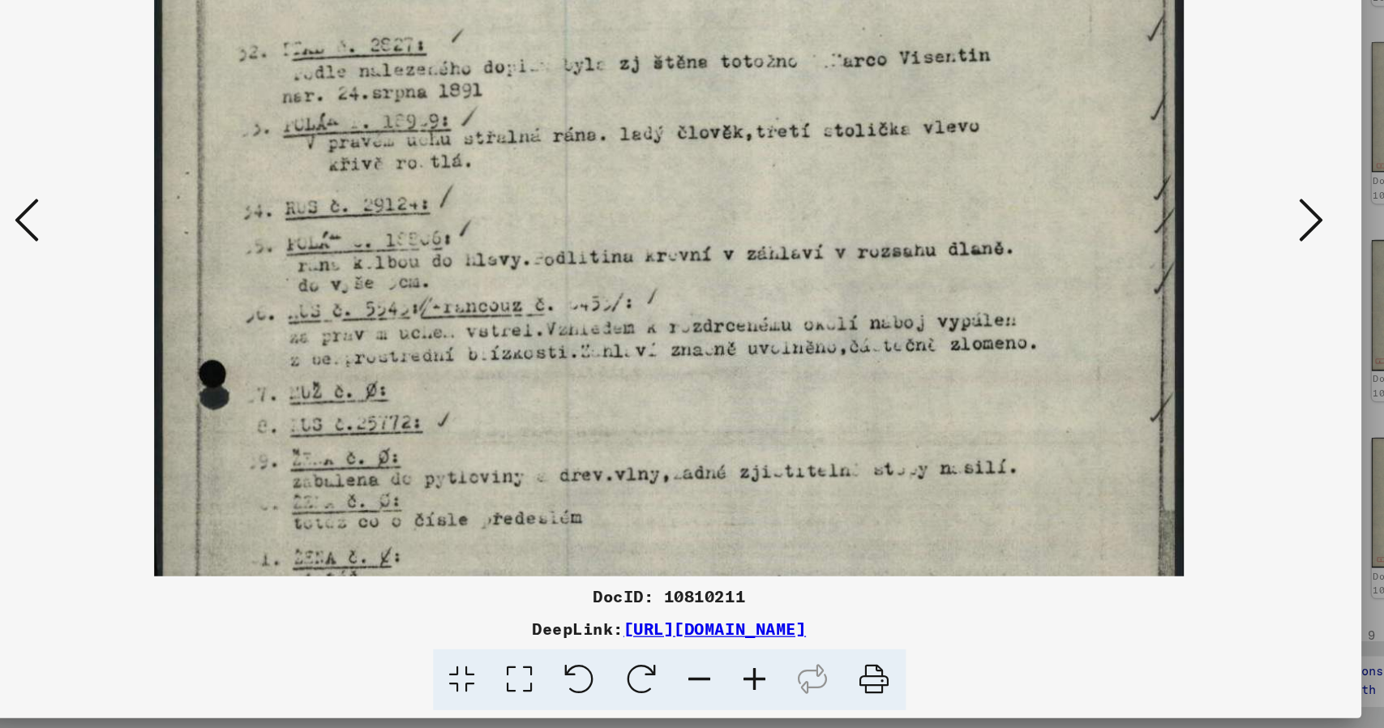
click at [762, 689] on icon at bounding box center [761, 689] width 44 height 49
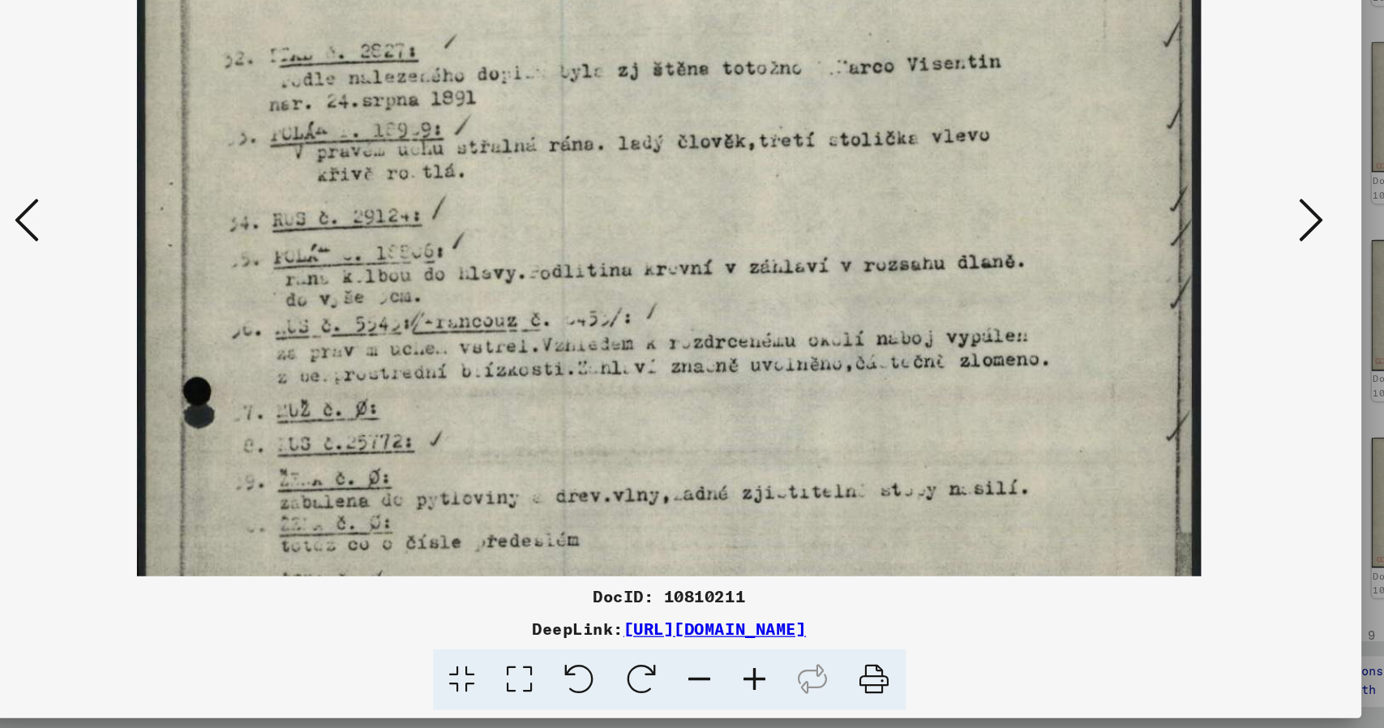
click at [762, 689] on icon at bounding box center [761, 689] width 44 height 49
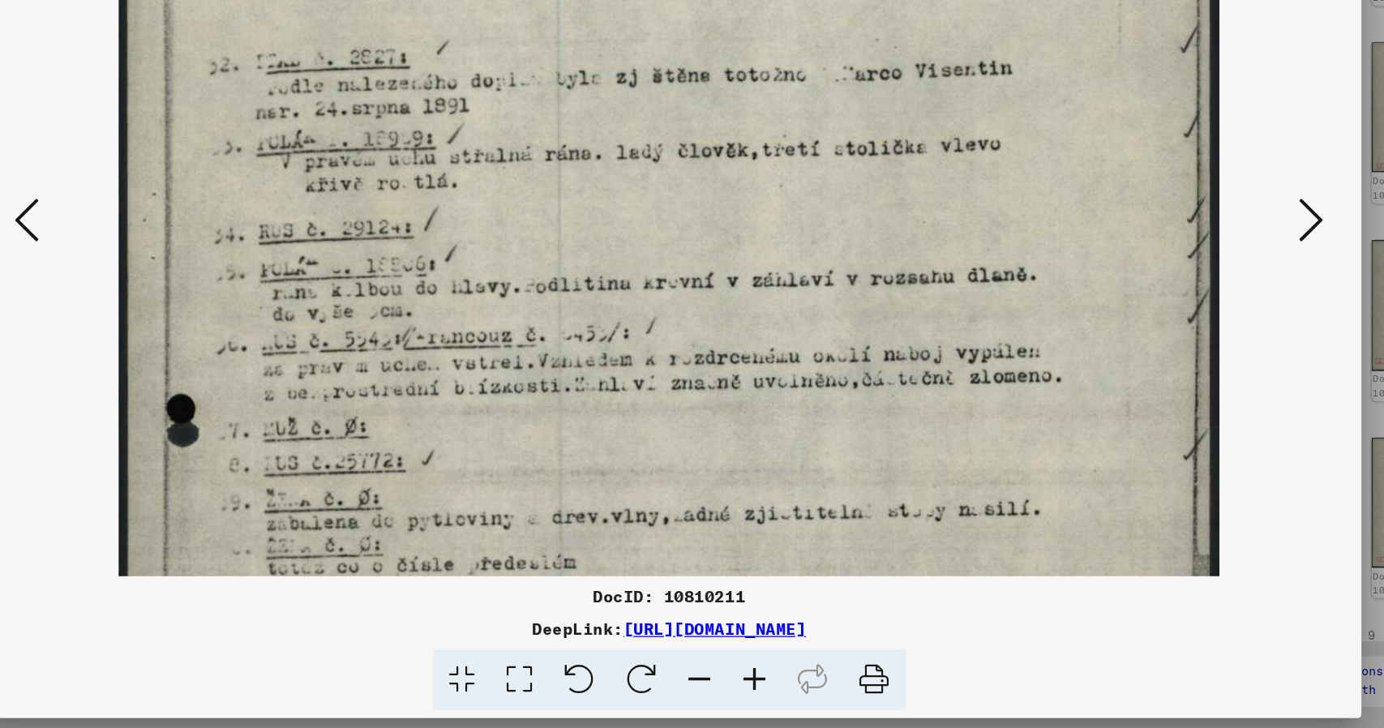
click at [762, 689] on icon at bounding box center [761, 689] width 44 height 49
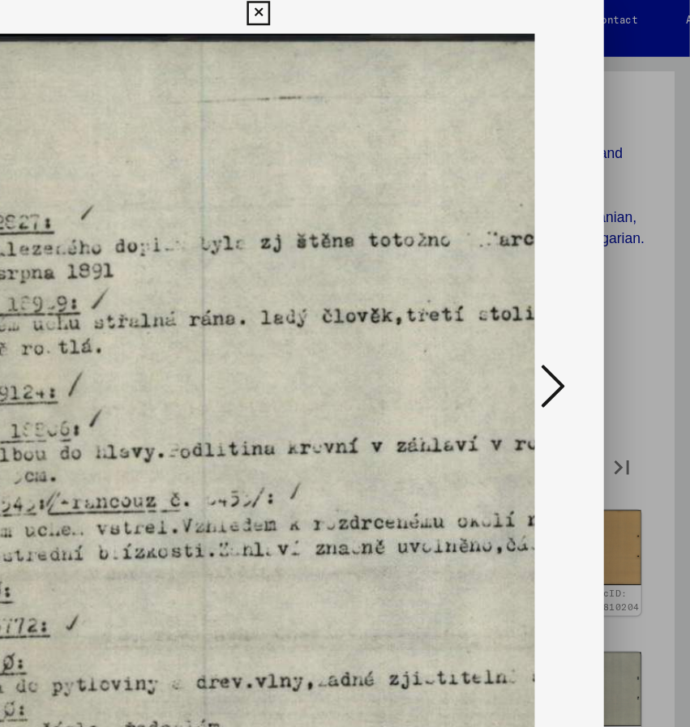
scroll to position [0, 180]
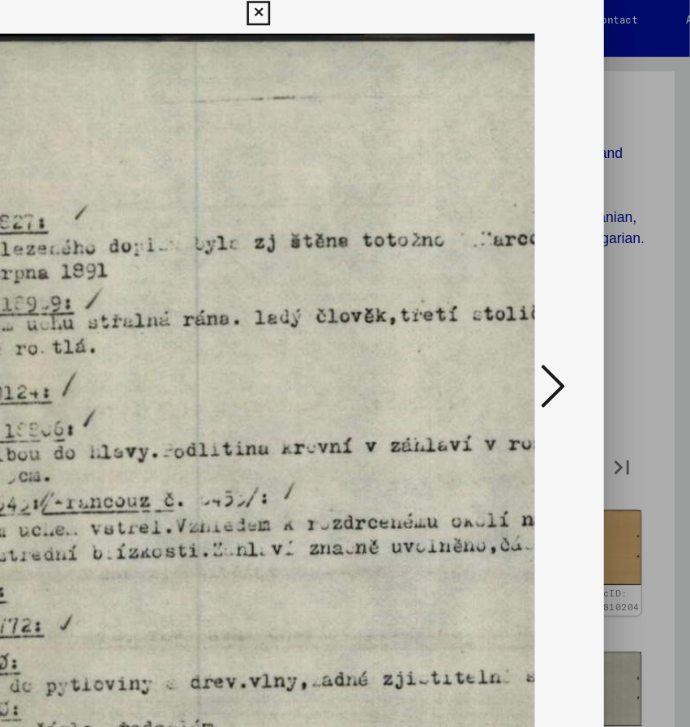
drag, startPoint x: 431, startPoint y: 259, endPoint x: 259, endPoint y: 284, distance: 174.4
click at [259, 284] on img at bounding box center [384, 667] width 880 height 1255
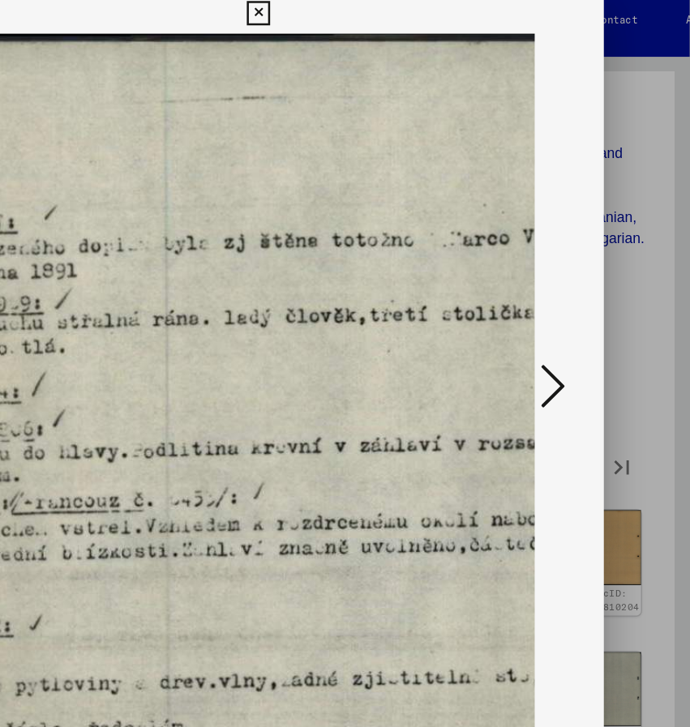
scroll to position [0, 223]
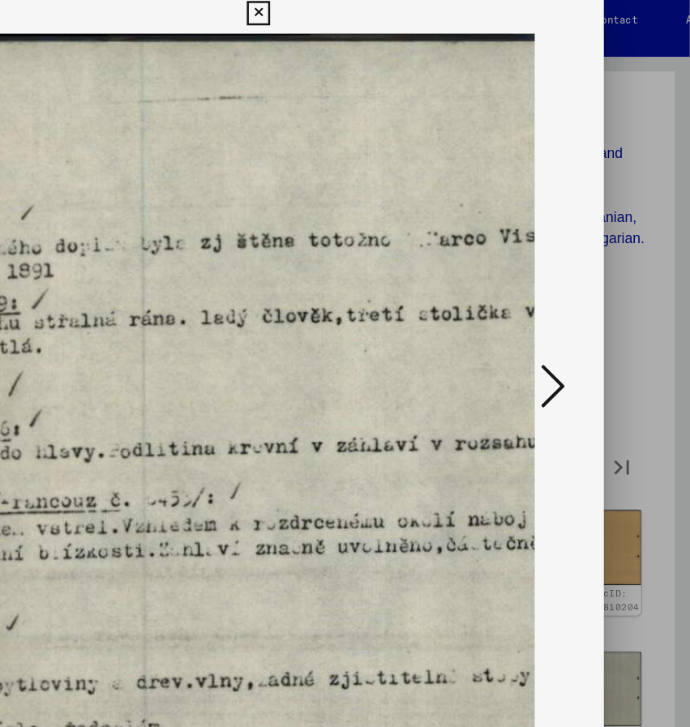
drag, startPoint x: 259, startPoint y: 284, endPoint x: 221, endPoint y: 298, distance: 40.8
click at [221, 298] on img at bounding box center [341, 667] width 880 height 1255
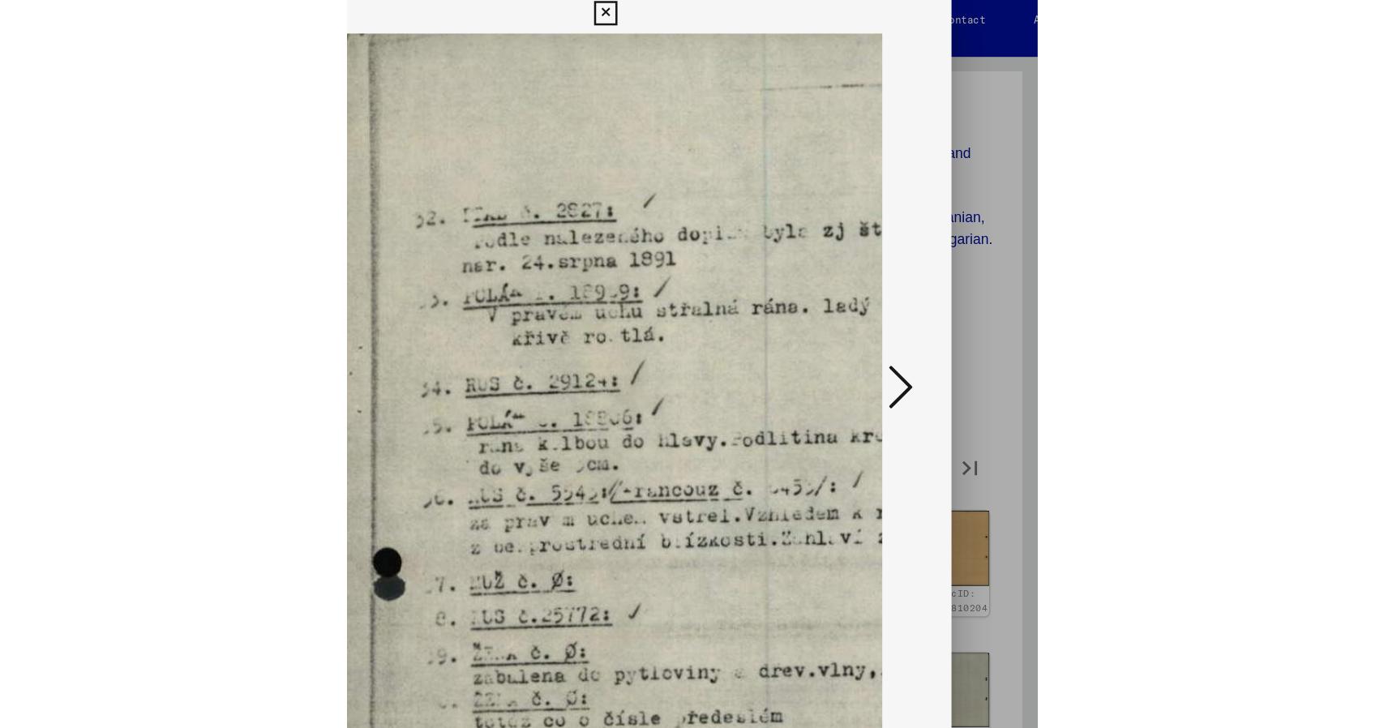
scroll to position [0, 2]
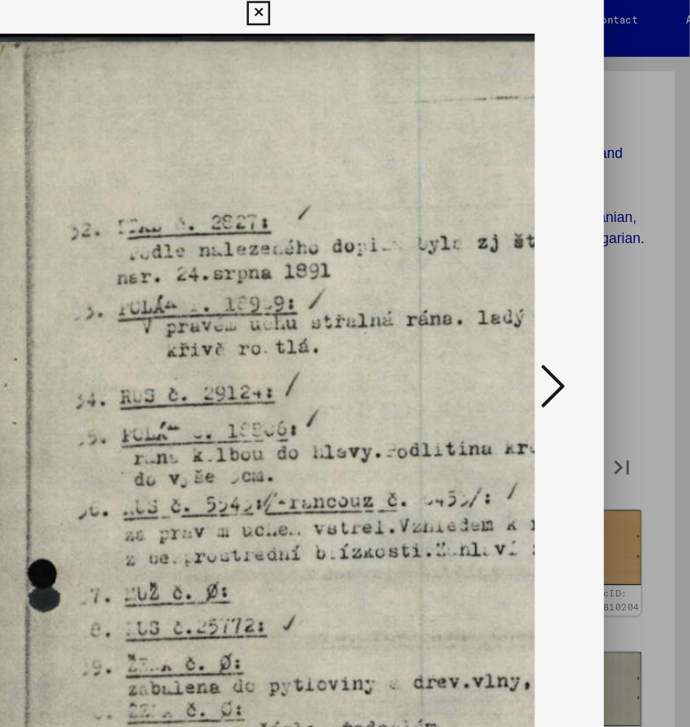
drag, startPoint x: 370, startPoint y: 277, endPoint x: 615, endPoint y: 309, distance: 247.7
click at [615, 309] on div at bounding box center [345, 323] width 552 height 566
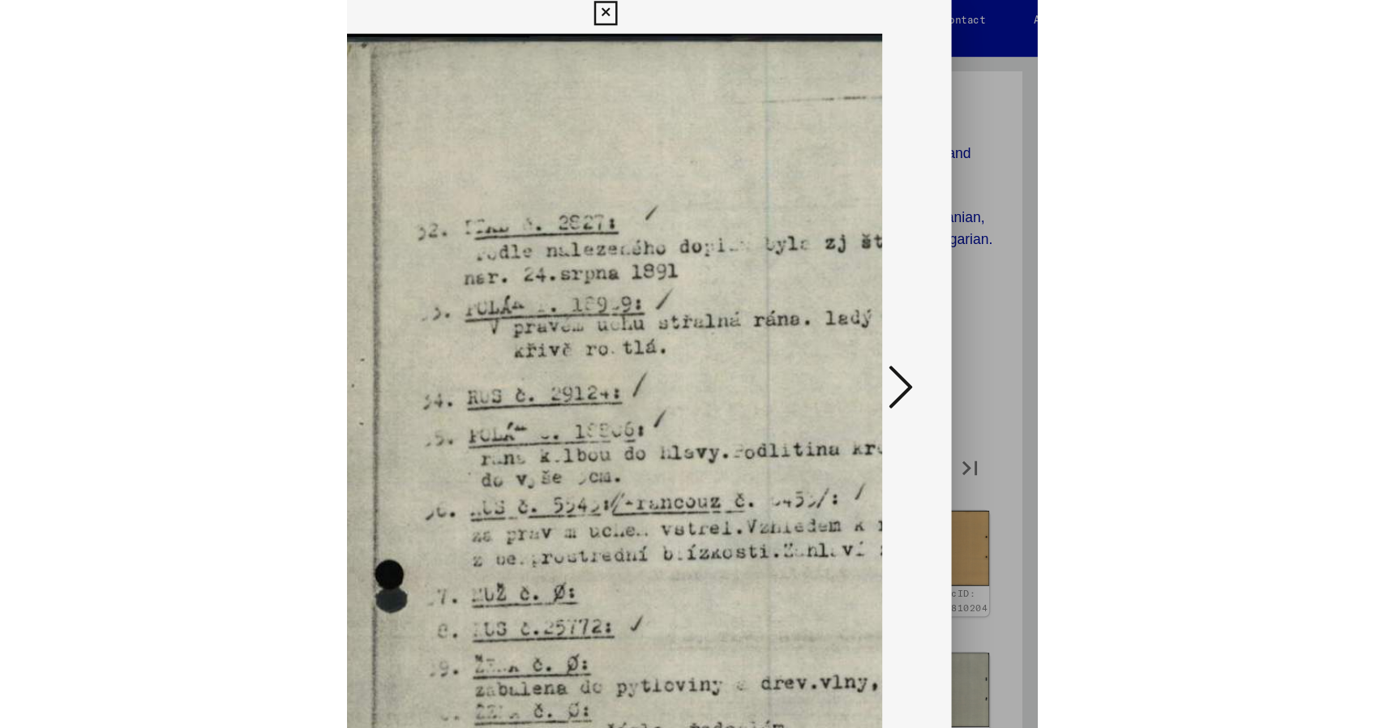
scroll to position [2618, 0]
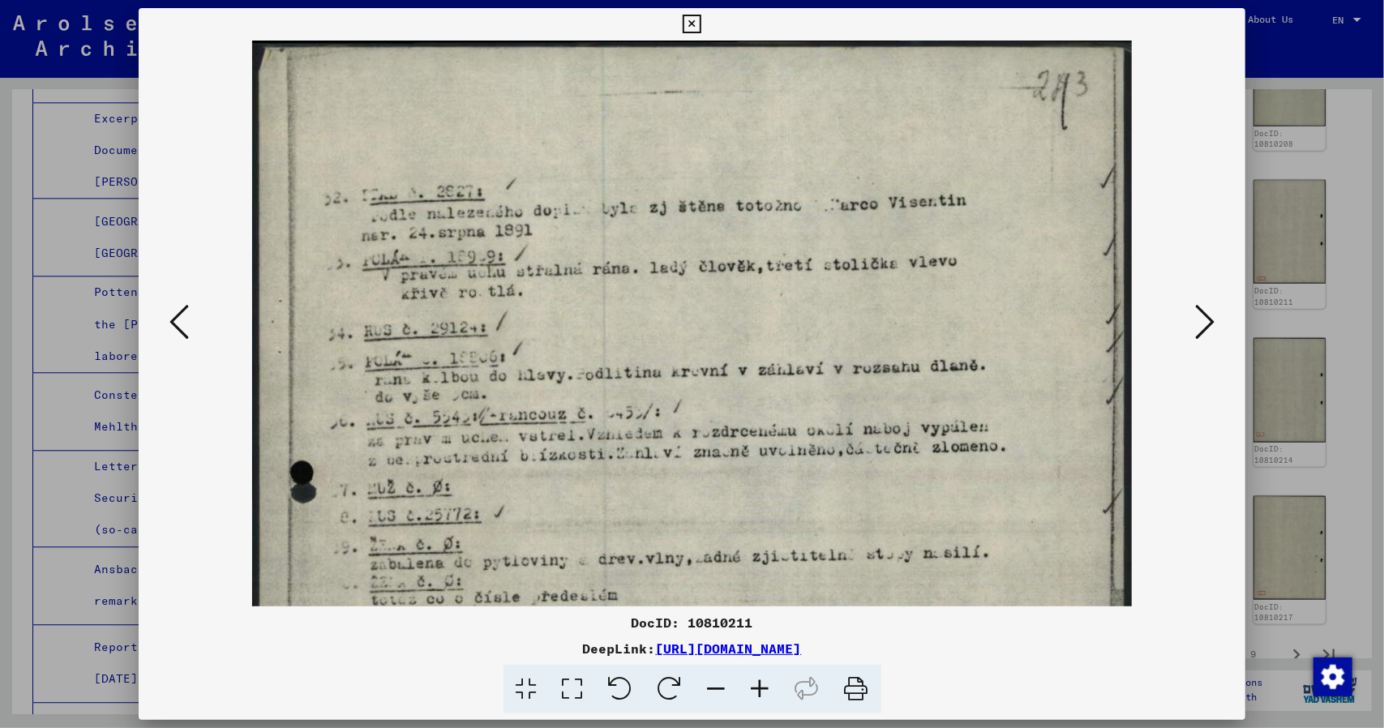
click at [691, 21] on icon at bounding box center [692, 24] width 19 height 19
